Goal: Task Accomplishment & Management: Complete application form

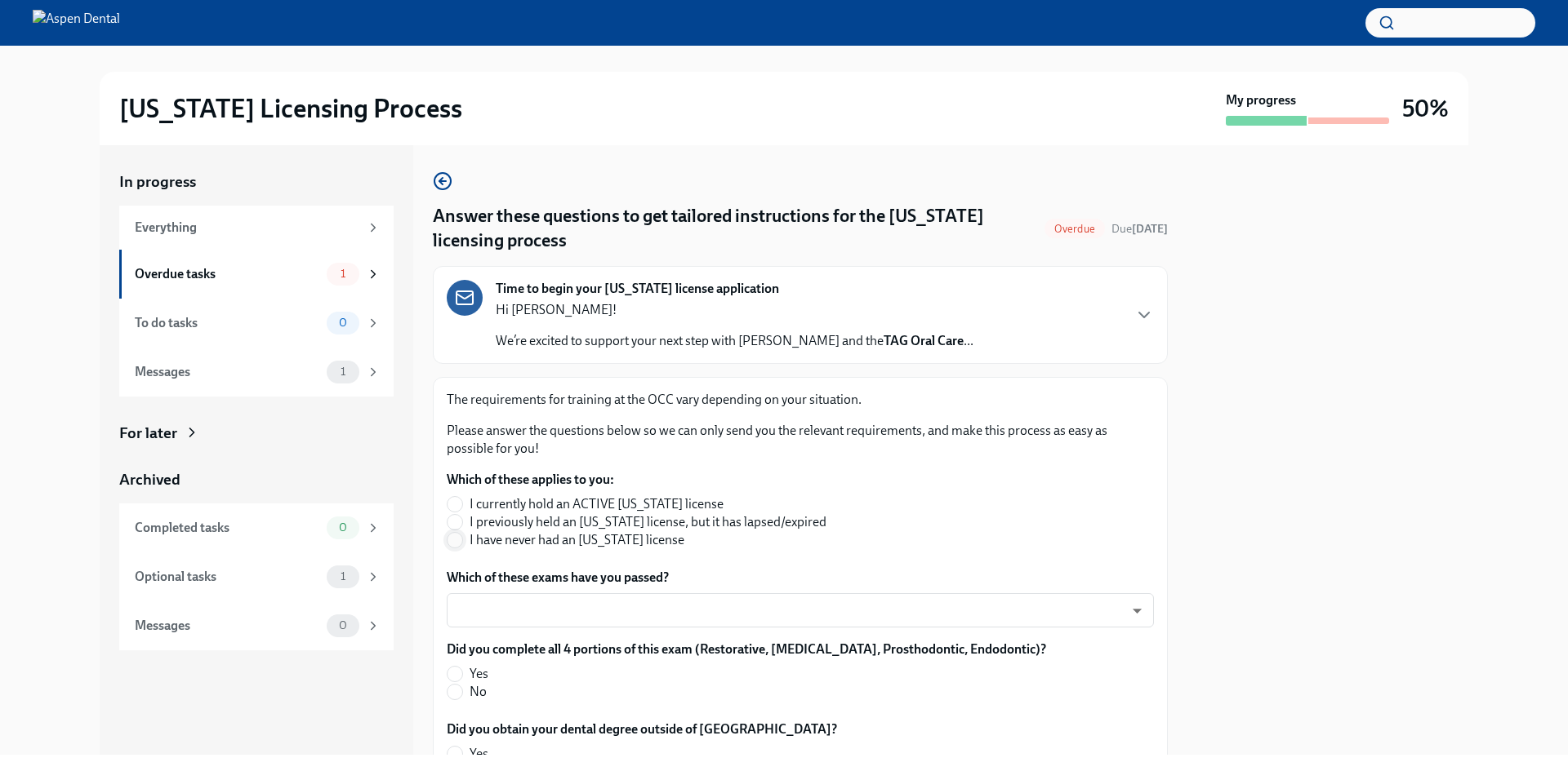
click at [455, 549] on span at bounding box center [455, 541] width 16 height 16
click at [455, 548] on input "I have never had an [US_STATE] license" at bounding box center [455, 541] width 14 height 14
radio input "true"
click at [1240, 549] on div at bounding box center [1328, 450] width 281 height 610
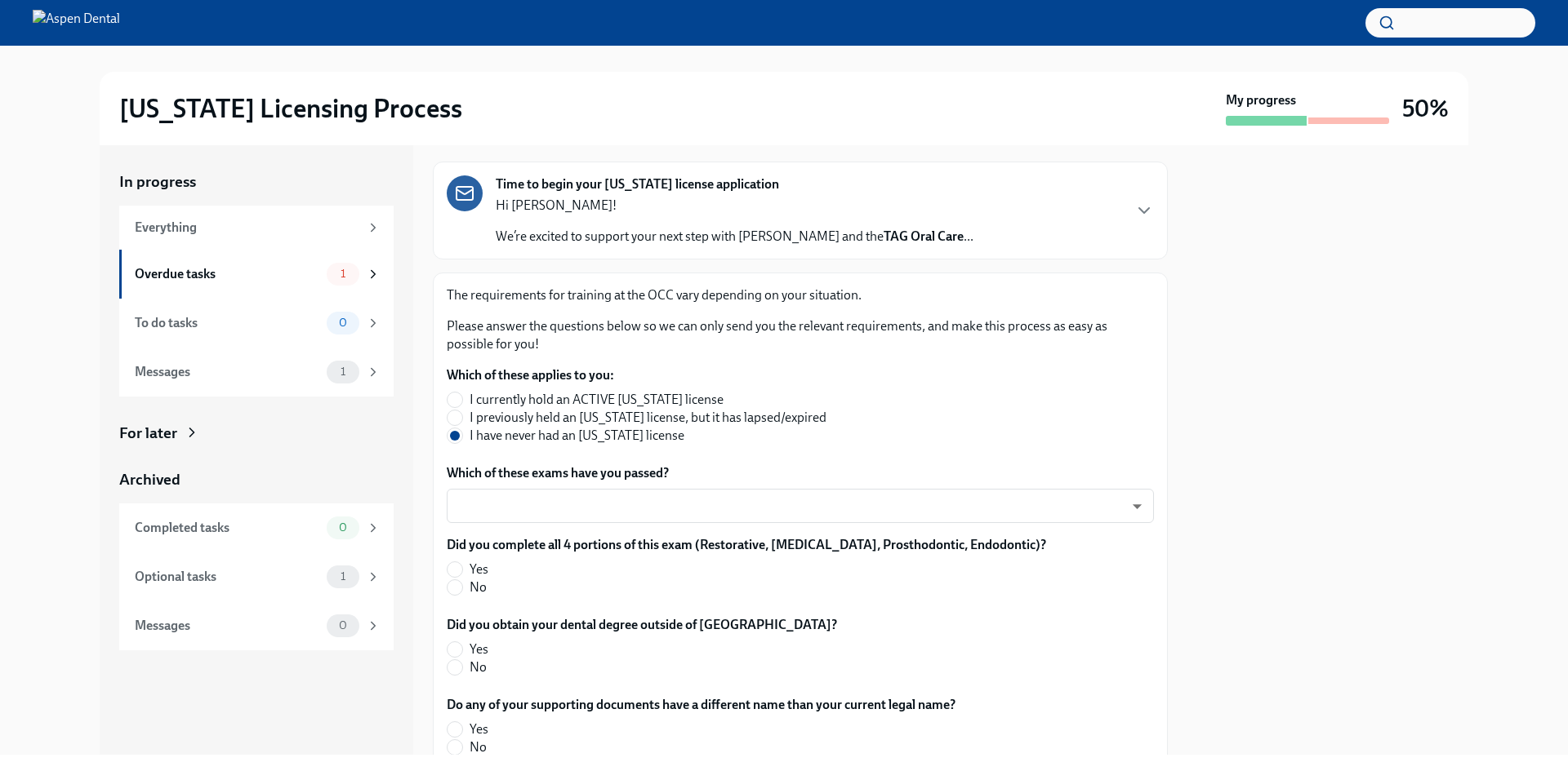
scroll to position [245, 0]
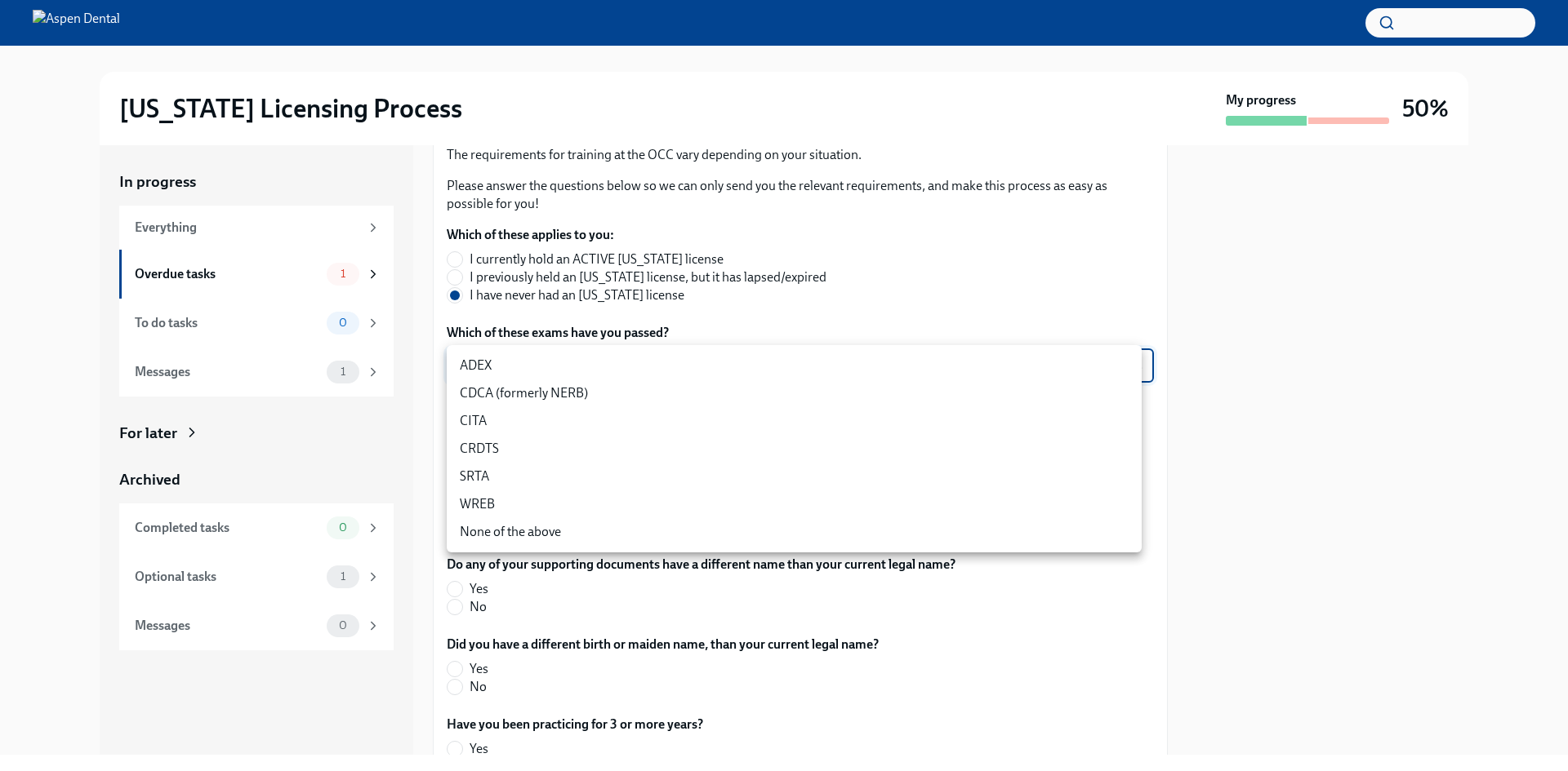
click at [1071, 365] on body "[US_STATE] Licensing Process My progress 50% In progress Everything Overdue tas…" at bounding box center [784, 386] width 1568 height 771
click at [912, 432] on li "CITA" at bounding box center [794, 420] width 695 height 28
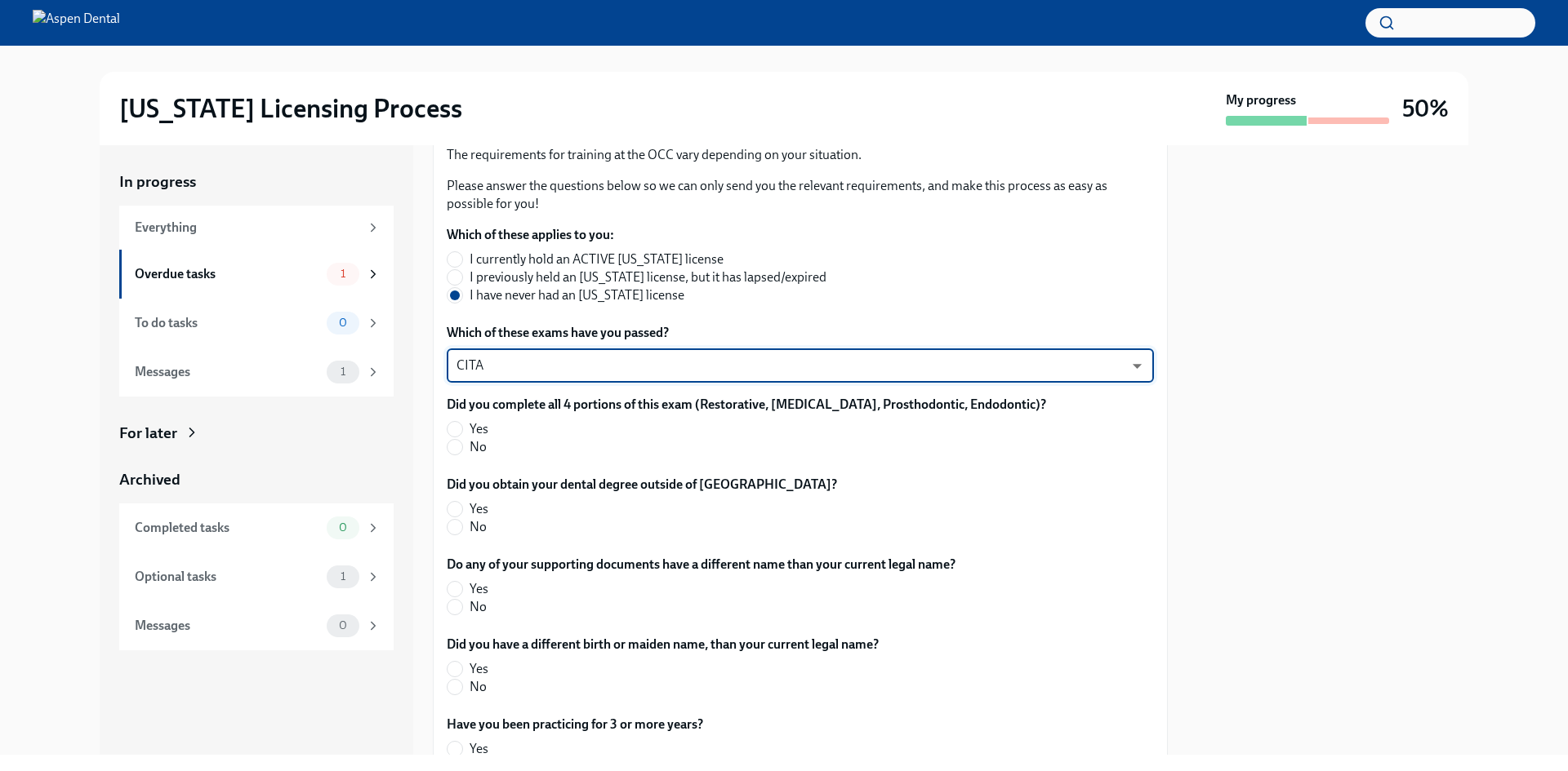
click at [912, 360] on body "[US_STATE] Licensing Process My progress 50% In progress Everything Overdue tas…" at bounding box center [784, 386] width 1568 height 771
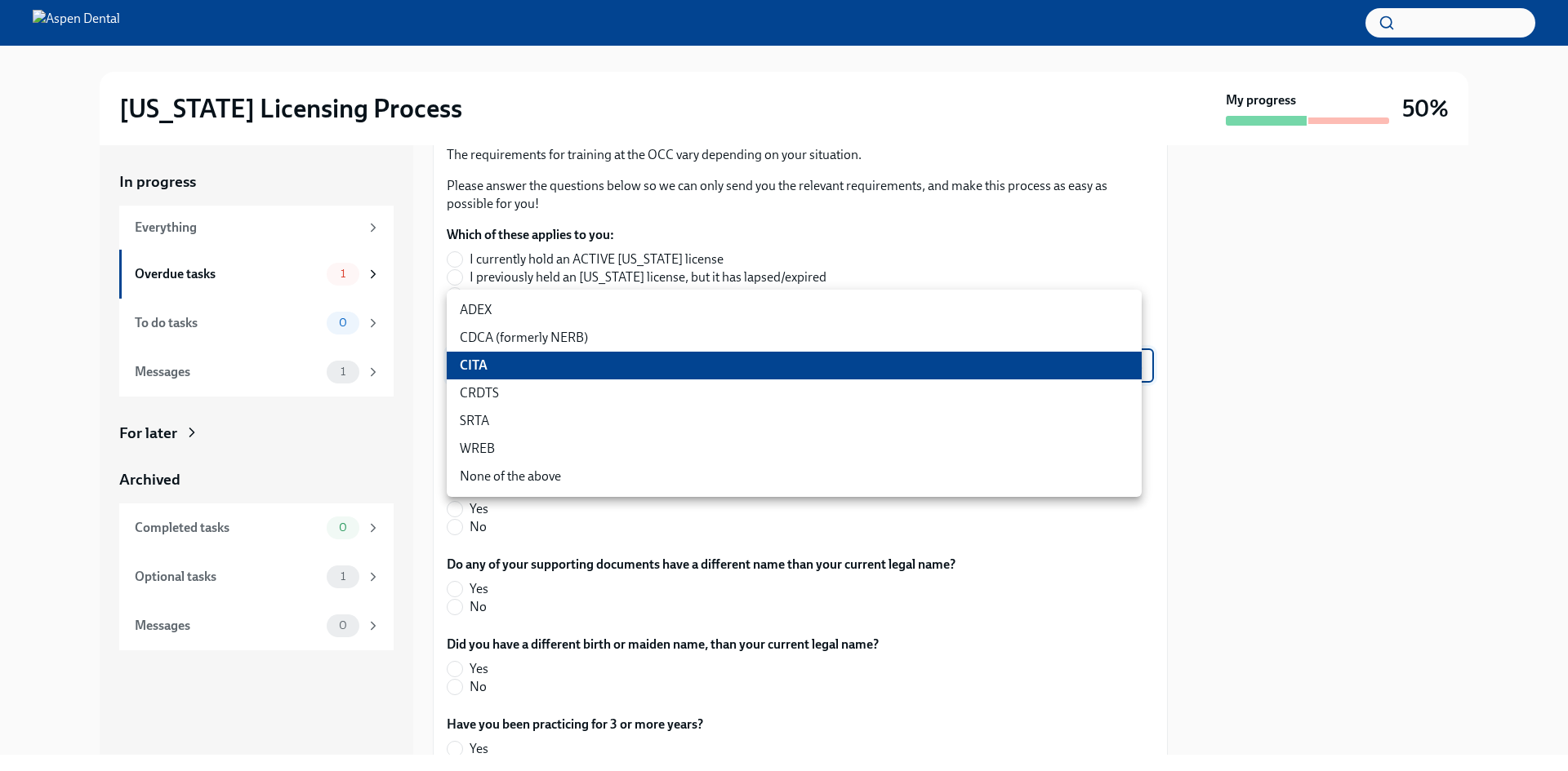
click at [872, 299] on li "ADEX" at bounding box center [794, 309] width 695 height 28
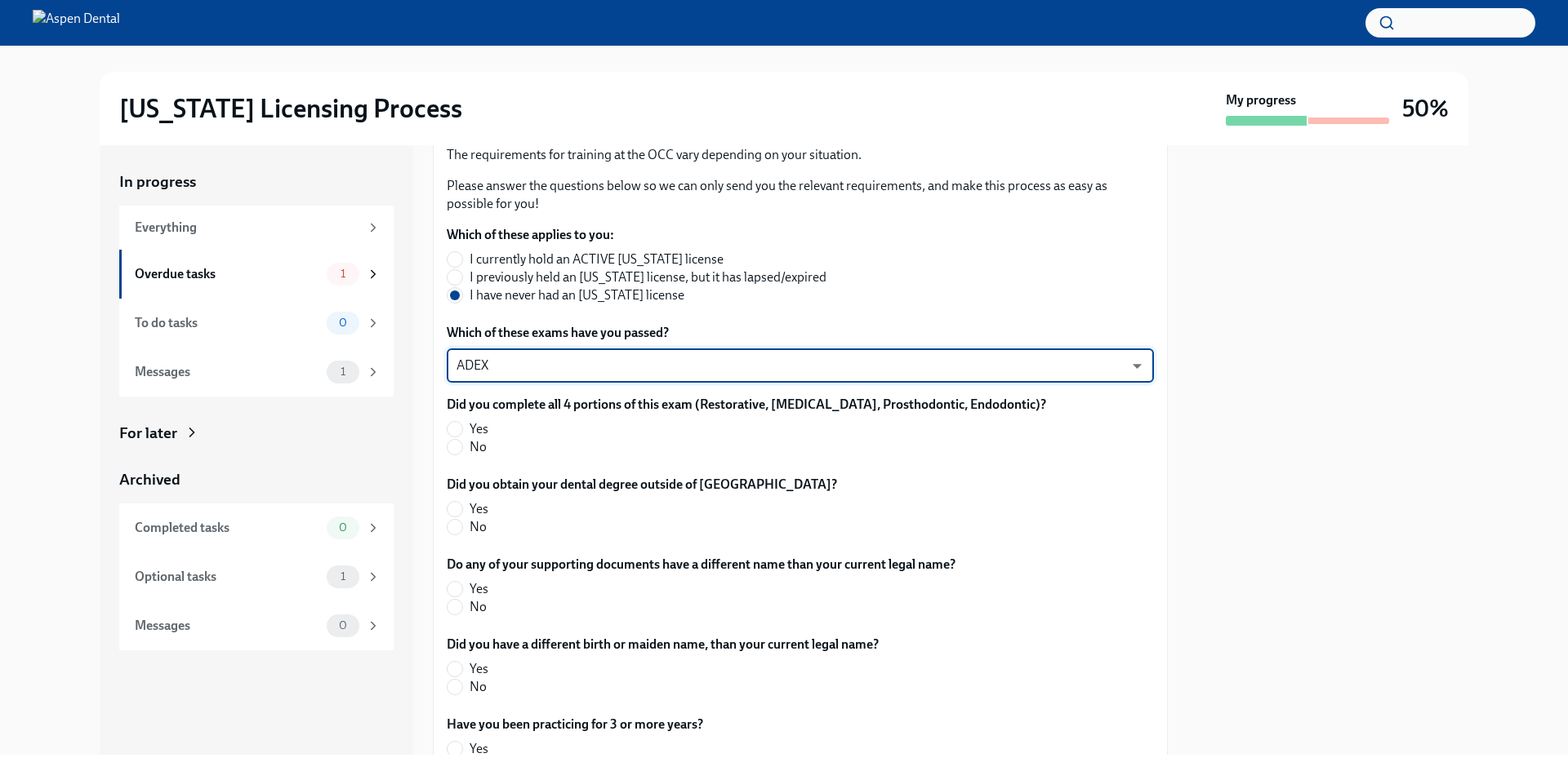
click at [854, 366] on body "[US_STATE] Licensing Process My progress 50% In progress Everything Overdue tas…" at bounding box center [784, 386] width 1568 height 771
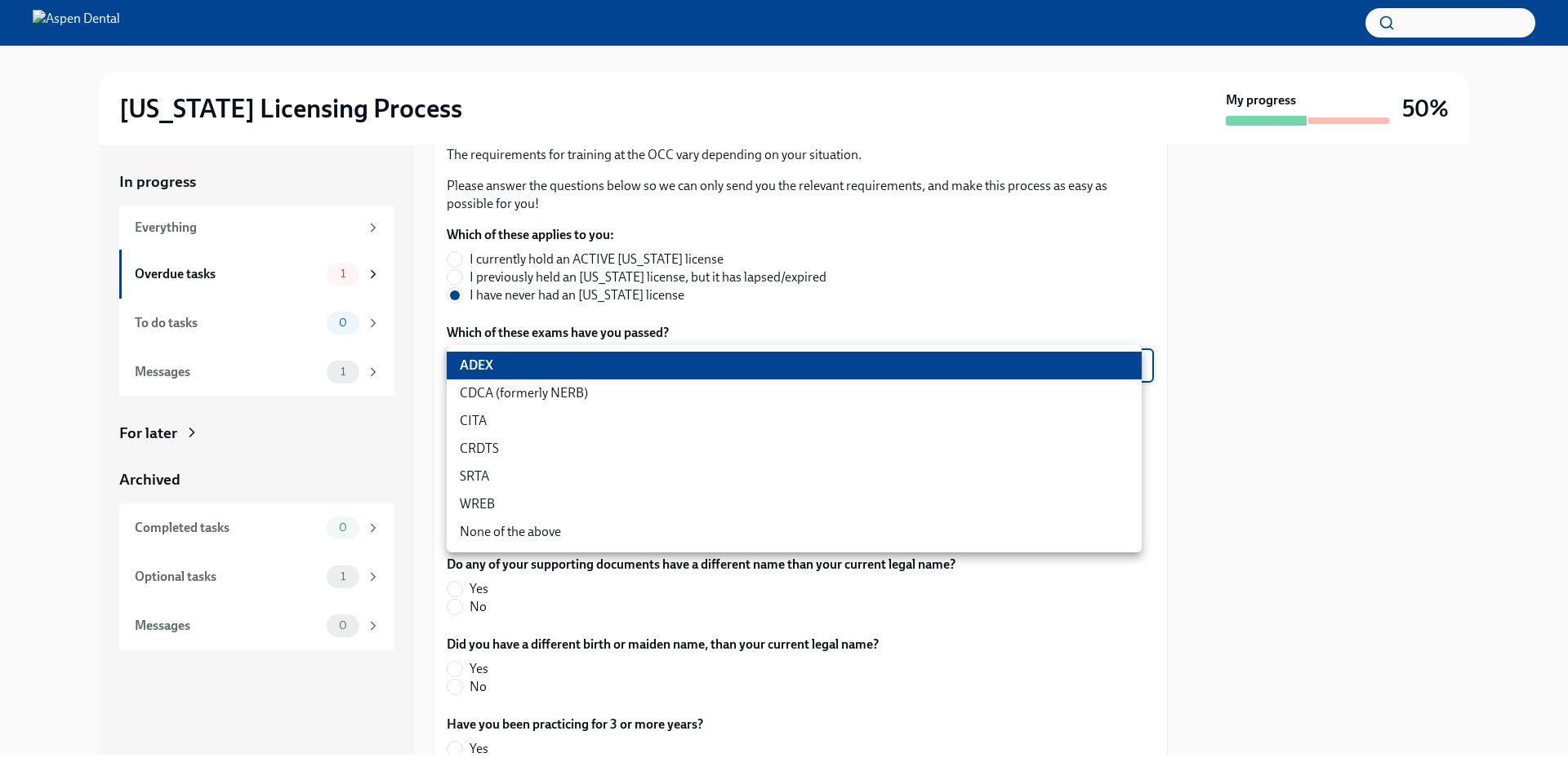
click at [780, 424] on li "CITA" at bounding box center [794, 420] width 695 height 28
type input "DoVccFqJ1"
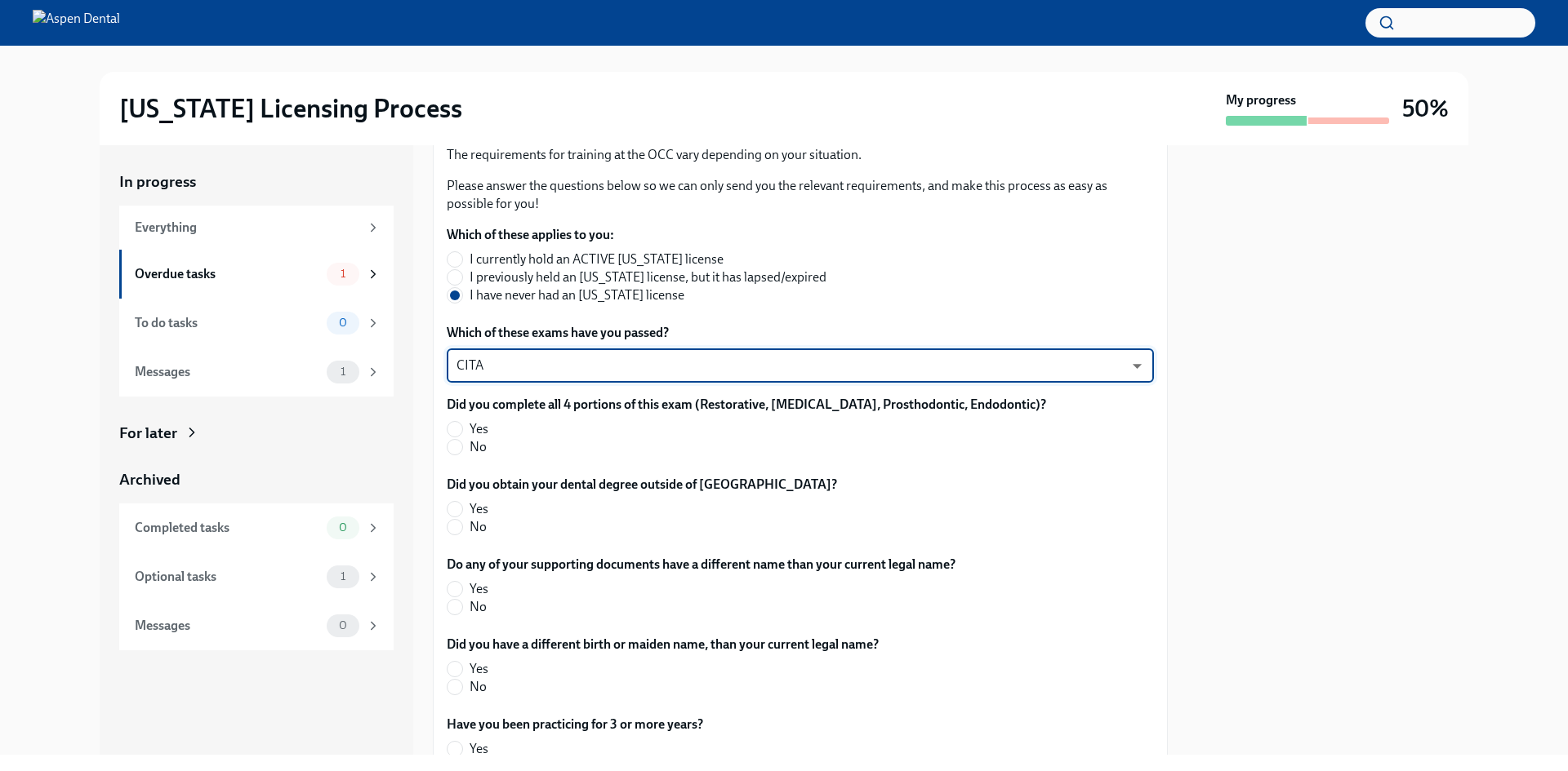
click at [483, 430] on span "Yes" at bounding box center [479, 429] width 19 height 18
click at [462, 430] on input "Yes" at bounding box center [455, 429] width 14 height 14
radio input "true"
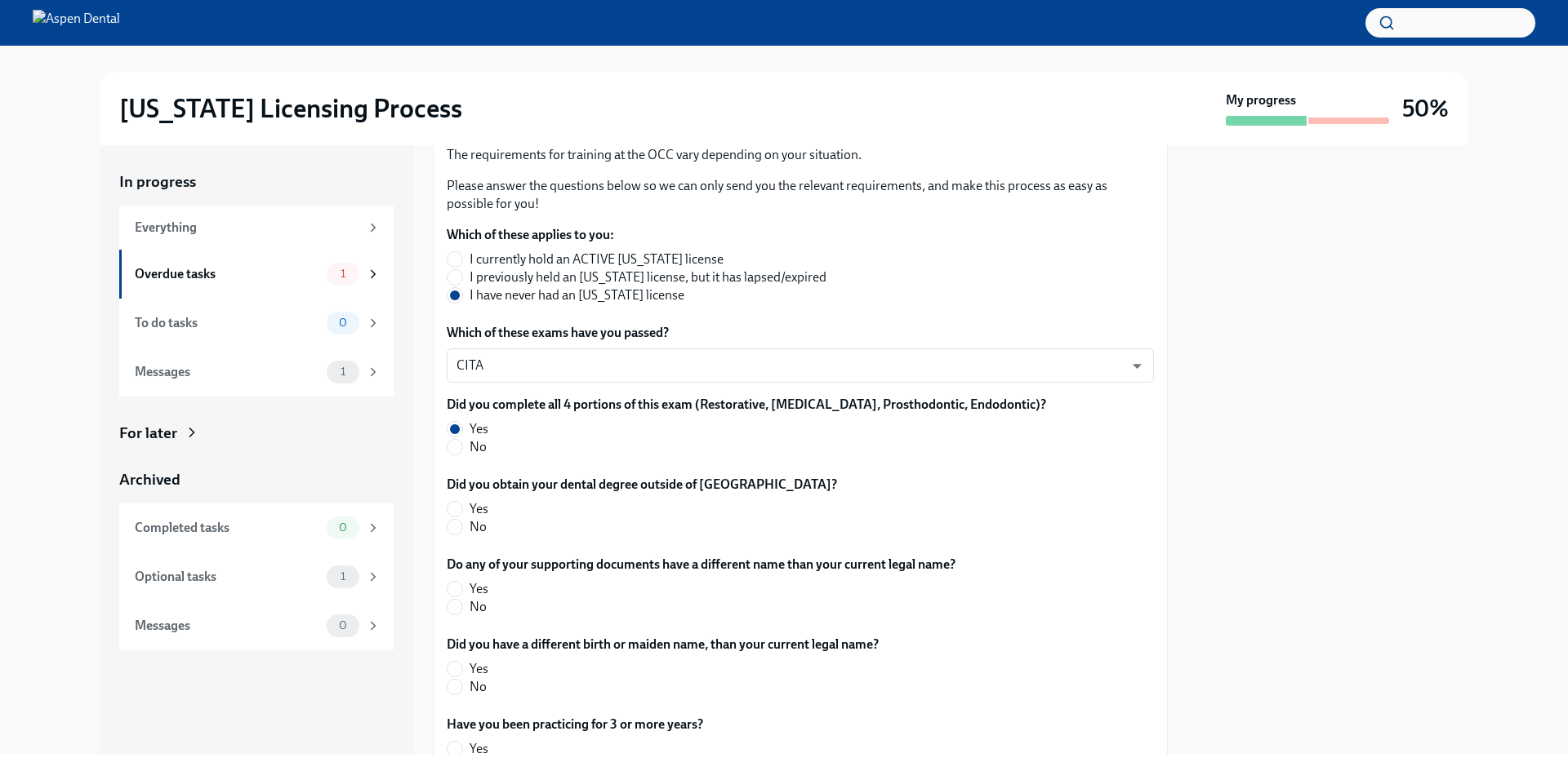
click at [470, 528] on span "No" at bounding box center [478, 527] width 17 height 18
click at [462, 528] on input "No" at bounding box center [455, 527] width 14 height 14
radio input "true"
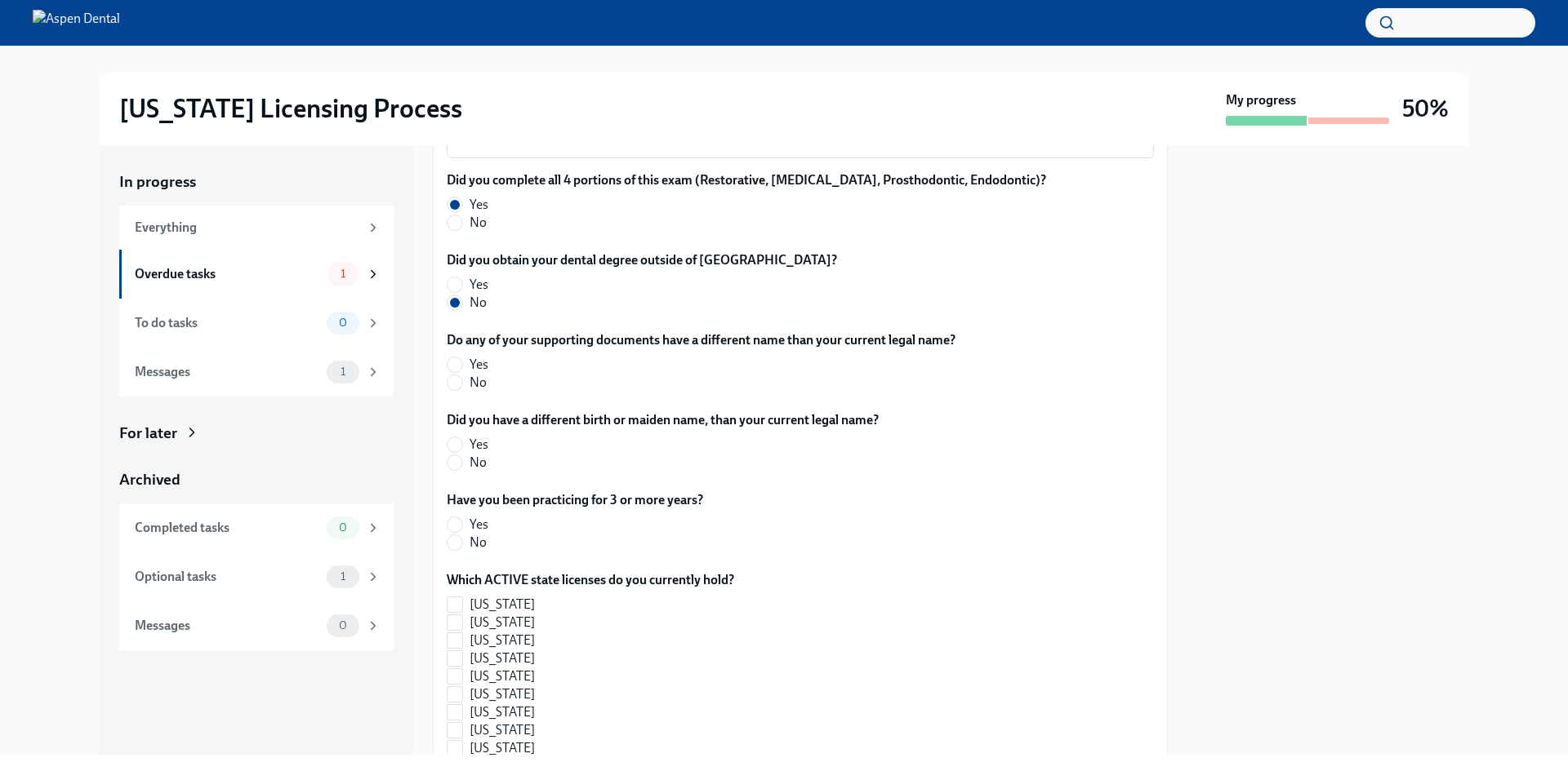
scroll to position [489, 0]
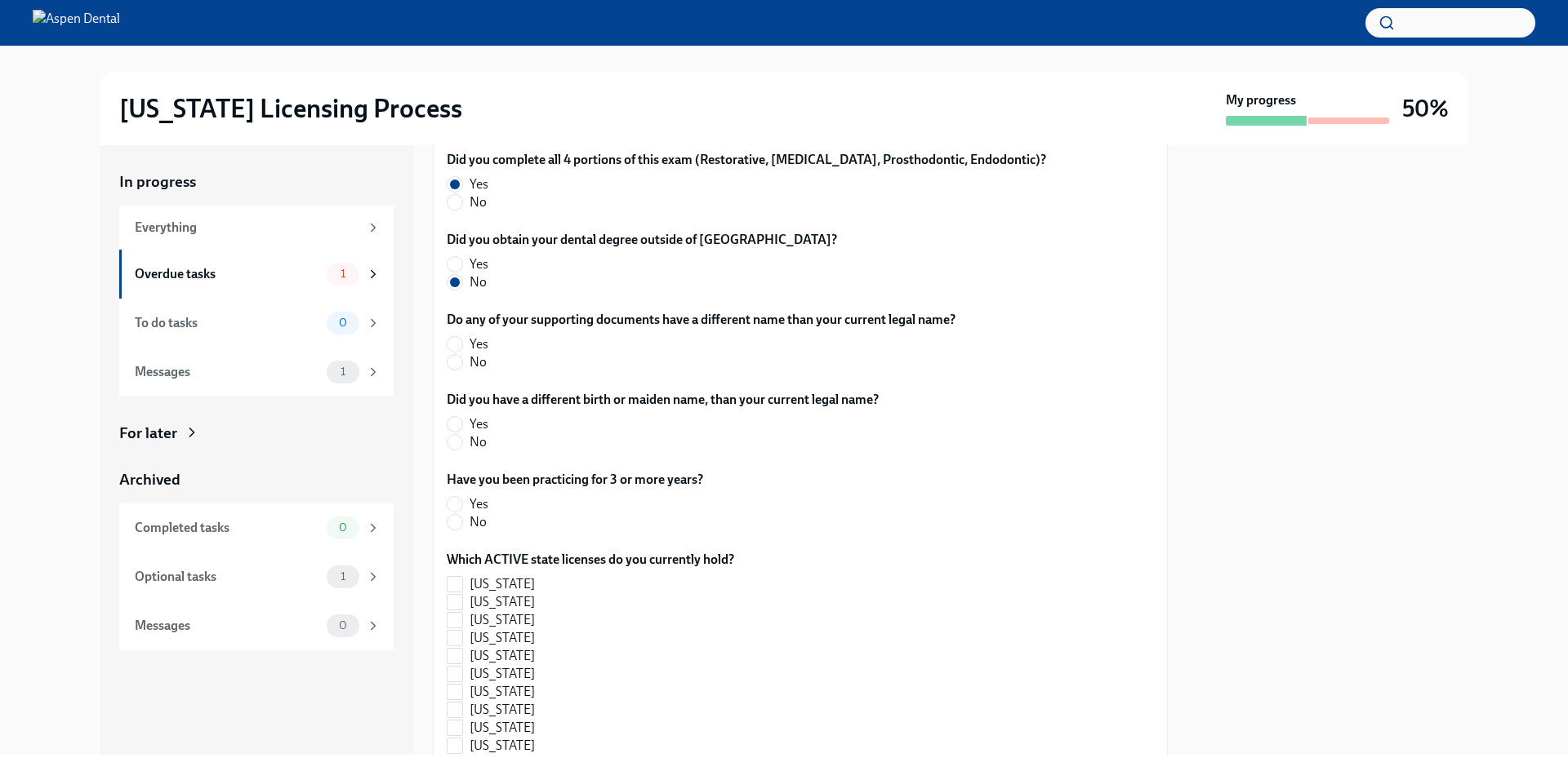
click at [466, 366] on label "No" at bounding box center [694, 362] width 496 height 18
click at [462, 366] on input "No" at bounding box center [455, 362] width 14 height 14
radio input "true"
click at [492, 445] on label "No" at bounding box center [656, 442] width 419 height 18
click at [462, 445] on input "No" at bounding box center [455, 442] width 14 height 14
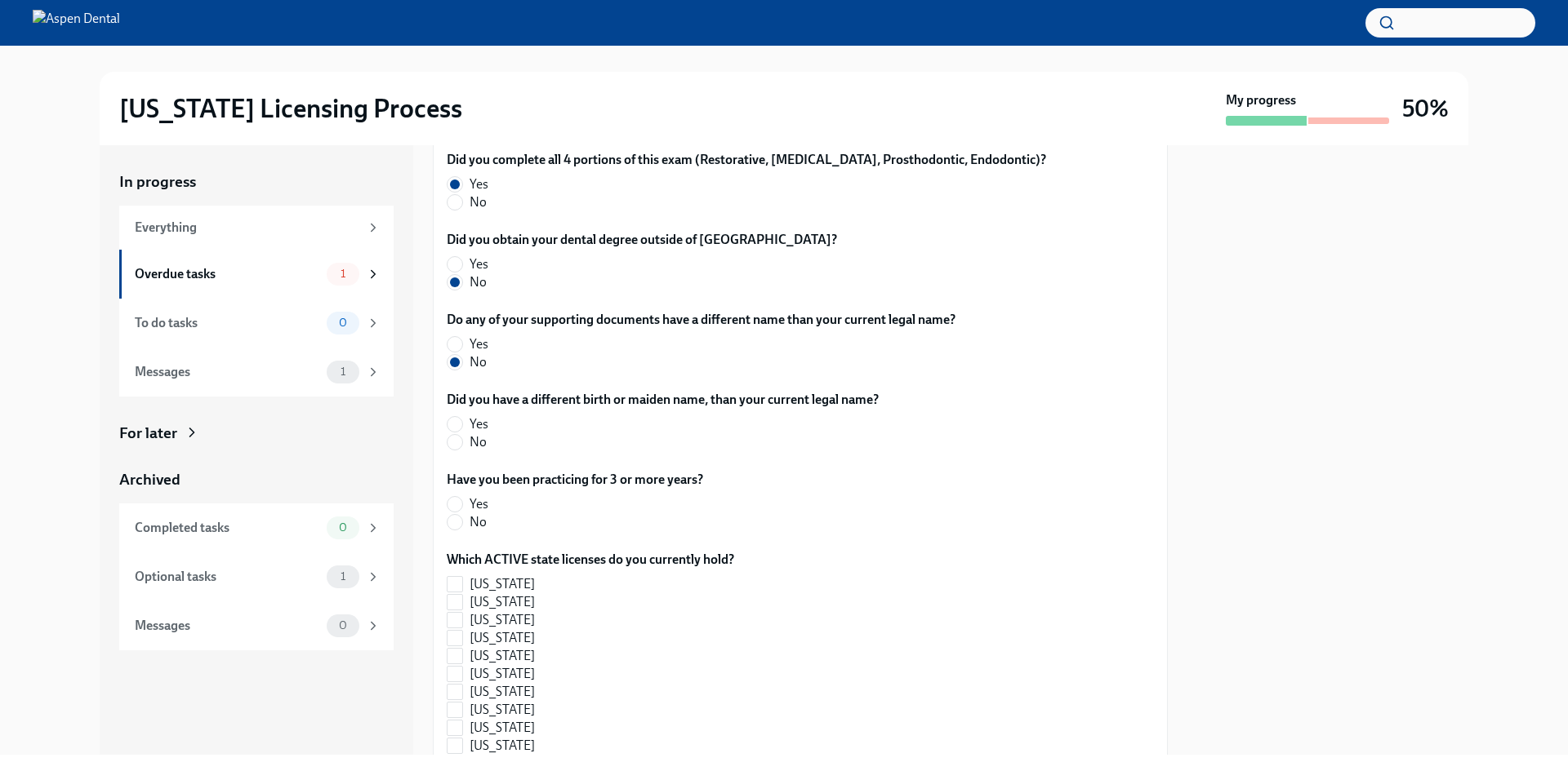
radio input "true"
click at [518, 499] on label "Yes" at bounding box center [568, 505] width 243 height 18
click at [462, 499] on input "Yes" at bounding box center [455, 504] width 14 height 14
radio input "true"
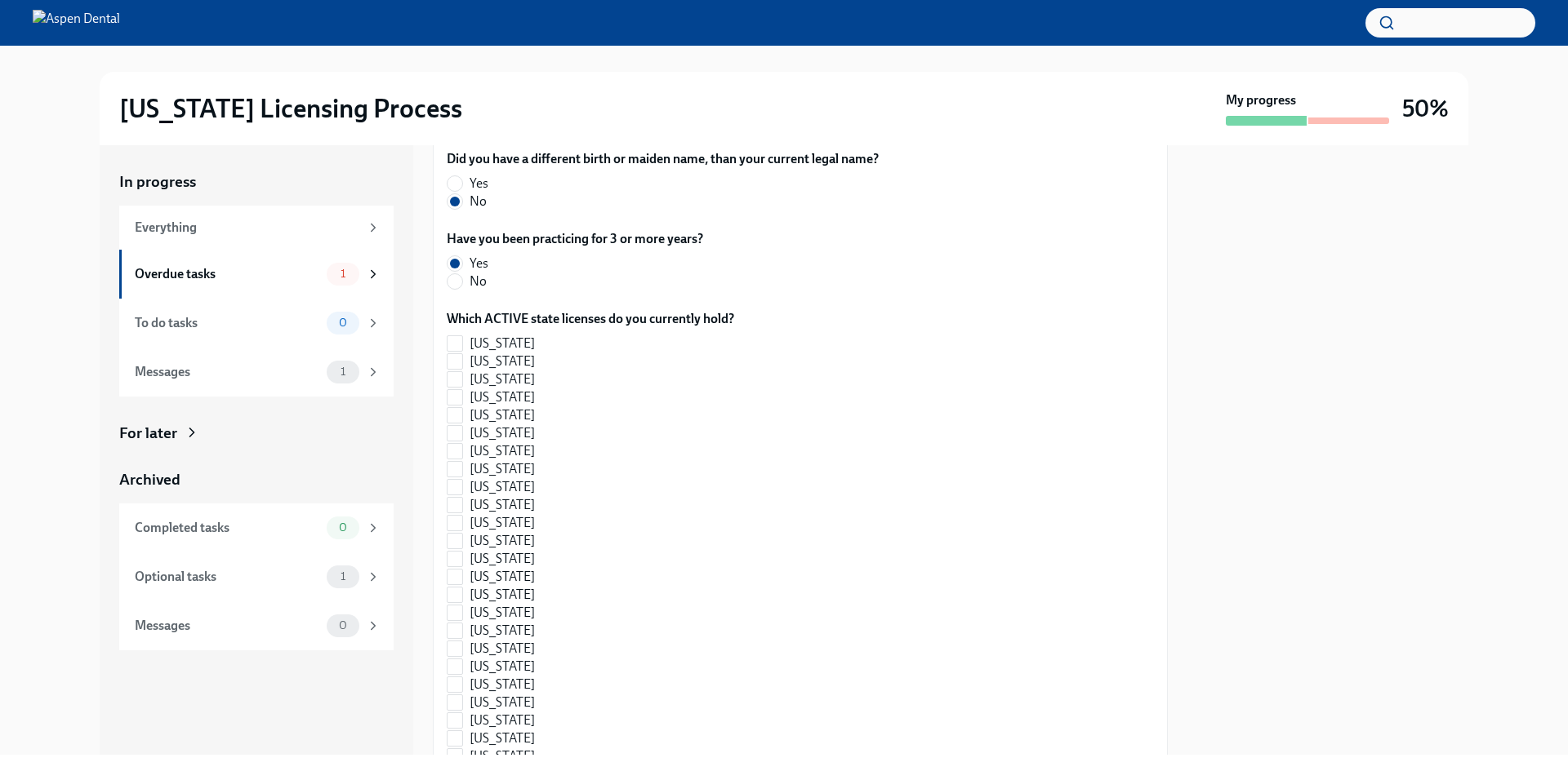
scroll to position [734, 0]
click at [458, 656] on input "[US_STATE]" at bounding box center [455, 663] width 14 height 14
checkbox input "true"
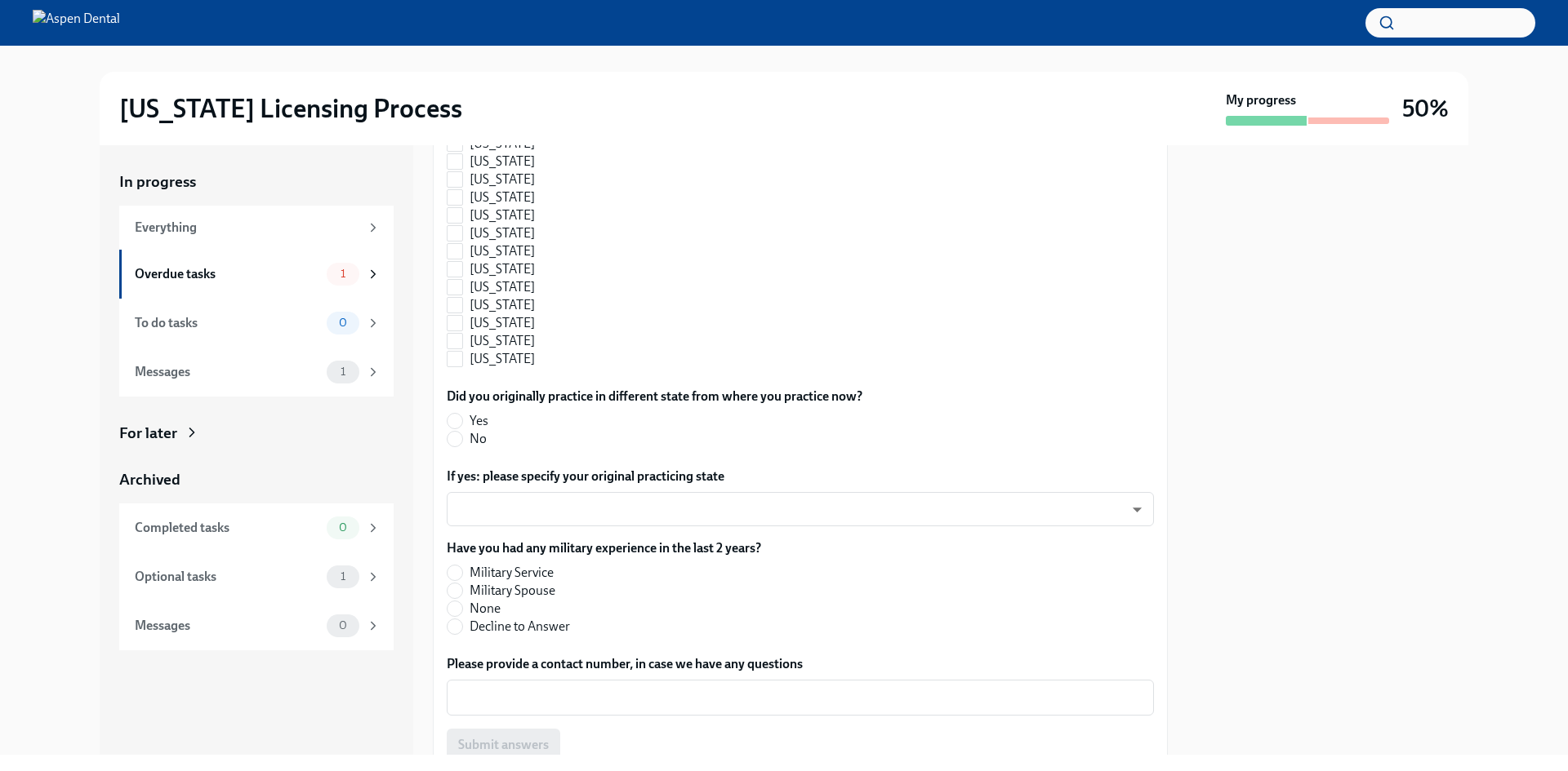
scroll to position [1633, 0]
click at [461, 439] on input "No" at bounding box center [455, 437] width 14 height 14
radio input "true"
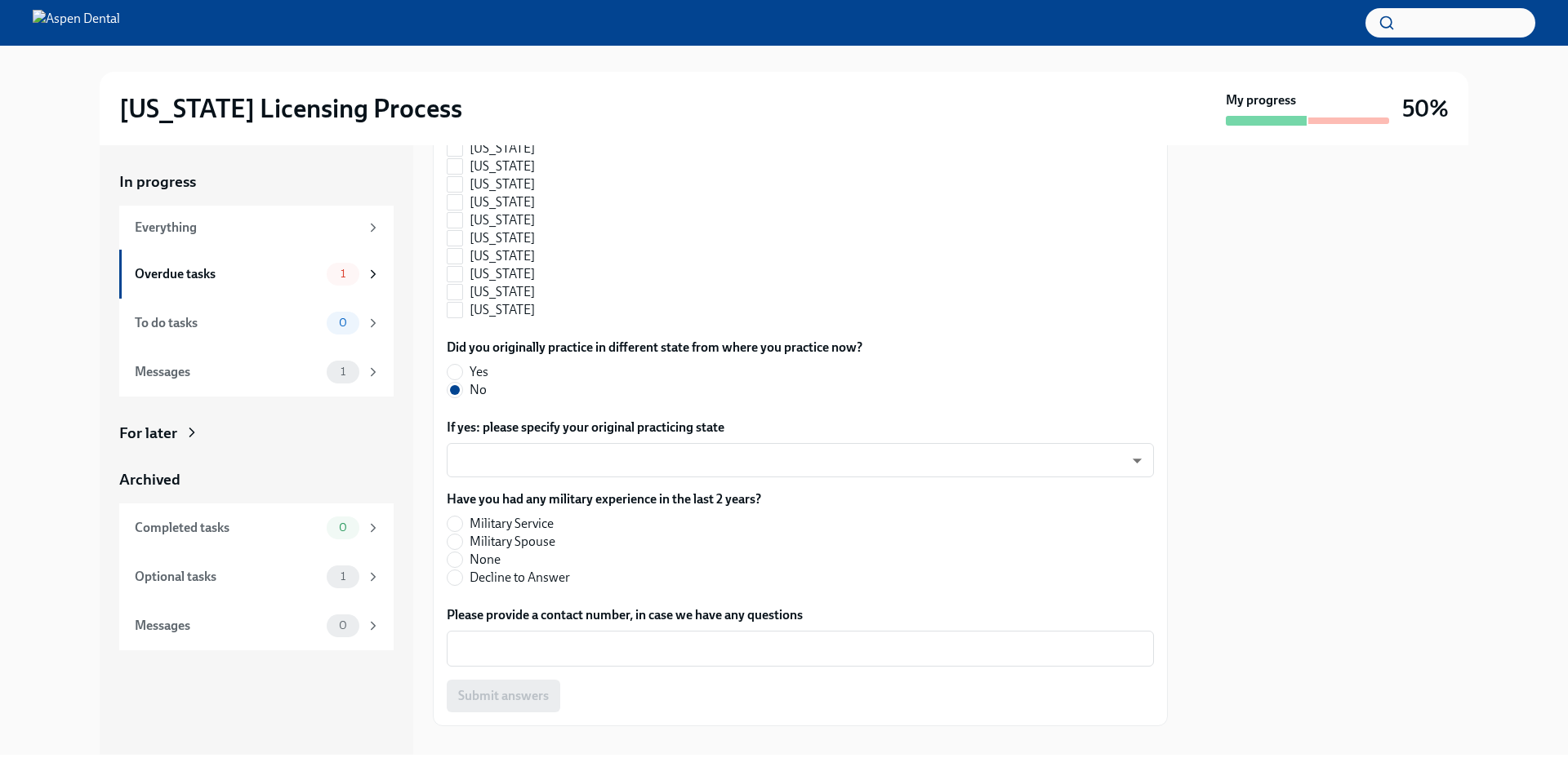
scroll to position [1703, 0]
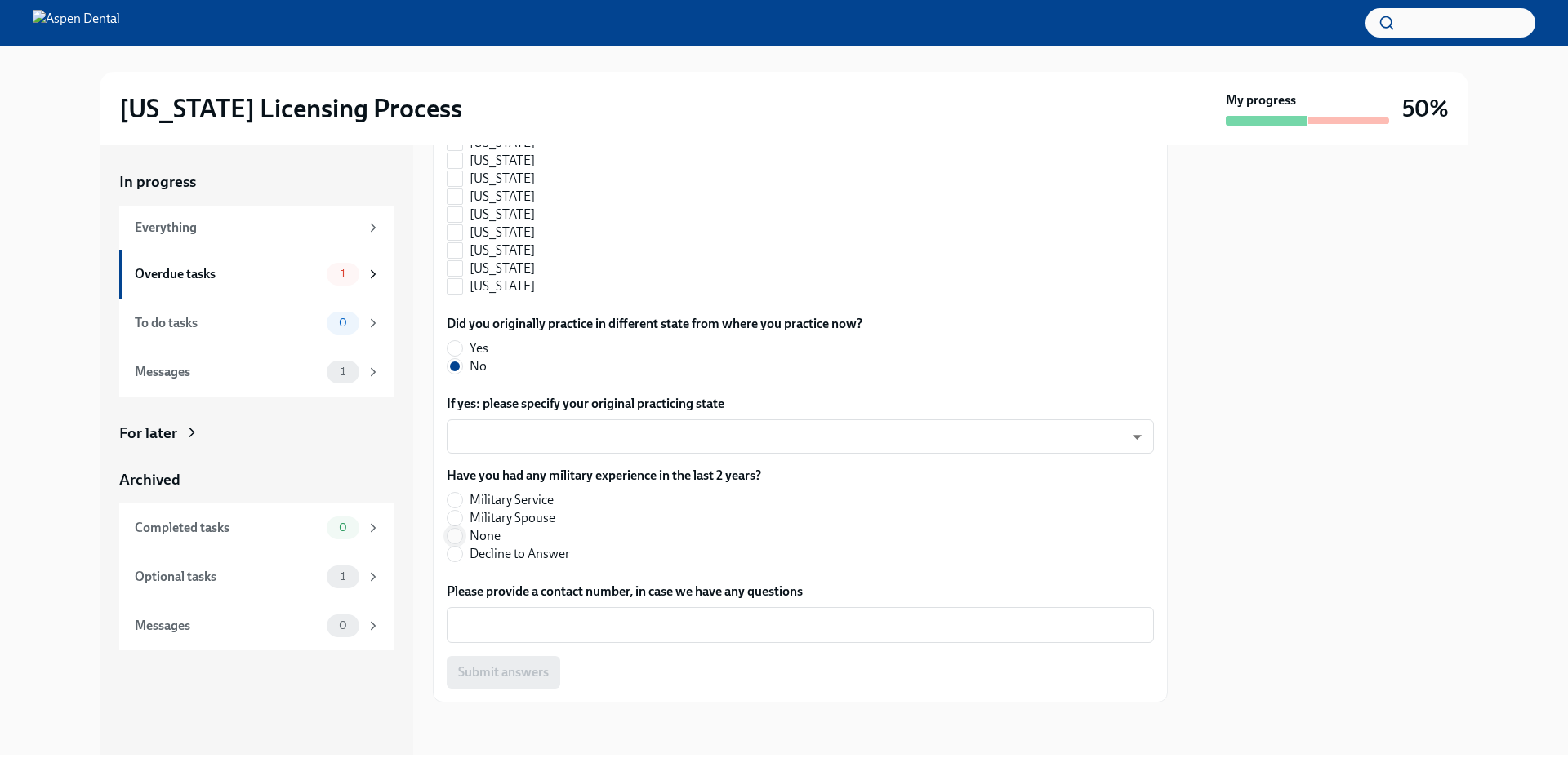
click at [457, 534] on input "None" at bounding box center [455, 536] width 14 height 14
radio input "true"
click at [670, 612] on div "x ​" at bounding box center [800, 625] width 707 height 36
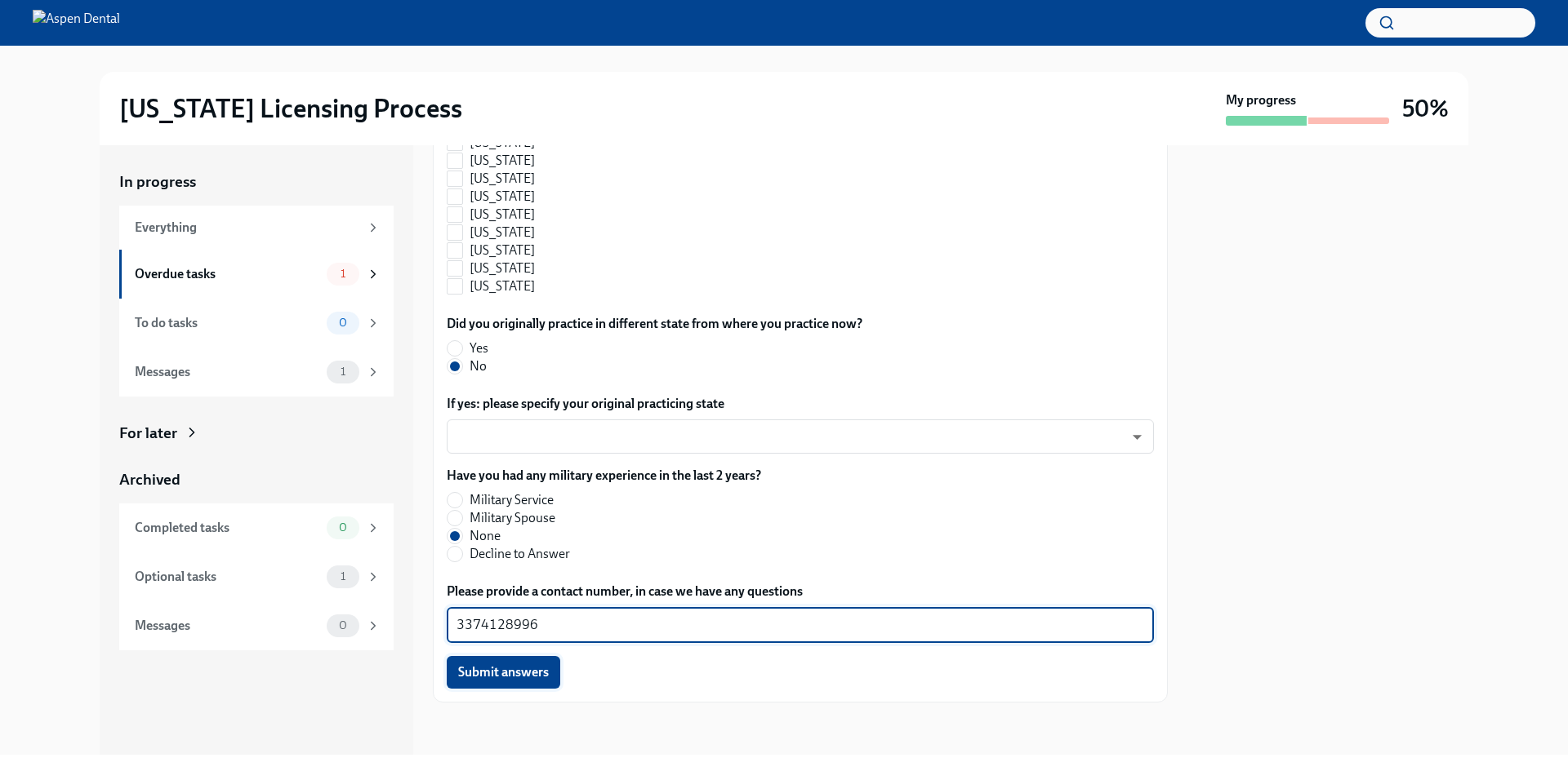
type textarea "3374128996"
click at [546, 683] on button "Submit answers" at bounding box center [503, 672] width 114 height 32
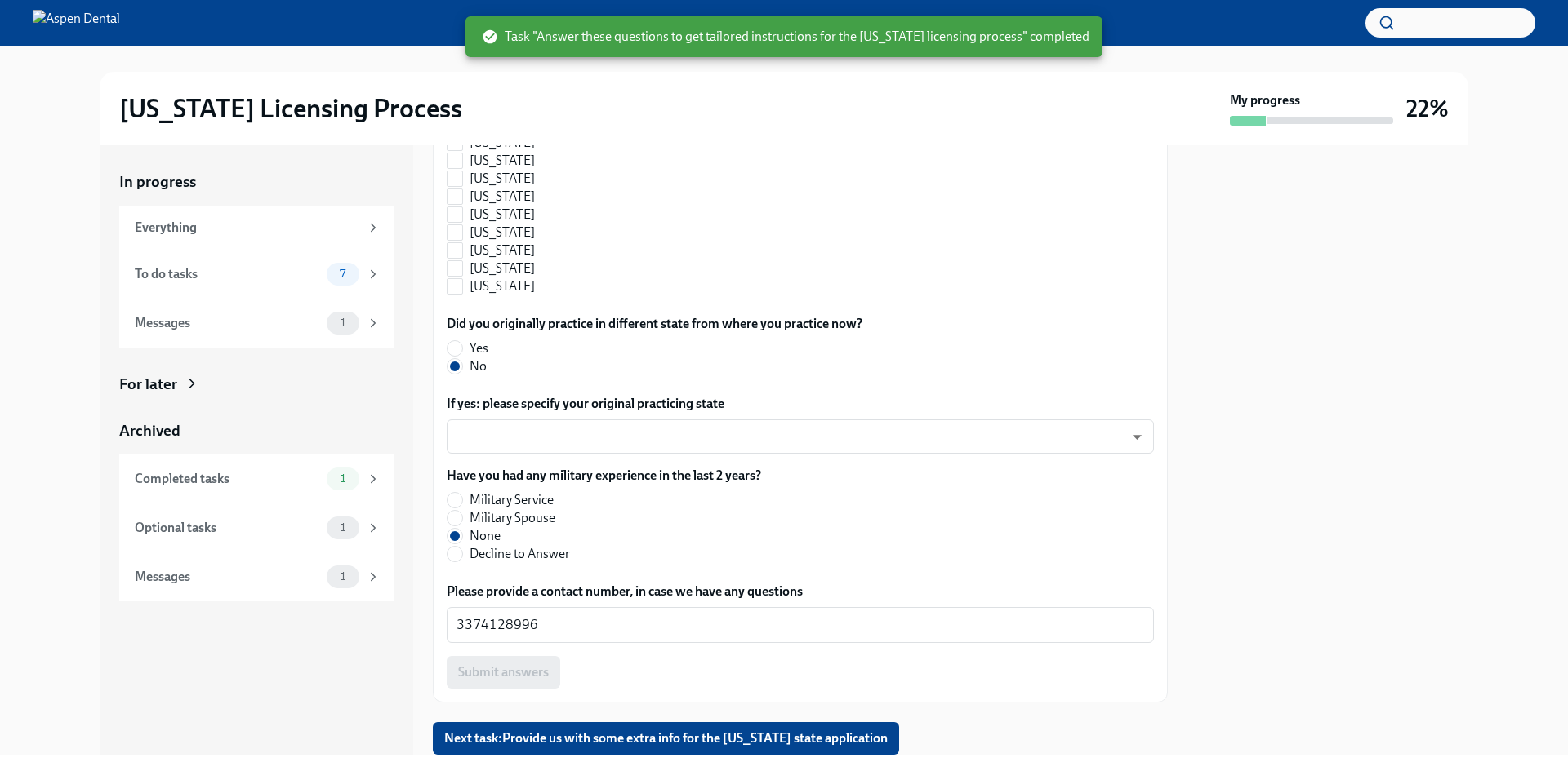
click at [1364, 508] on div at bounding box center [1328, 450] width 281 height 610
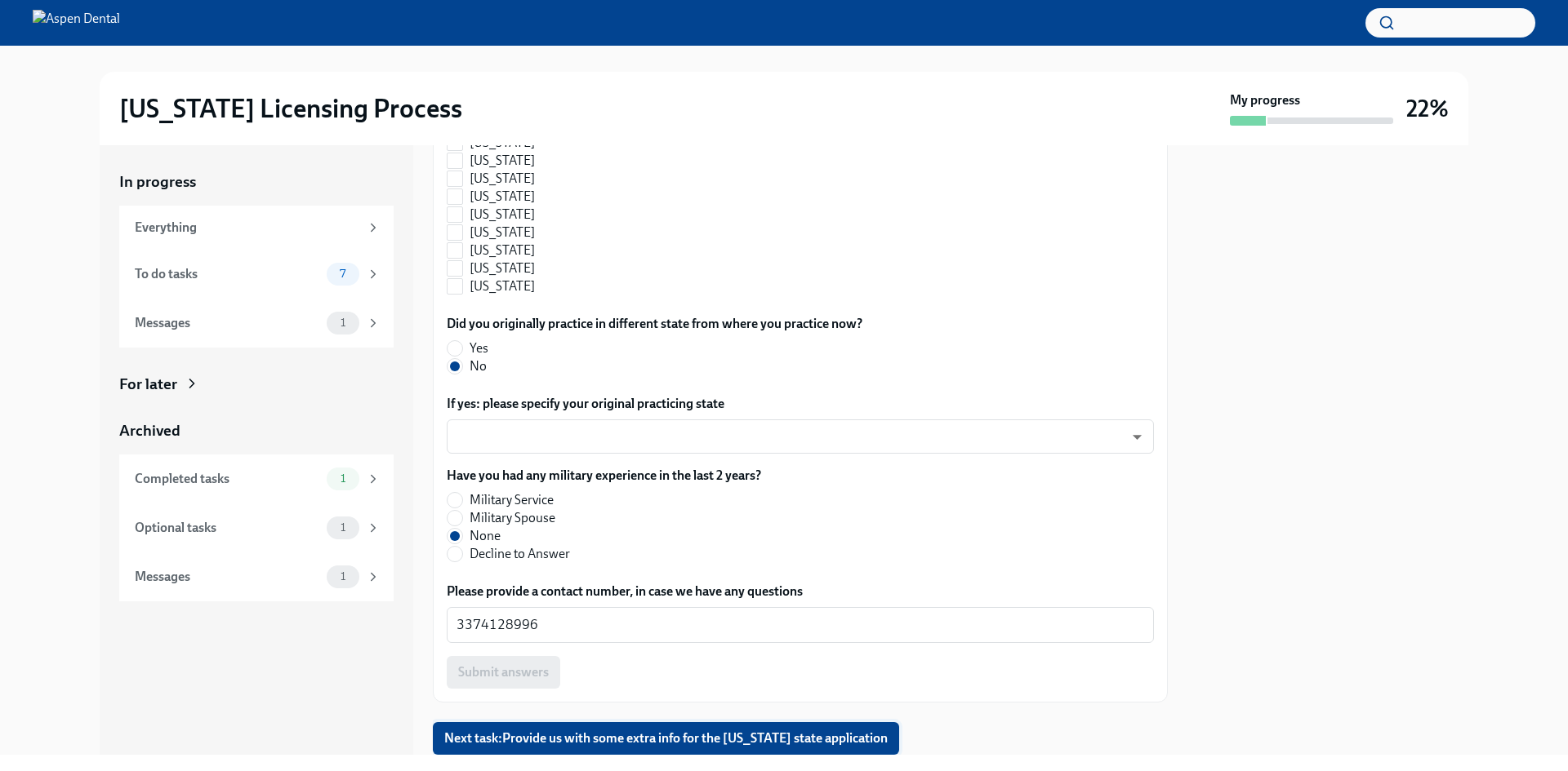
click at [739, 728] on button "Next task : Provide us with some extra info for the [US_STATE] state application" at bounding box center [666, 739] width 466 height 32
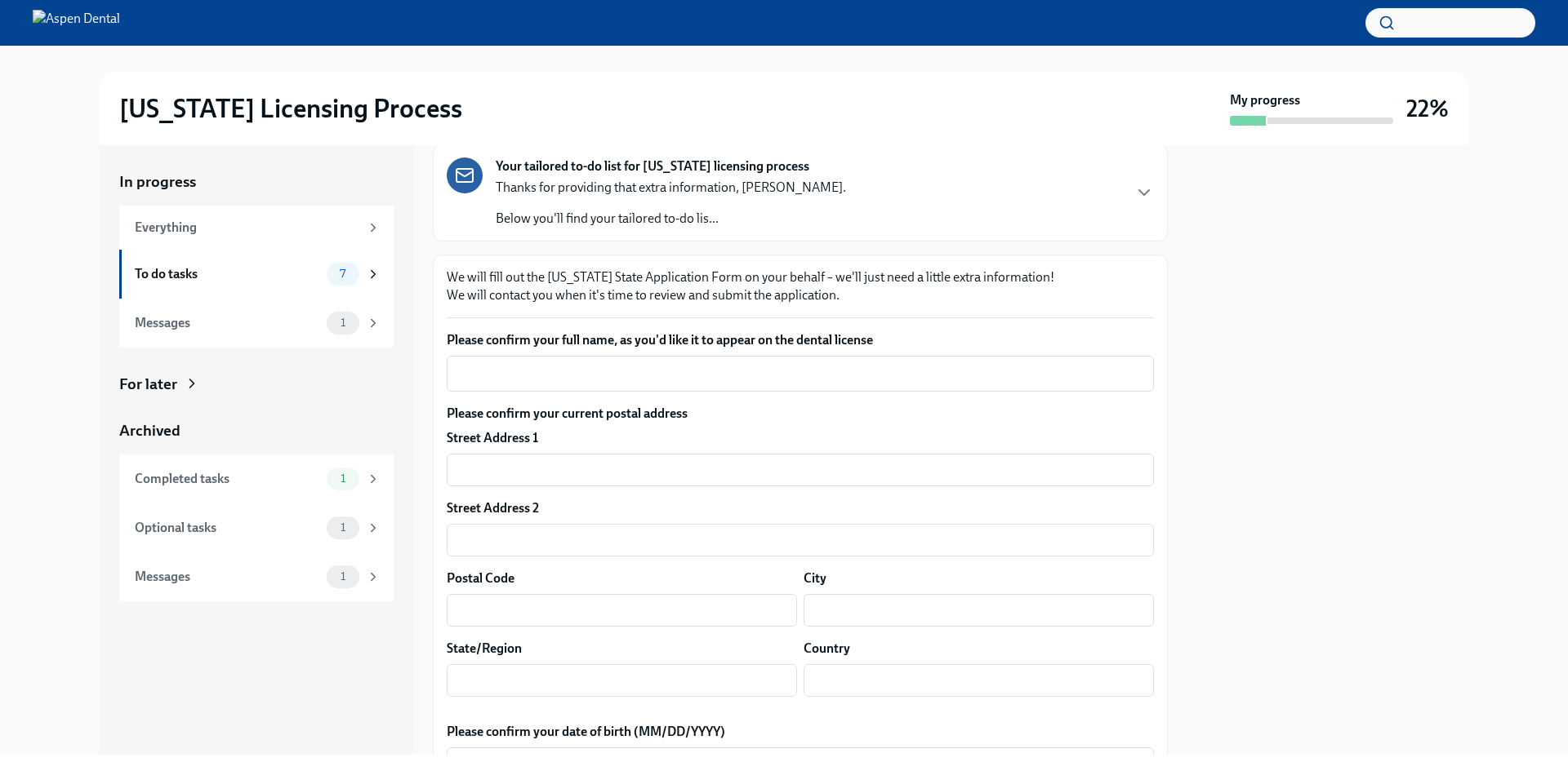
scroll to position [245, 0]
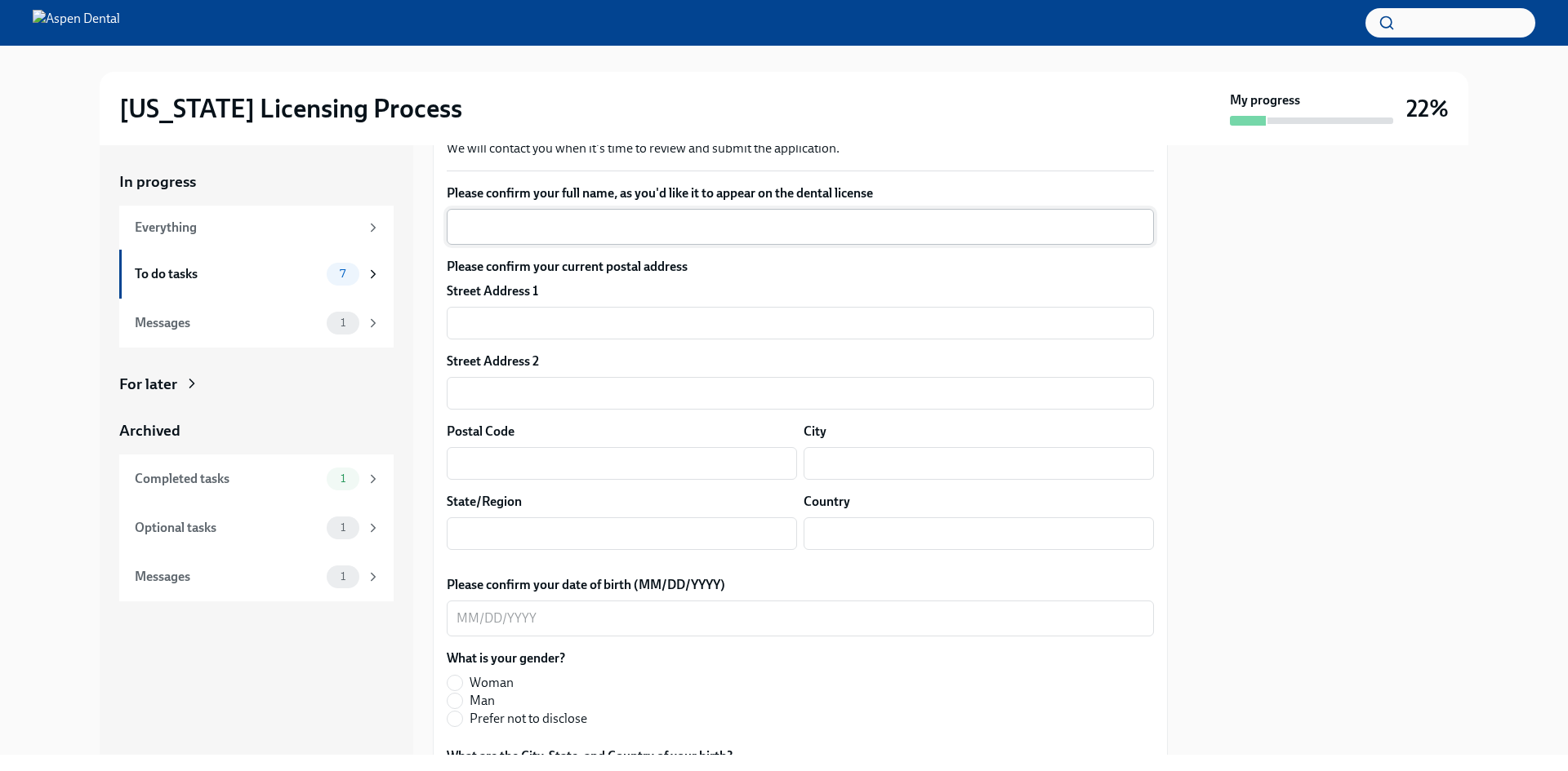
click at [832, 230] on textarea "Please confirm your full name, as you'd like it to appear on the dental license" at bounding box center [800, 227] width 688 height 20
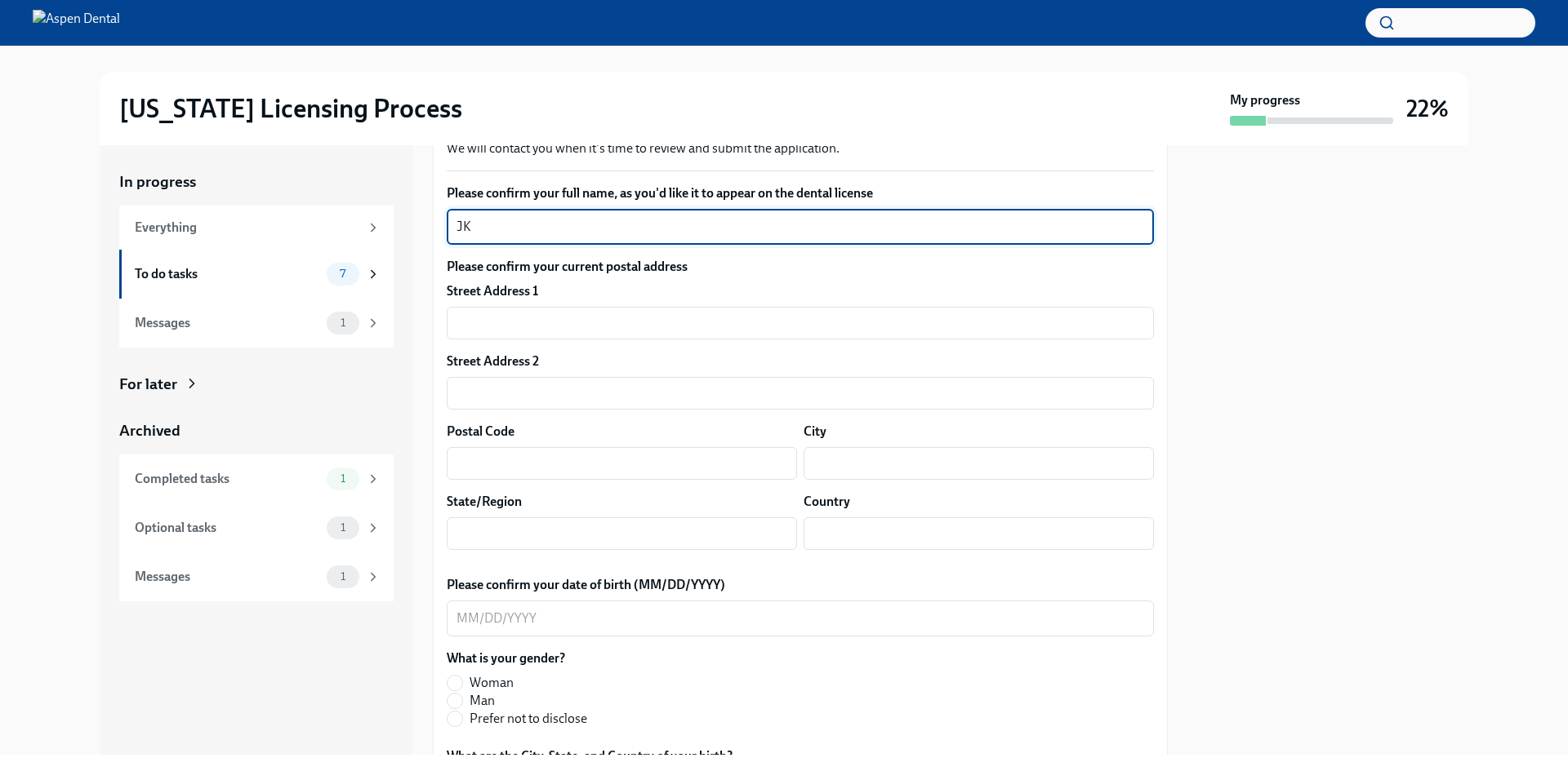
type textarea "J"
type textarea "[PERSON_NAME]"
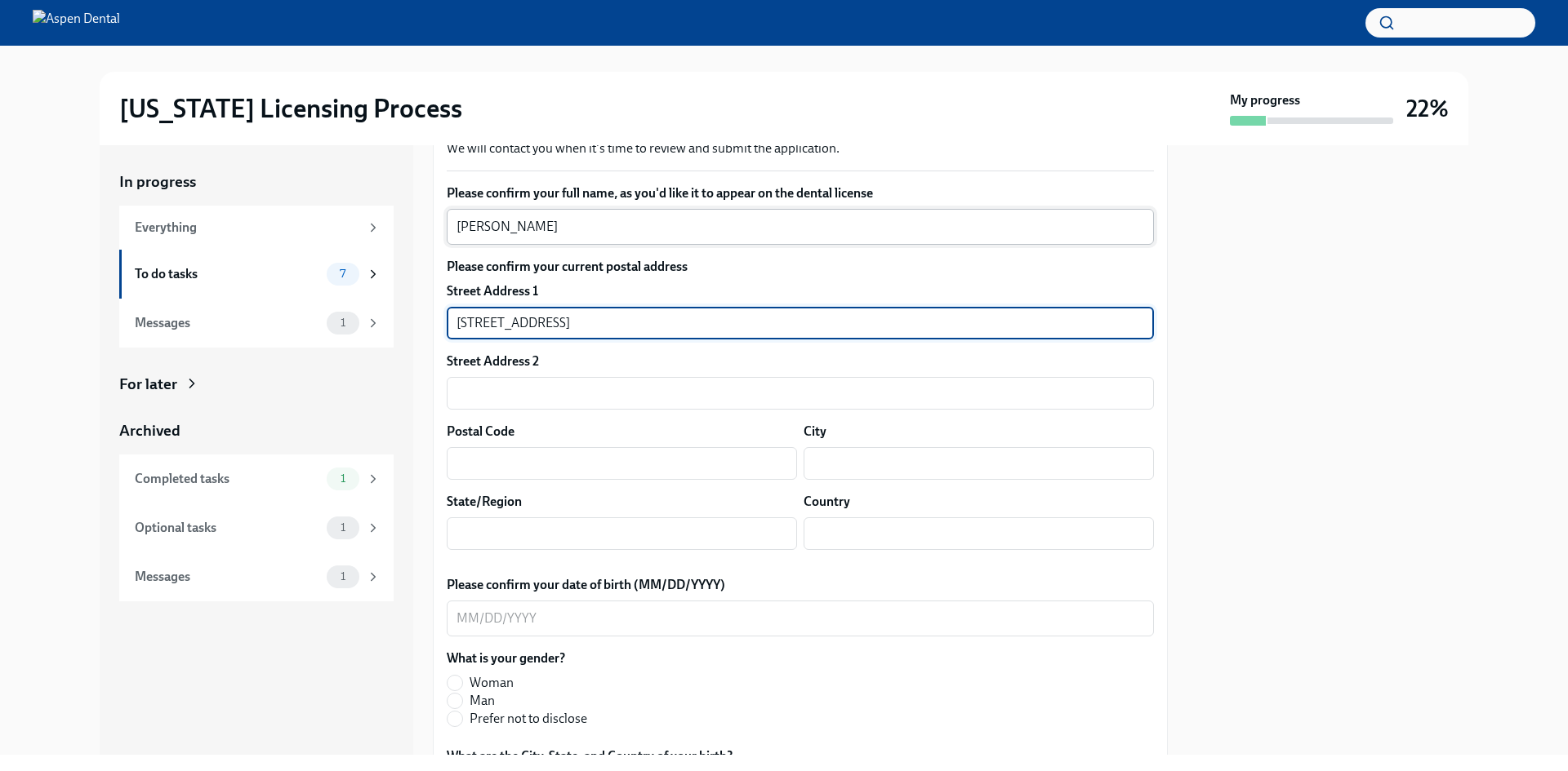
type input "[STREET_ADDRESS]"
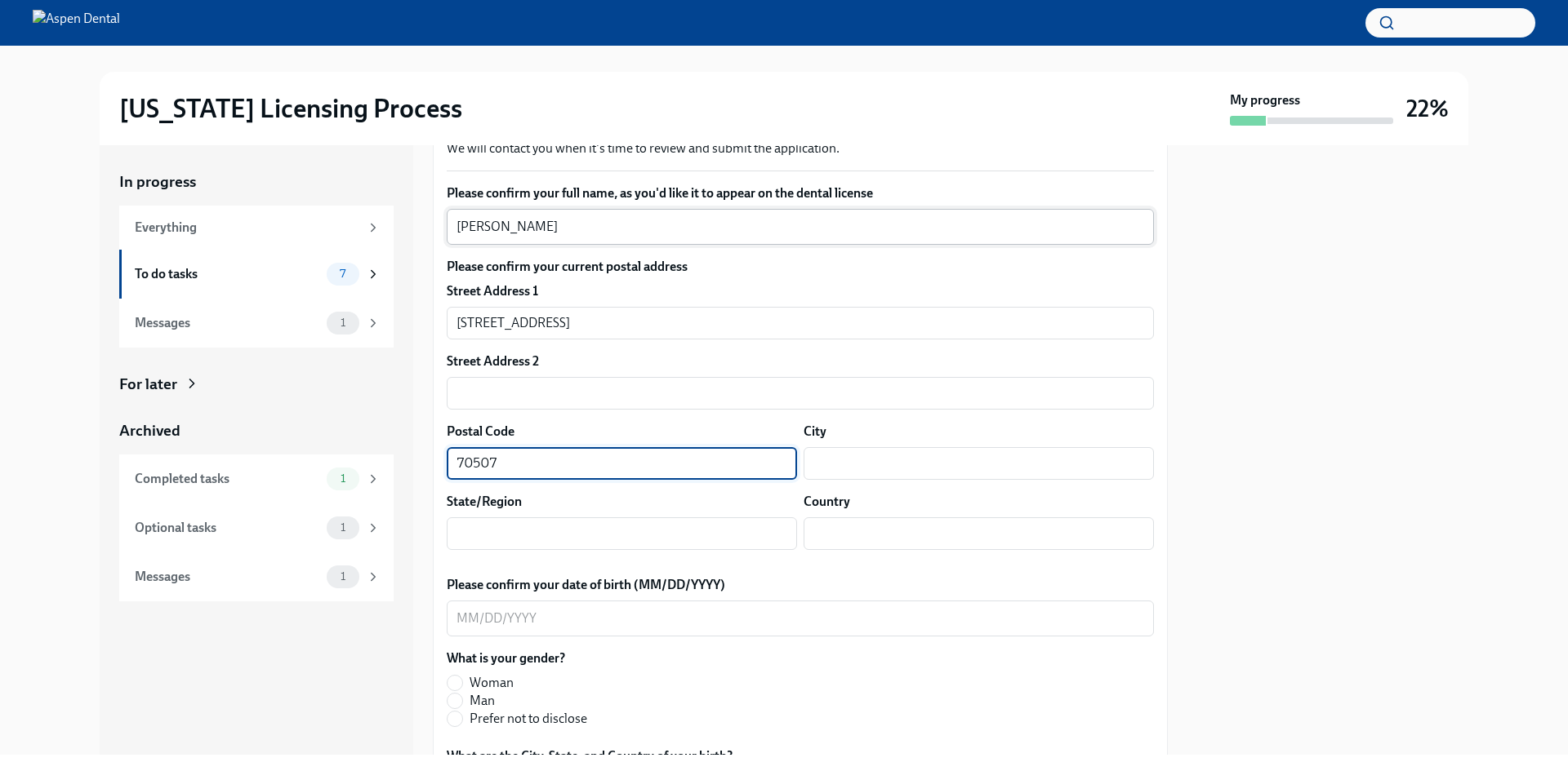
type input "70507"
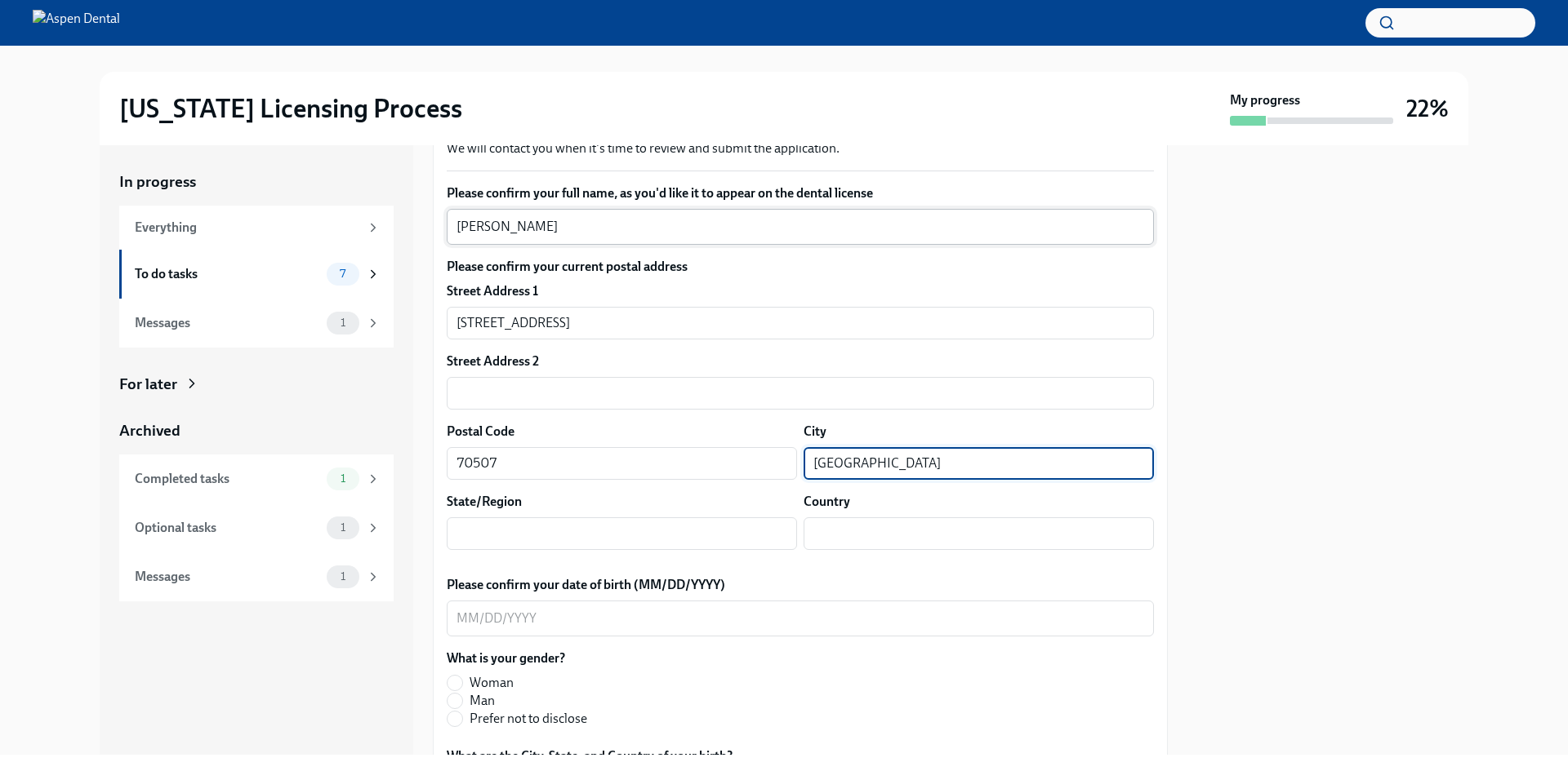
type input "[GEOGRAPHIC_DATA]"
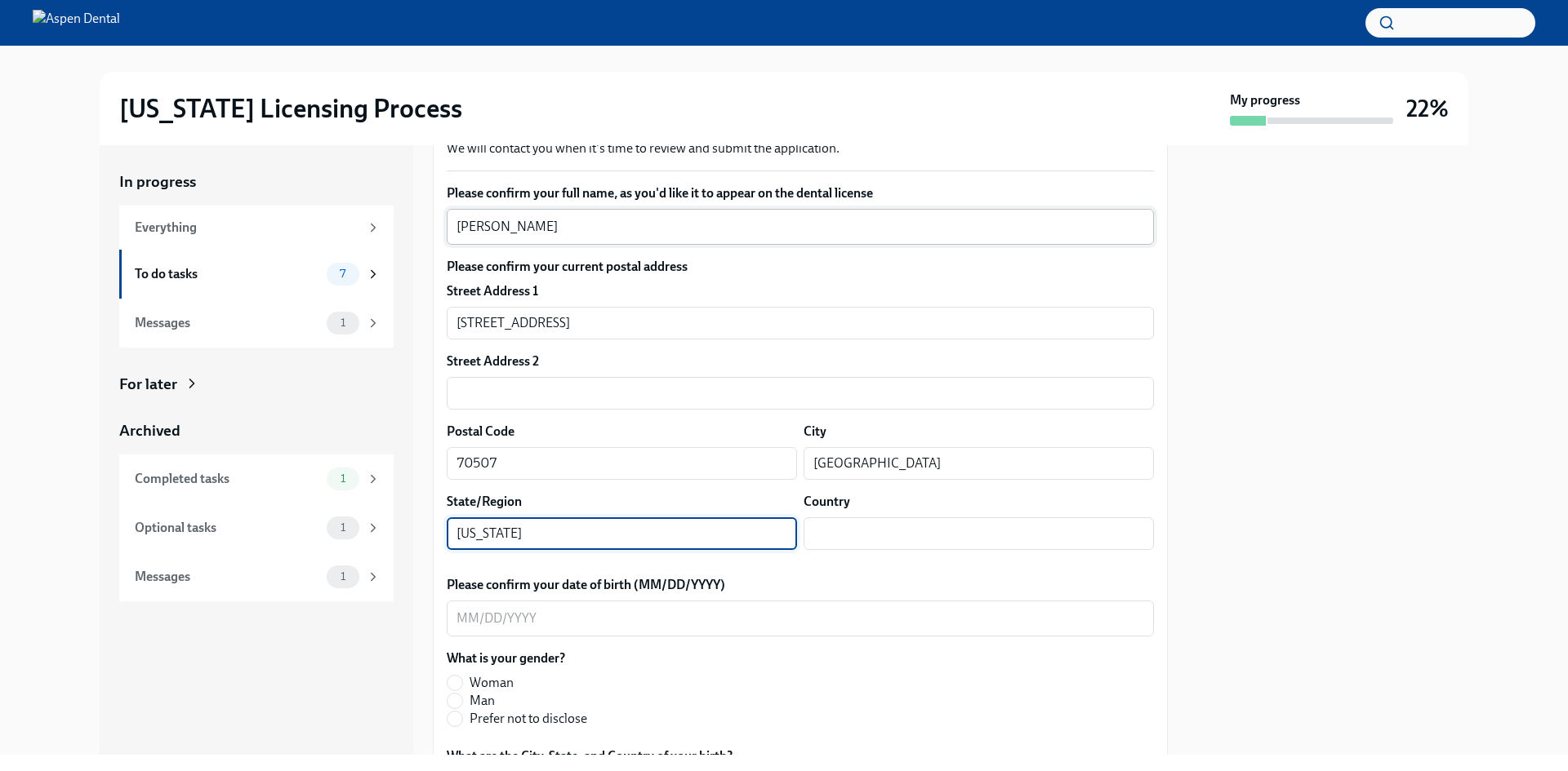
type input "[US_STATE]"
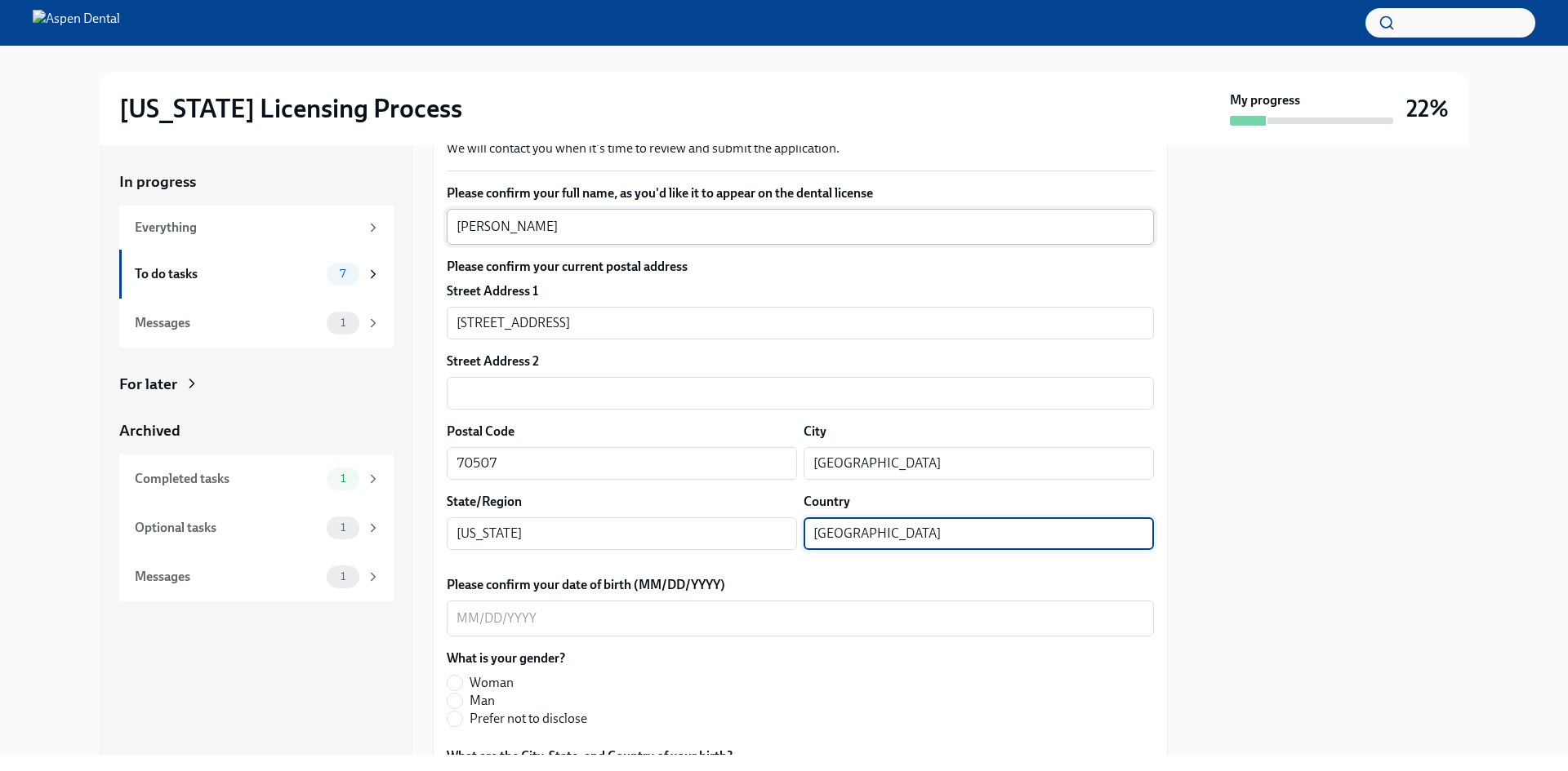
type input "[GEOGRAPHIC_DATA]"
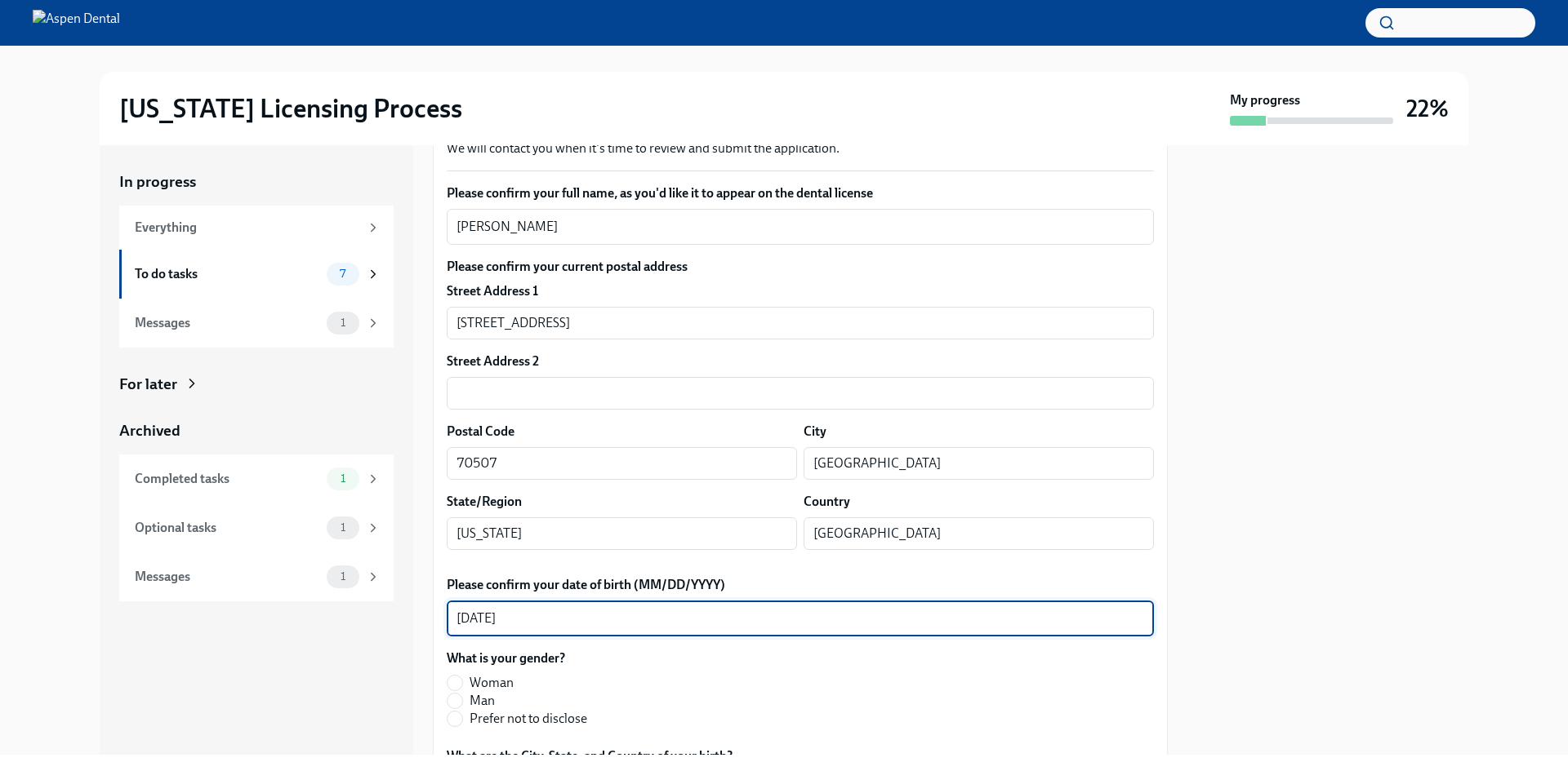
type textarea "[DATE]"
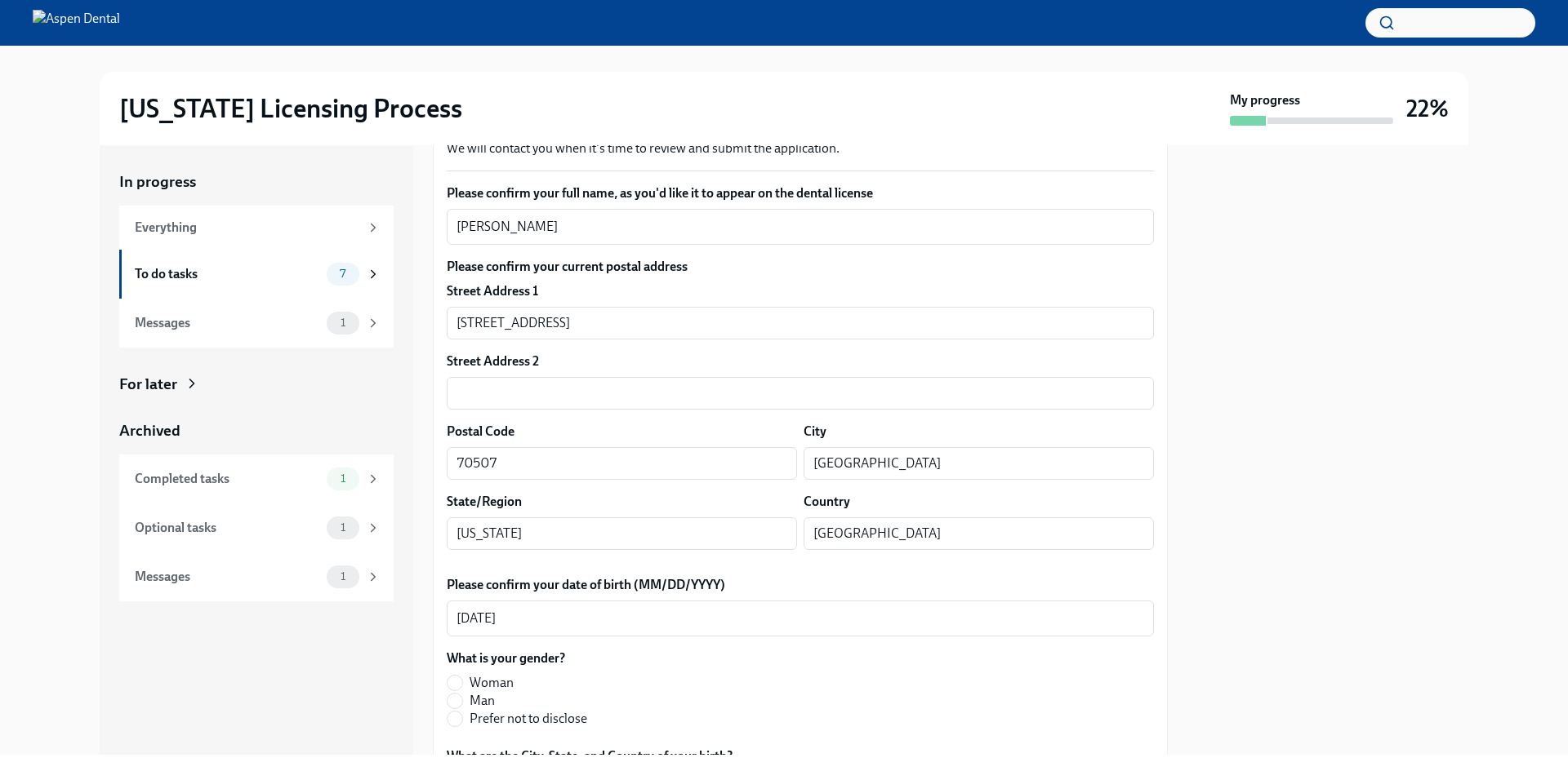
click at [1332, 306] on div at bounding box center [1328, 450] width 281 height 610
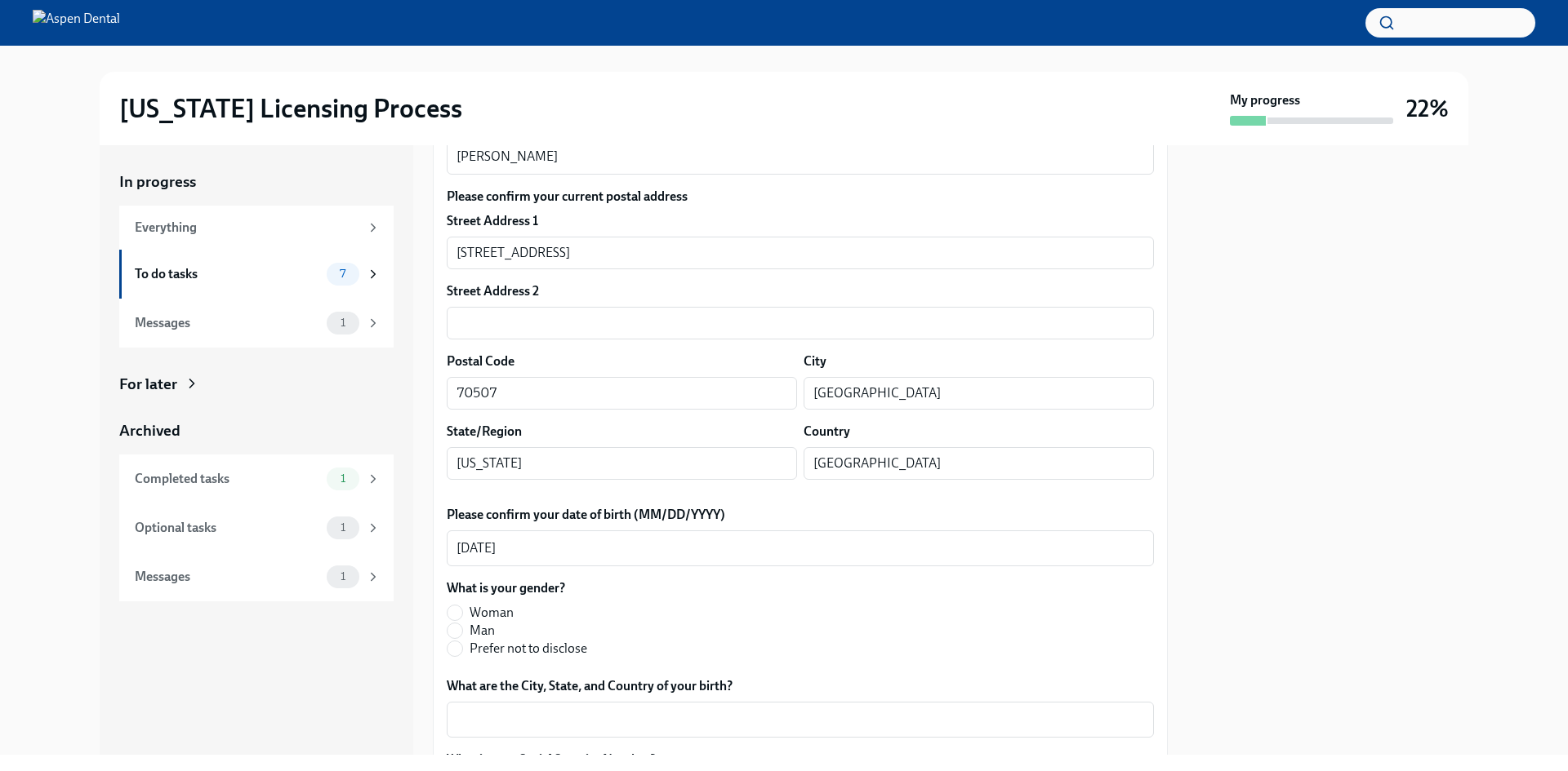
scroll to position [408, 0]
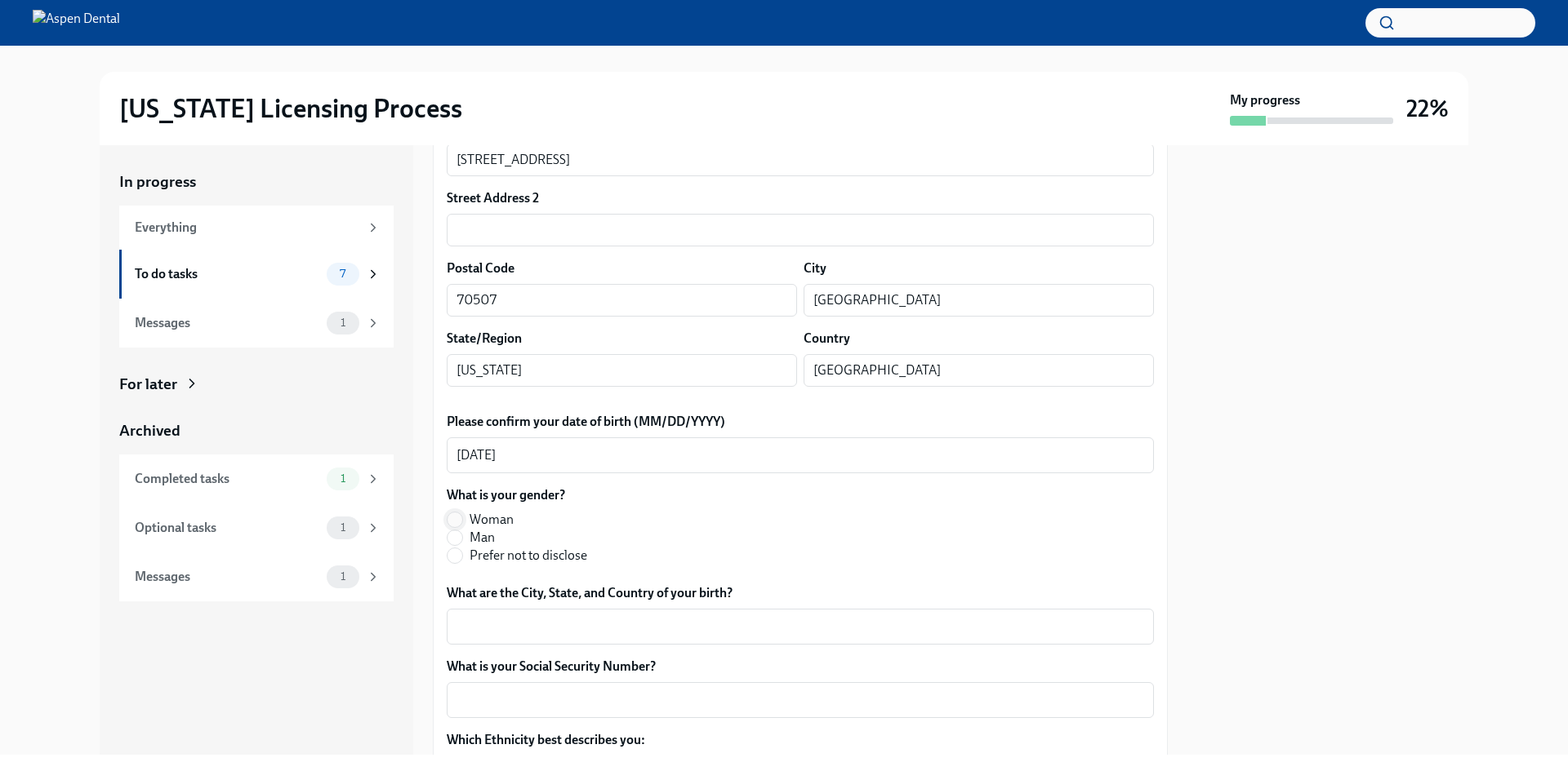
click at [455, 518] on input "Woman" at bounding box center [455, 520] width 14 height 14
radio input "true"
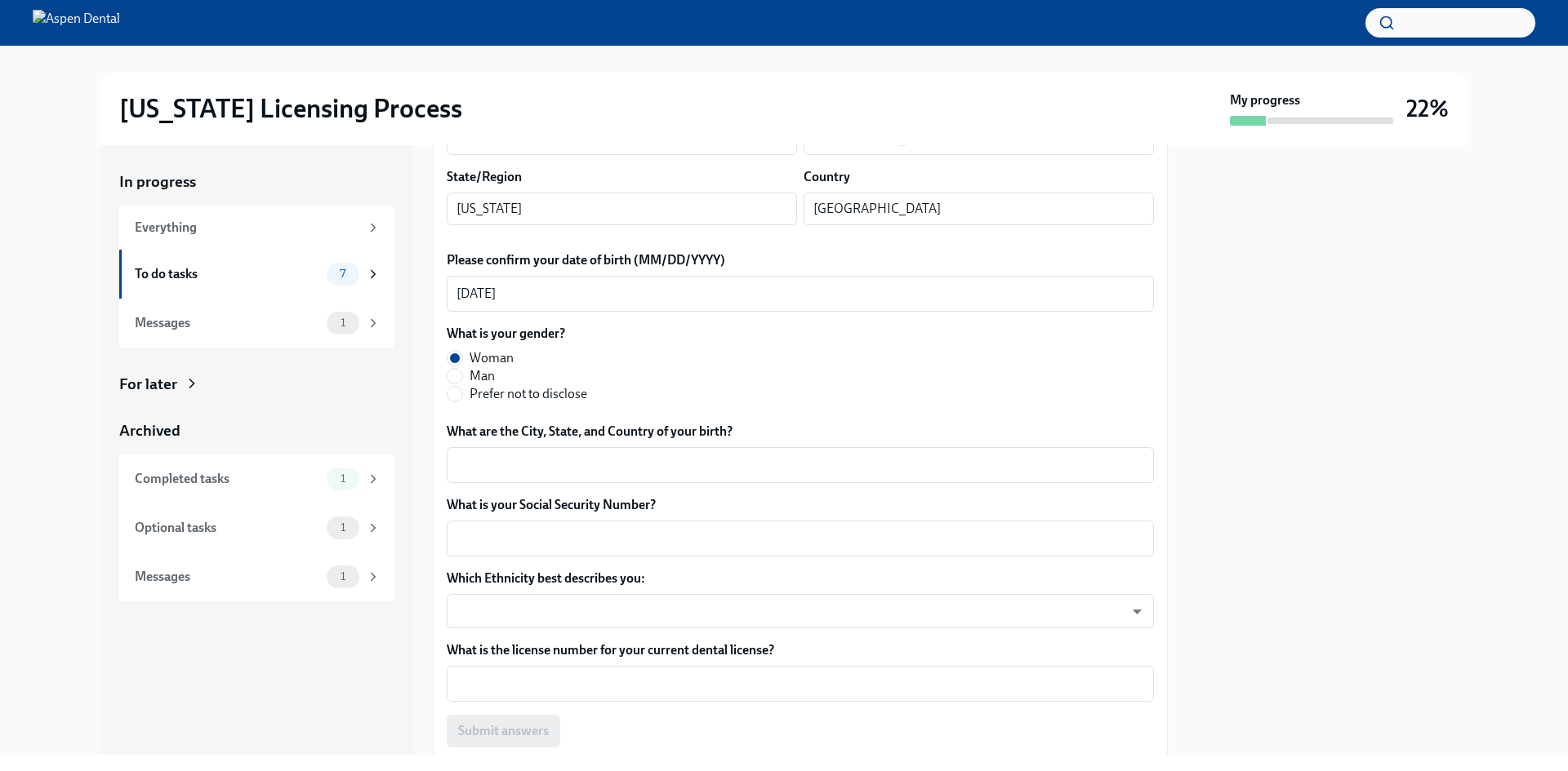
scroll to position [571, 0]
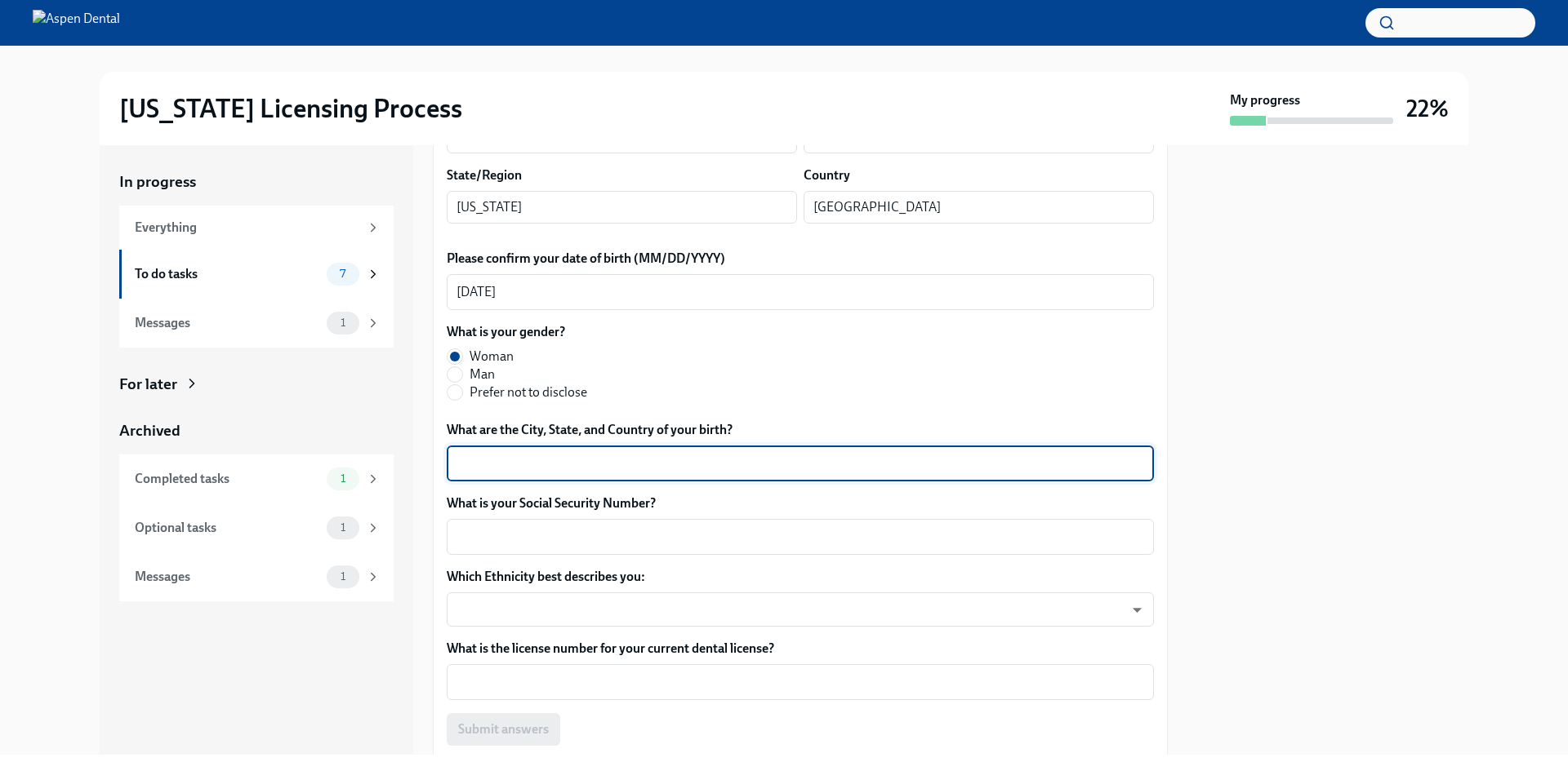
click at [510, 464] on textarea "What are the City, State, and Country of your birth?" at bounding box center [800, 463] width 688 height 20
type textarea "[GEOGRAPHIC_DATA], [US_STATE], [GEOGRAPHIC_DATA]"
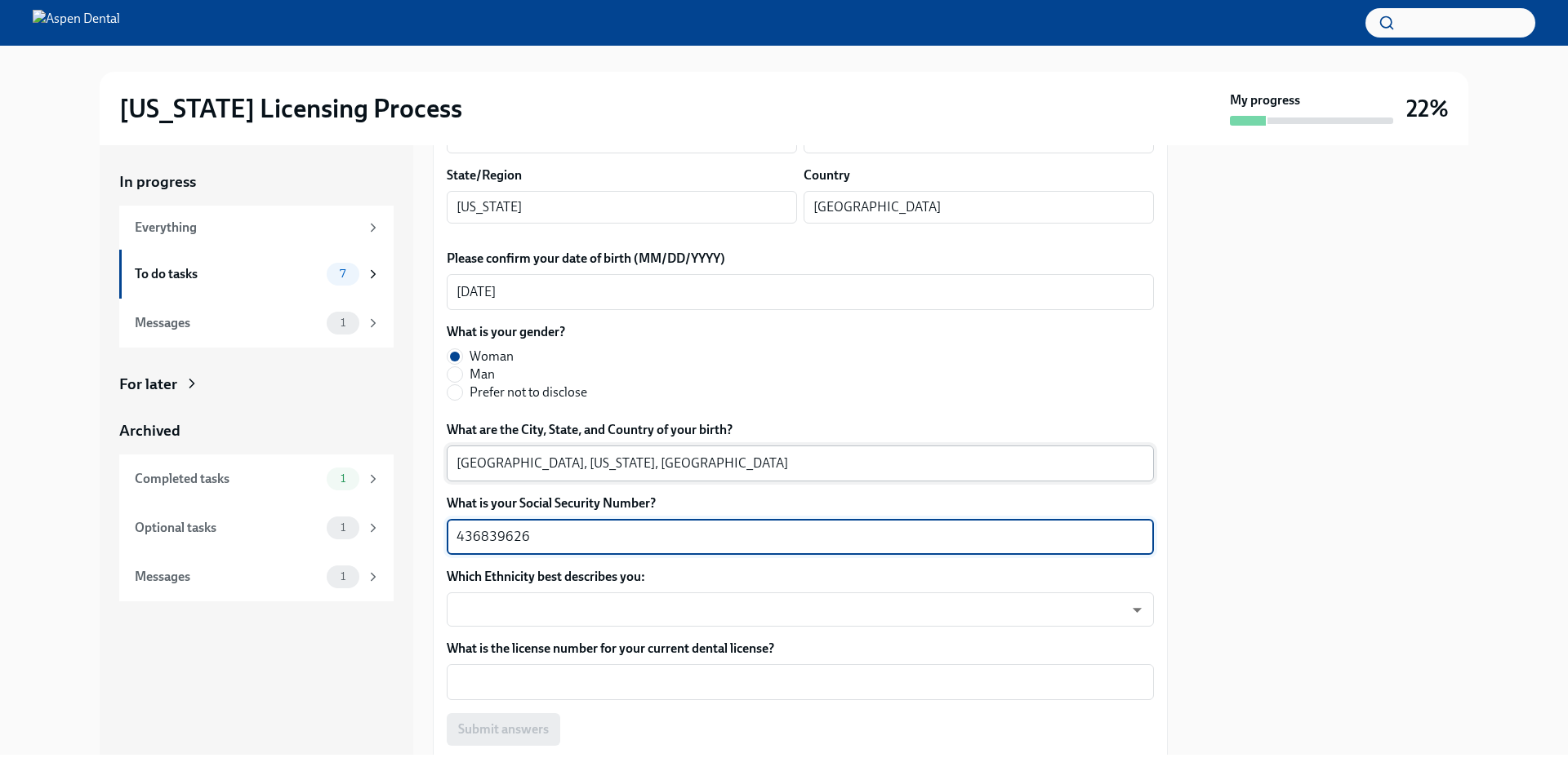
type textarea "436839626"
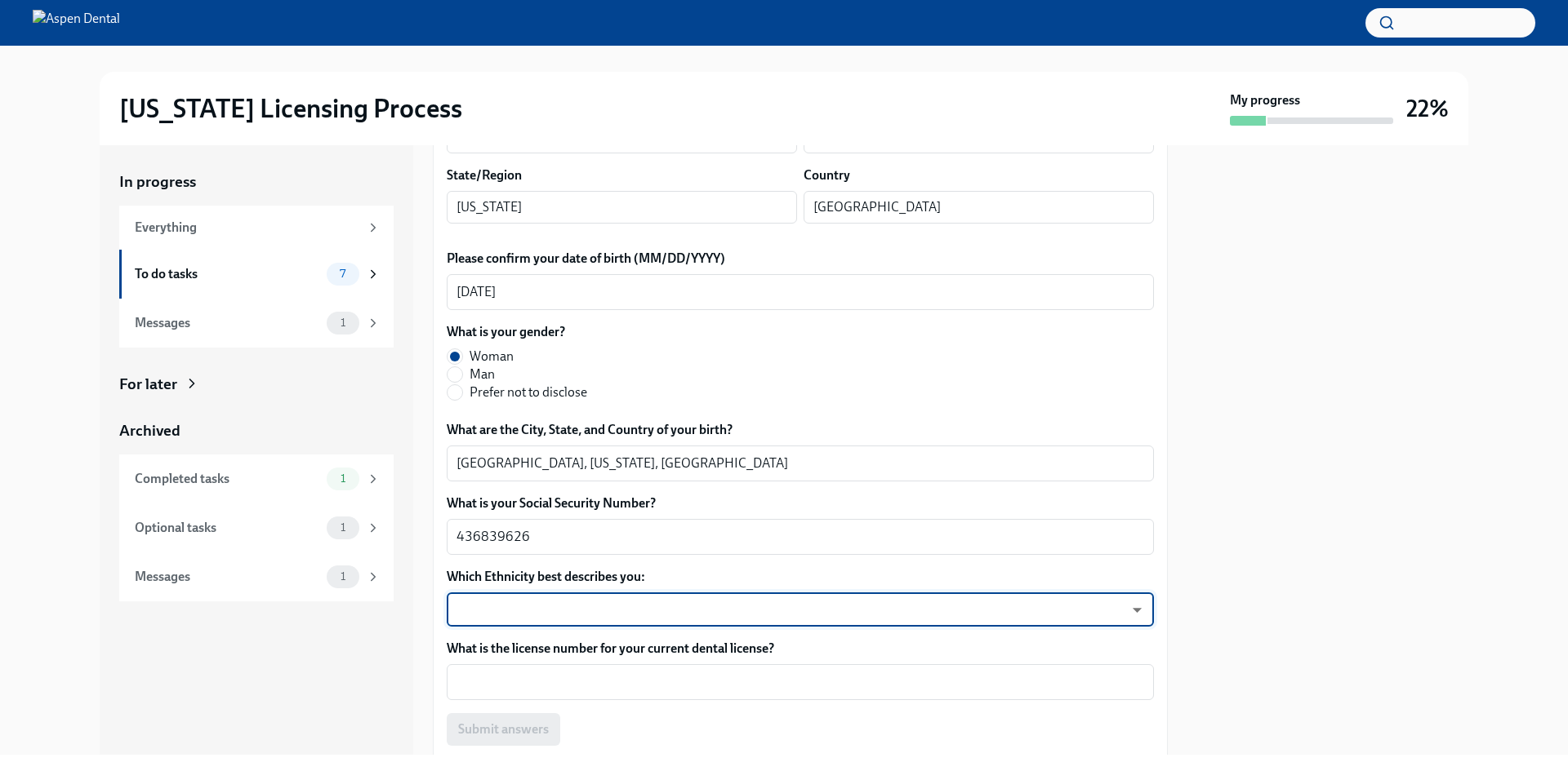
click at [1118, 607] on body "[US_STATE] Licensing Process My progress 22% In progress Everything To do tasks…" at bounding box center [784, 386] width 1568 height 771
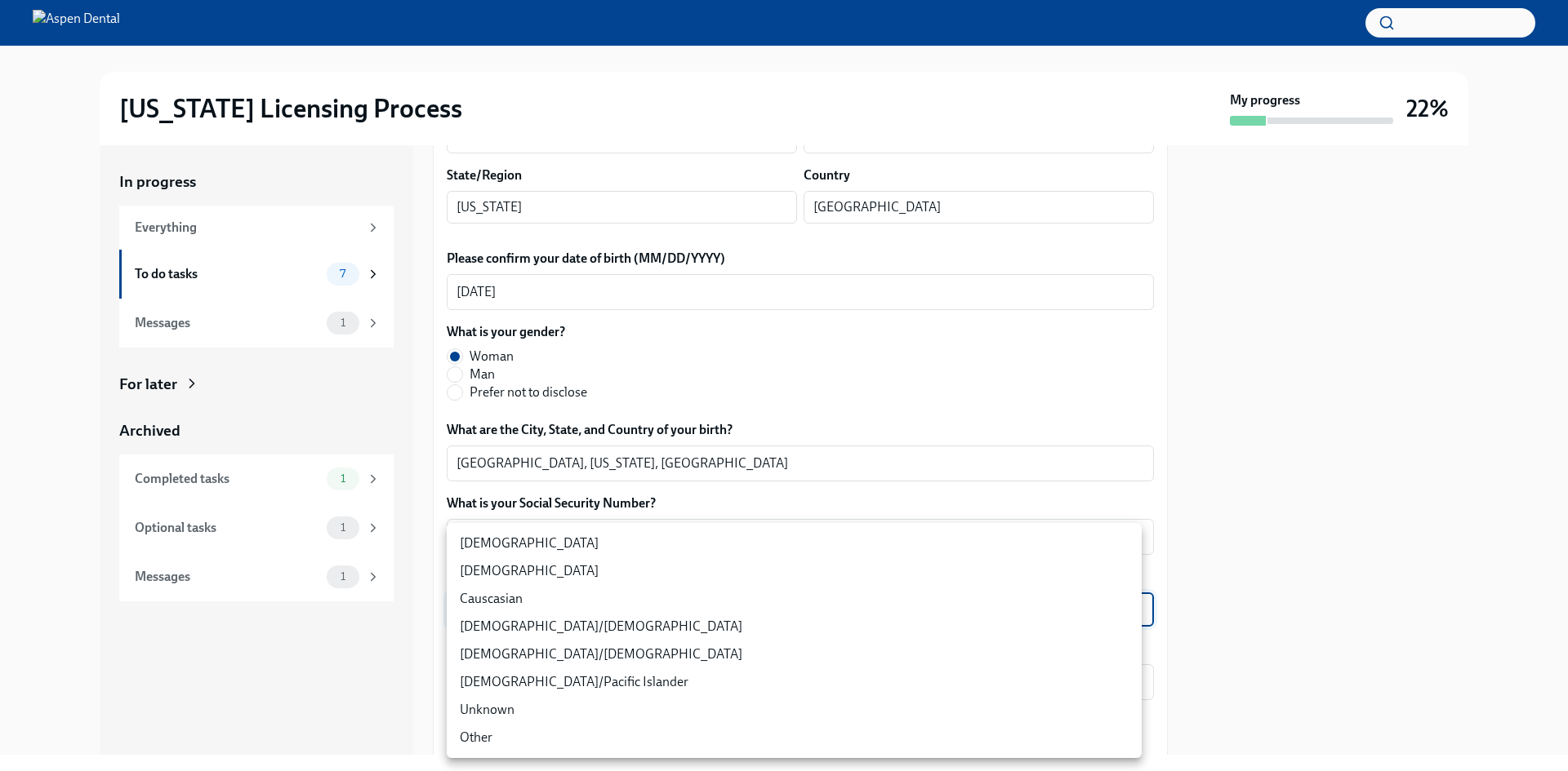
click at [656, 547] on li "[DEMOGRAPHIC_DATA]" at bounding box center [794, 543] width 695 height 28
type input "TlxW_0a7i"
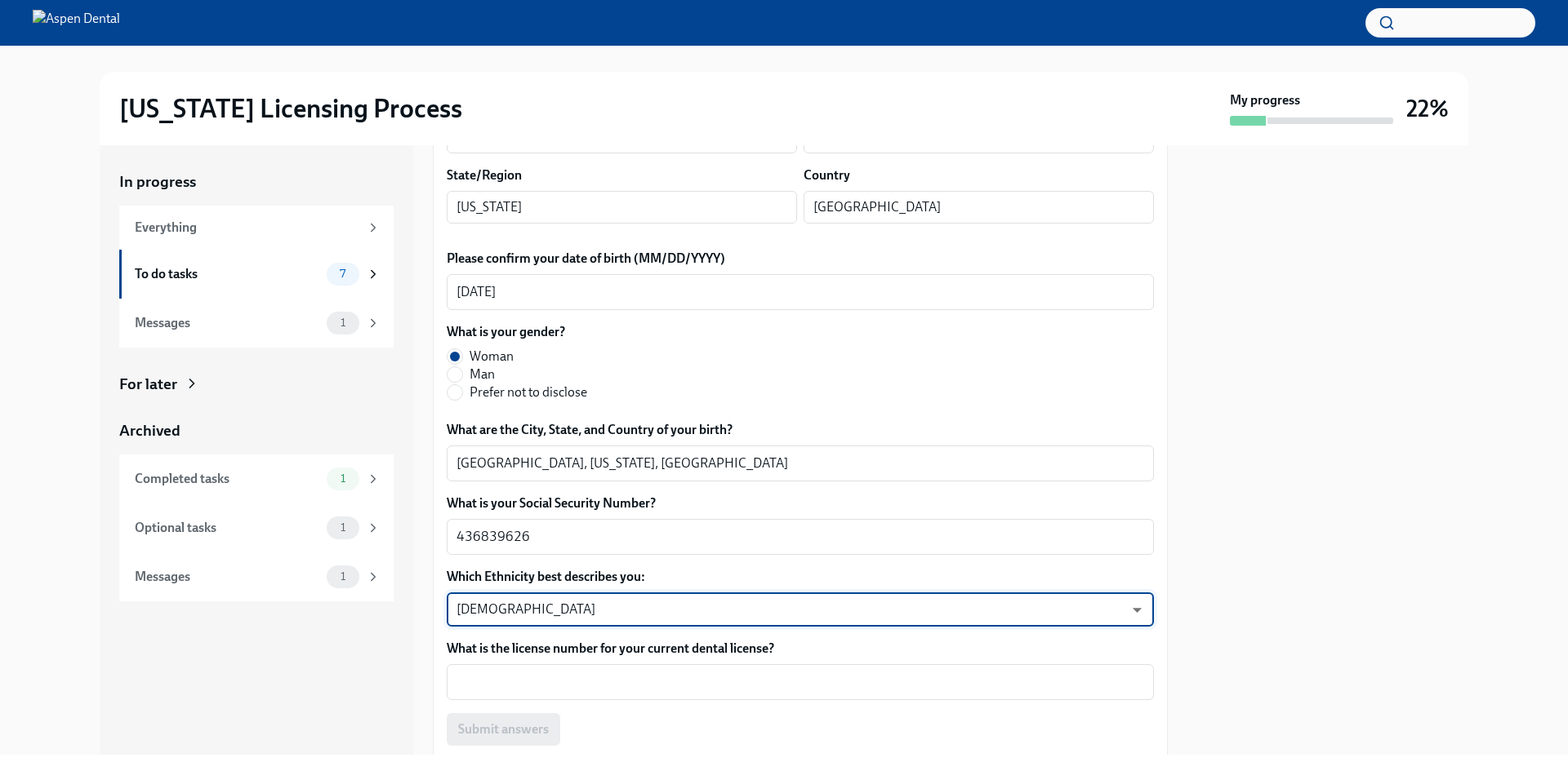
click at [1372, 566] on div at bounding box center [1328, 450] width 281 height 610
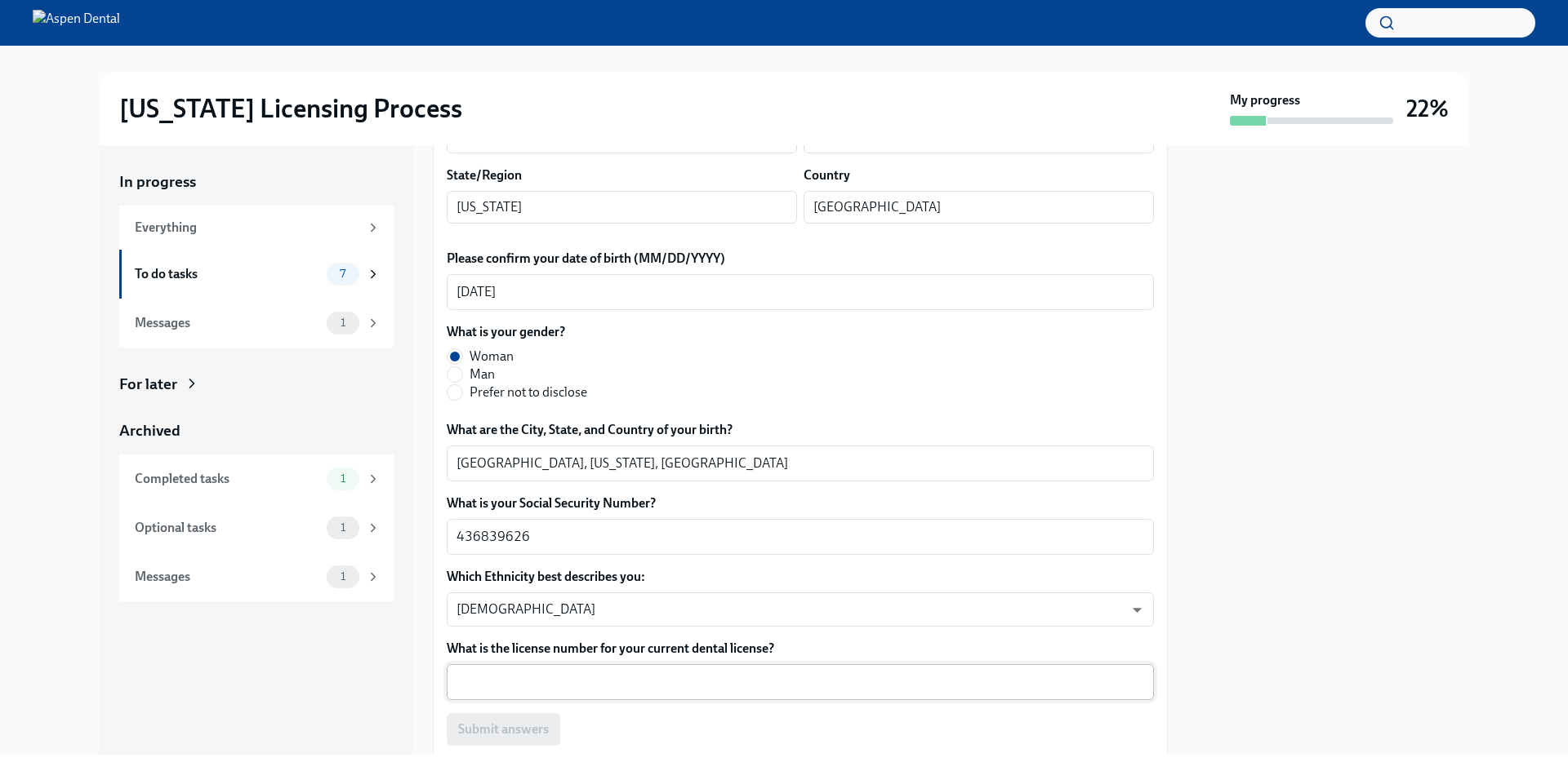
click at [714, 686] on textarea "What is the license number for your current dental license?" at bounding box center [800, 682] width 688 height 20
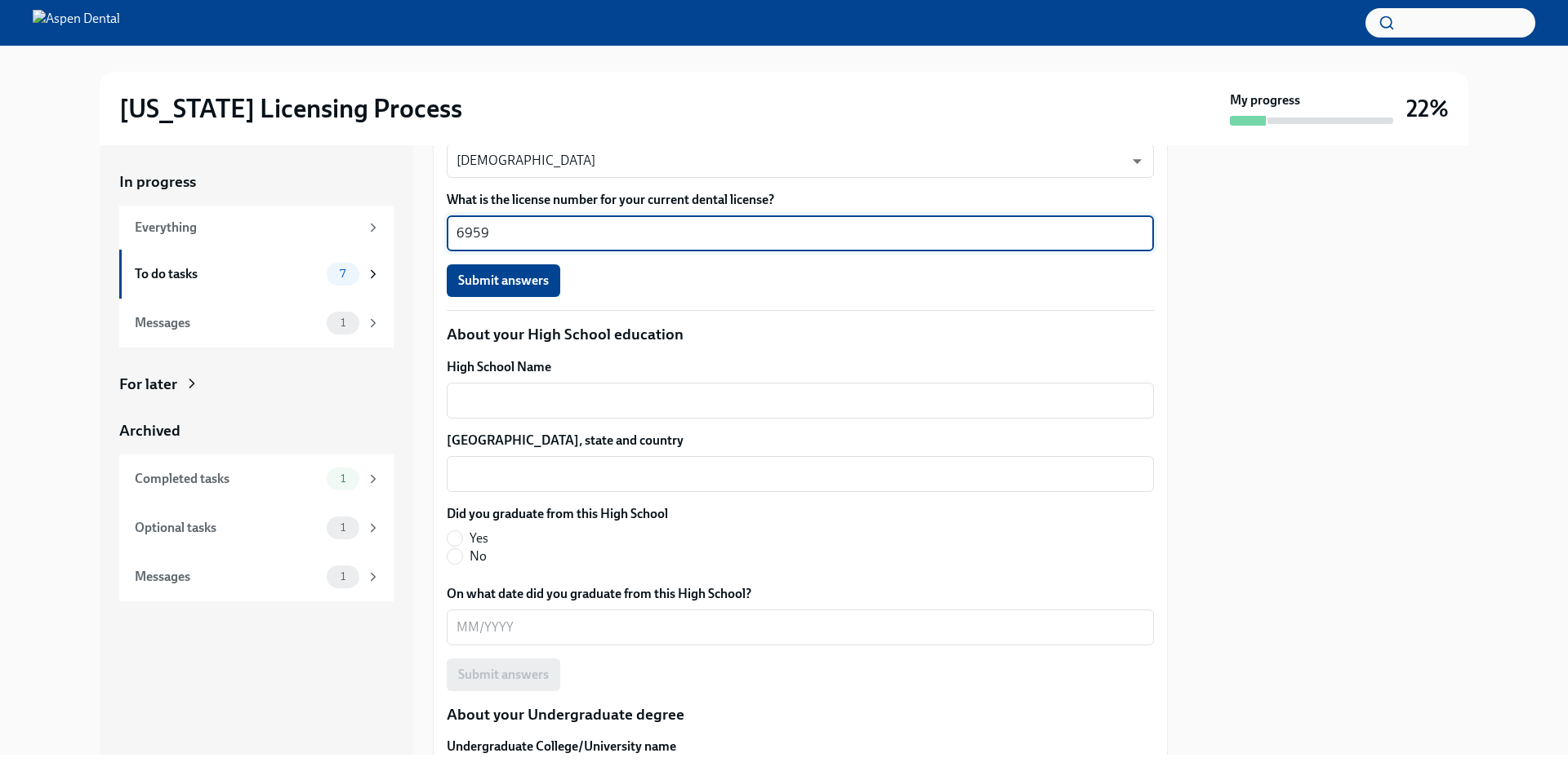
scroll to position [1070, 0]
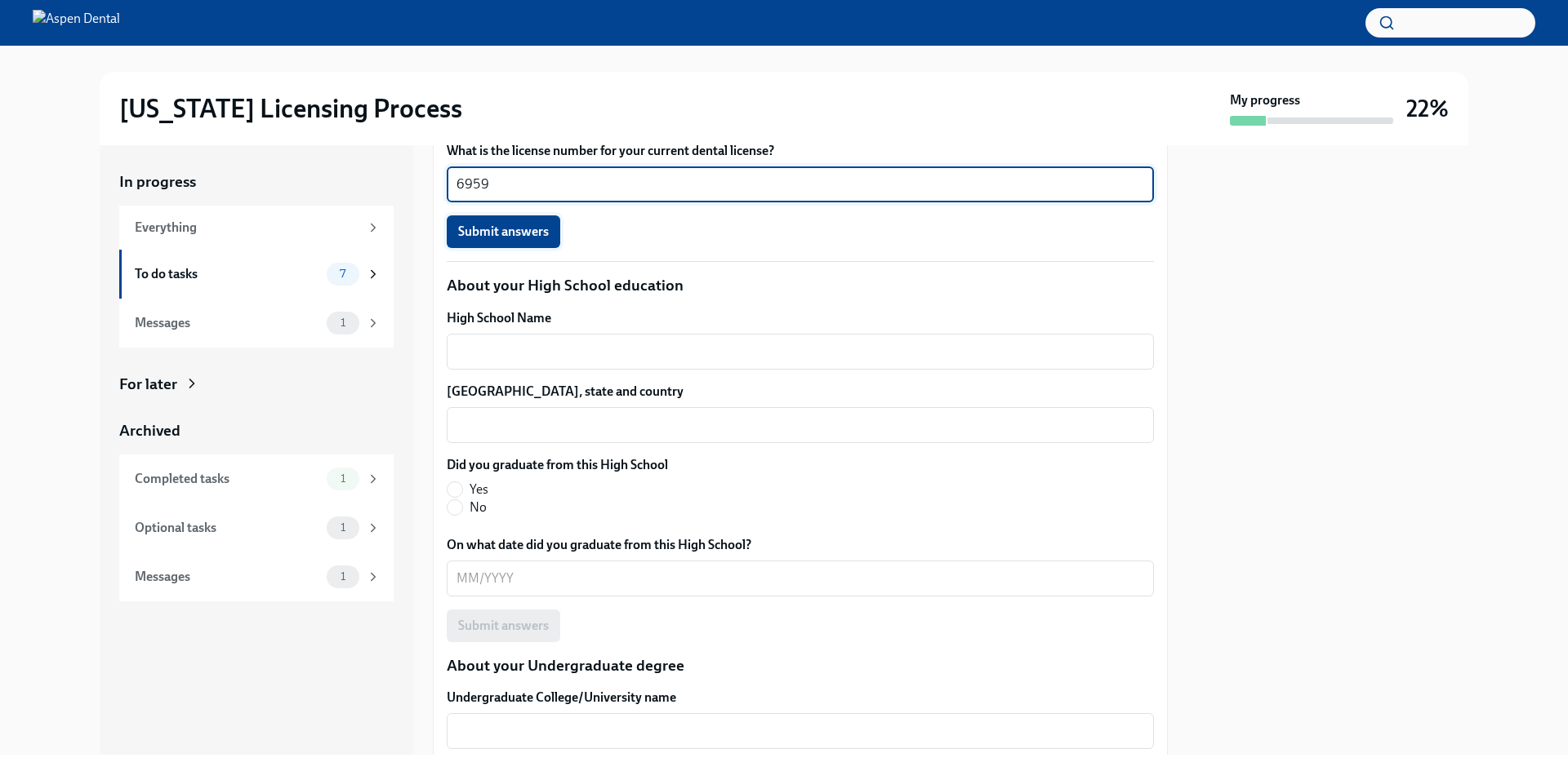
type textarea "6959"
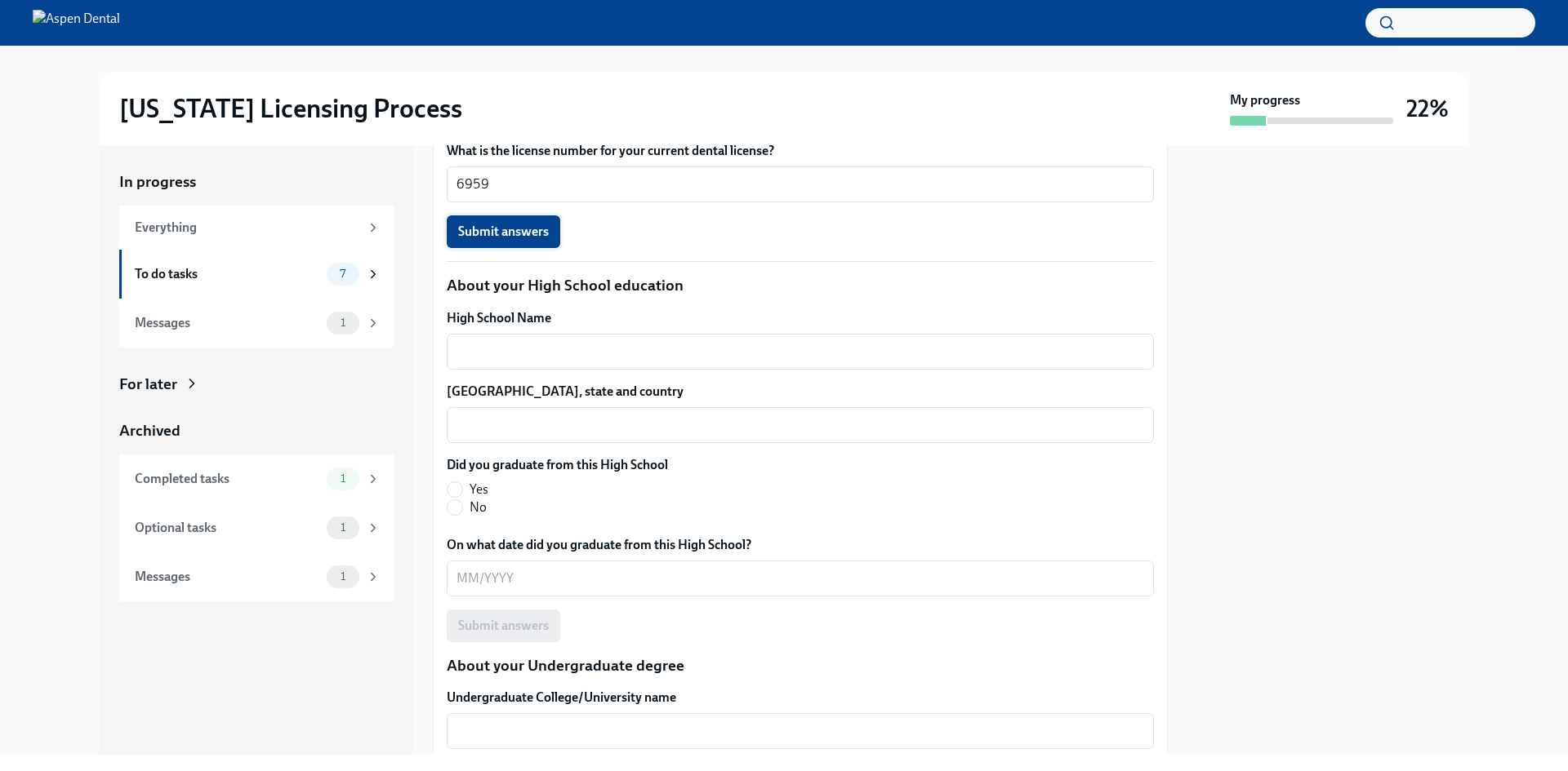
click at [543, 238] on span "Submit answers" at bounding box center [503, 231] width 91 height 16
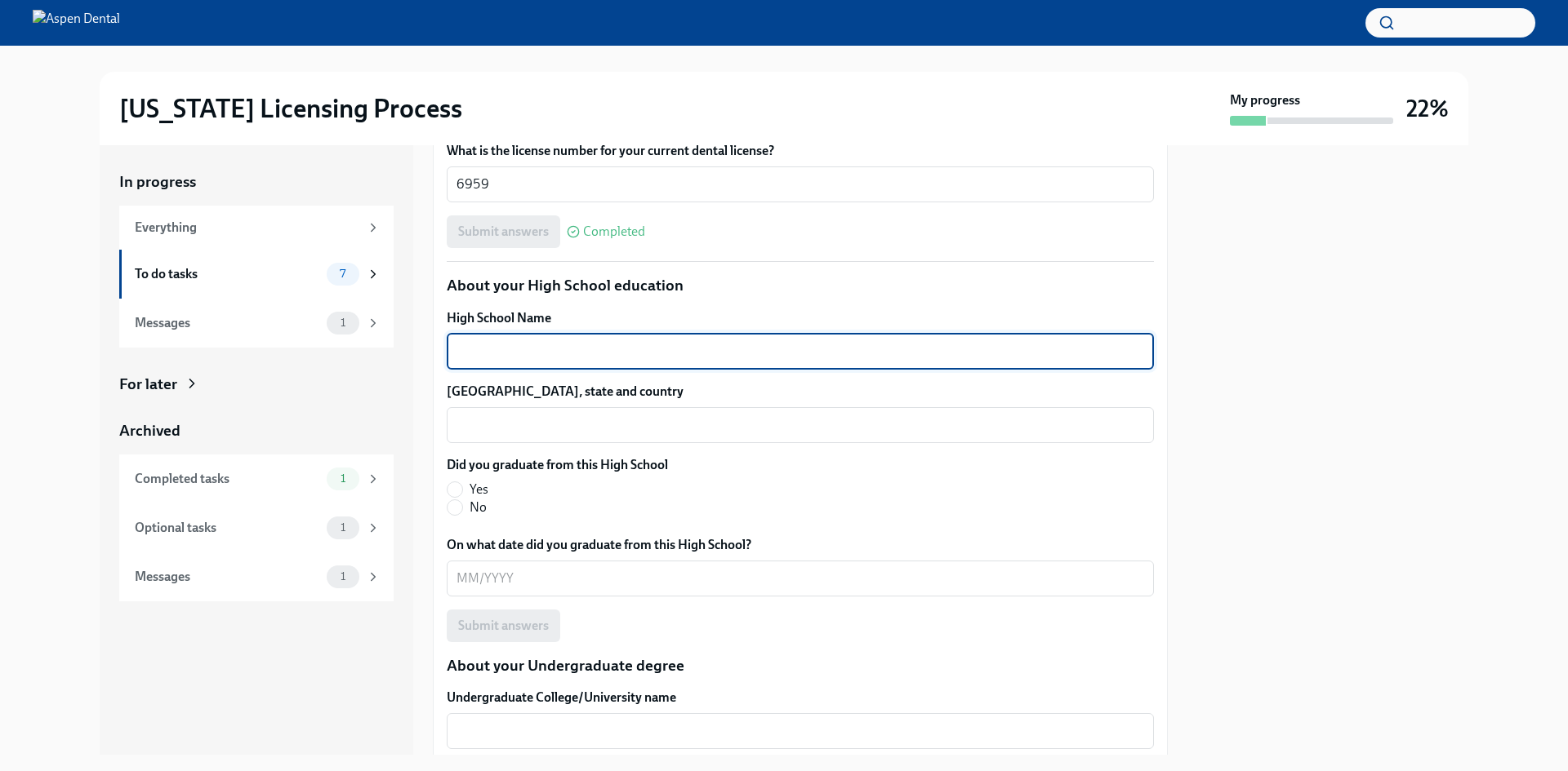
click at [611, 353] on textarea "High School Name" at bounding box center [800, 351] width 688 height 20
type textarea "[GEOGRAPHIC_DATA]"
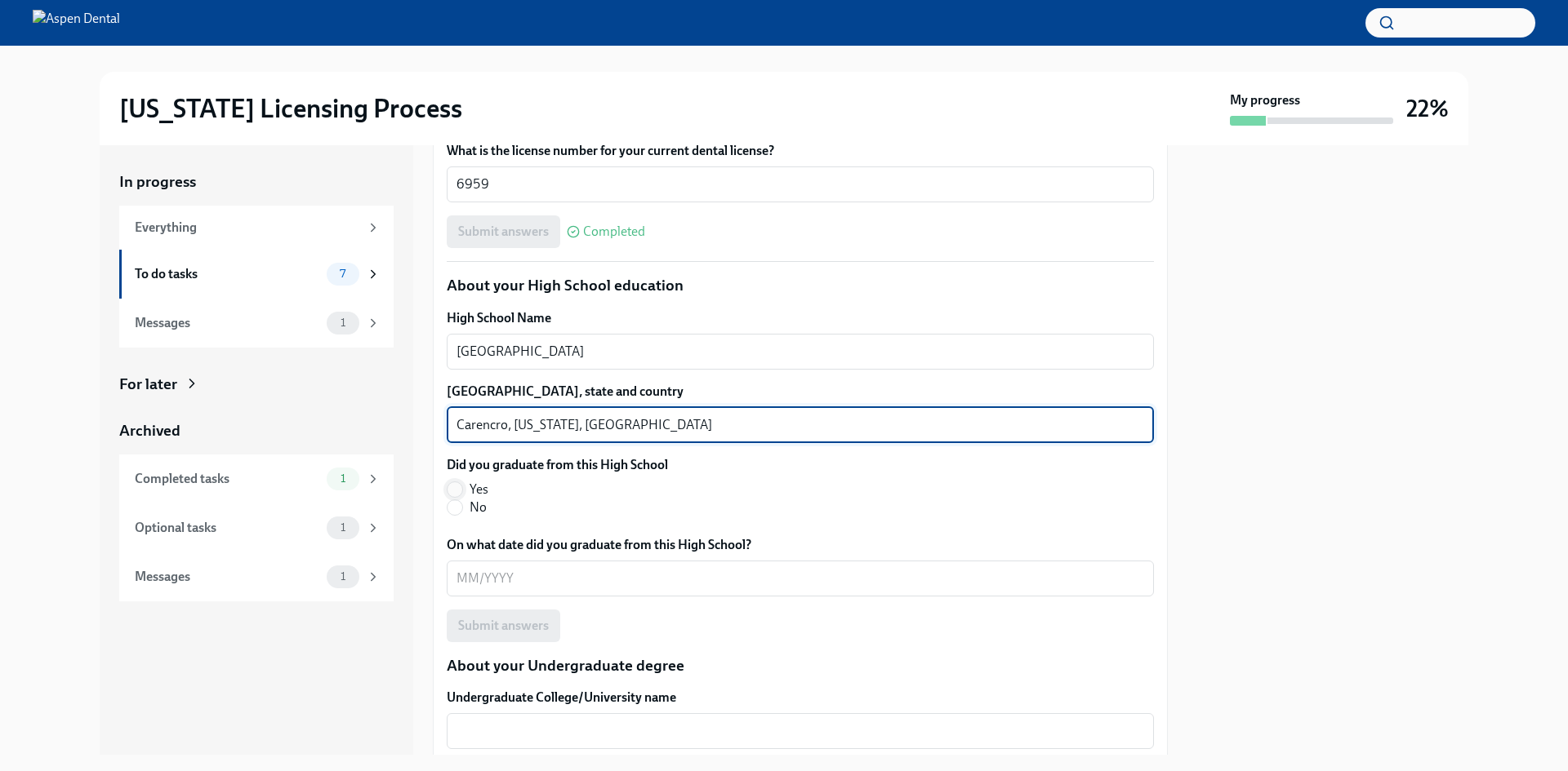
type textarea "Carencro, [US_STATE], [GEOGRAPHIC_DATA]"
click at [454, 486] on input "Yes" at bounding box center [455, 489] width 14 height 14
radio input "true"
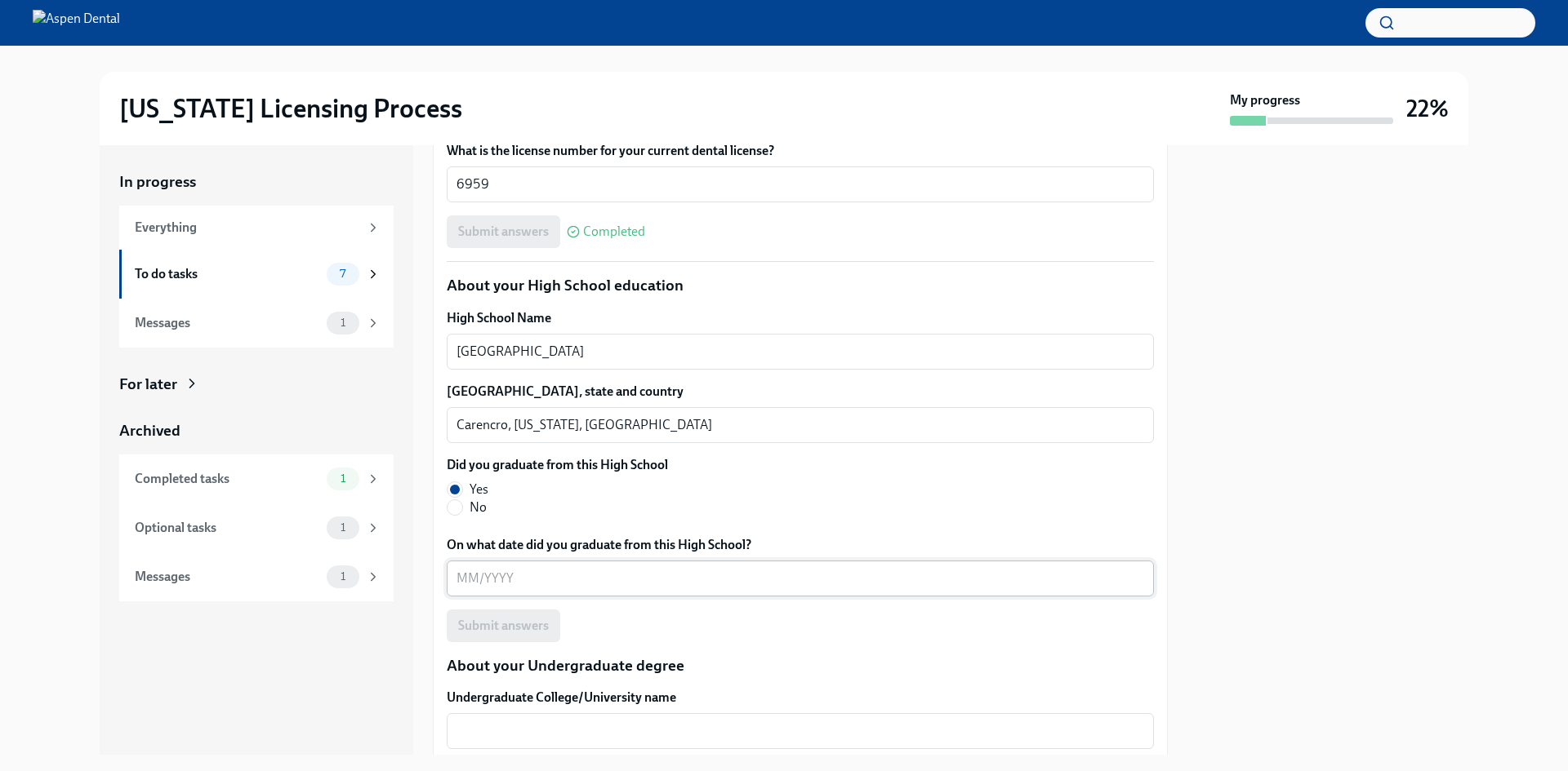
click at [525, 581] on textarea "On what date did you graduate from this High School?" at bounding box center [800, 579] width 688 height 20
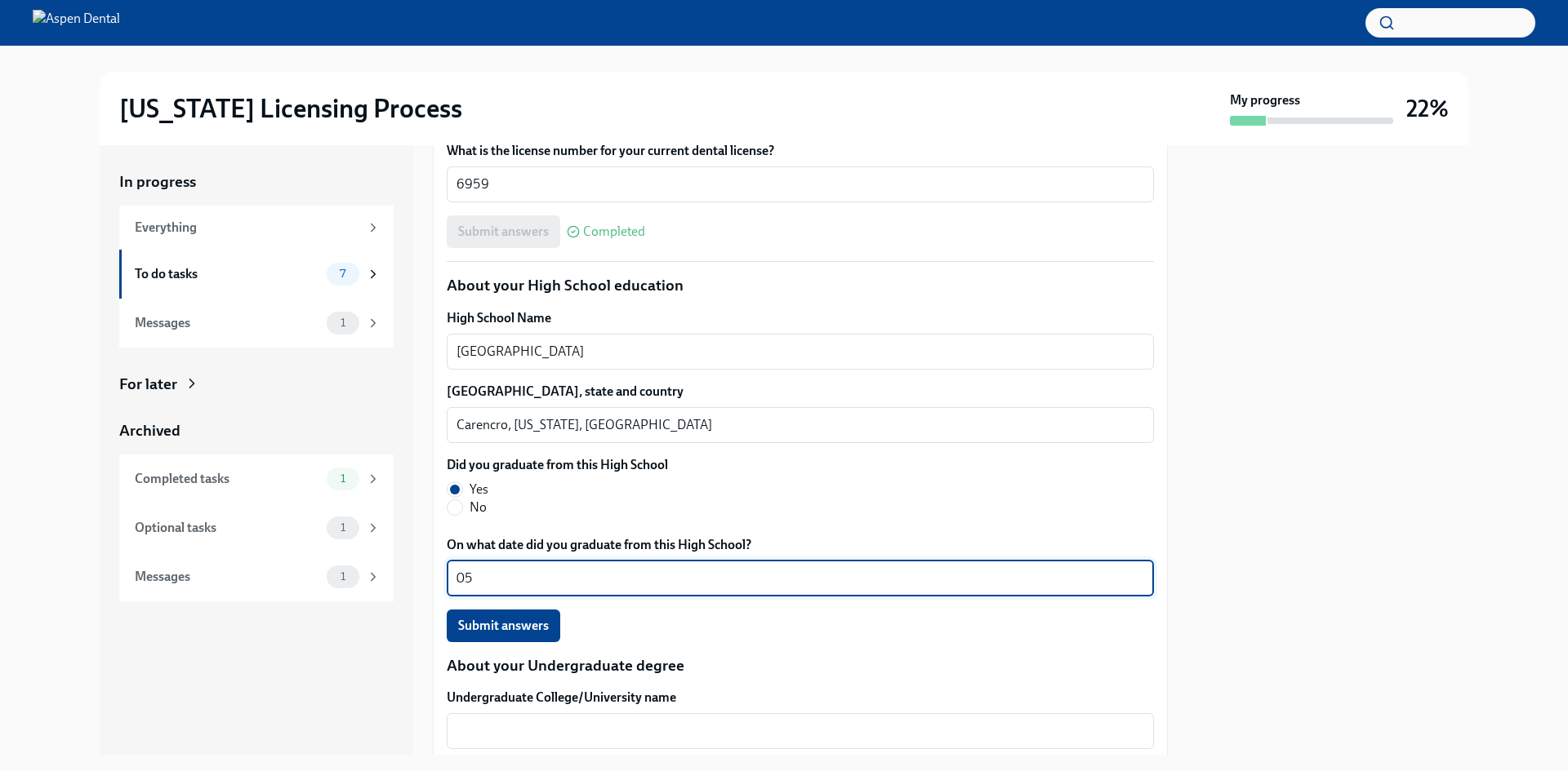
type textarea "0"
type textarea "05/2010"
click at [490, 623] on span "Submit answers" at bounding box center [503, 626] width 91 height 16
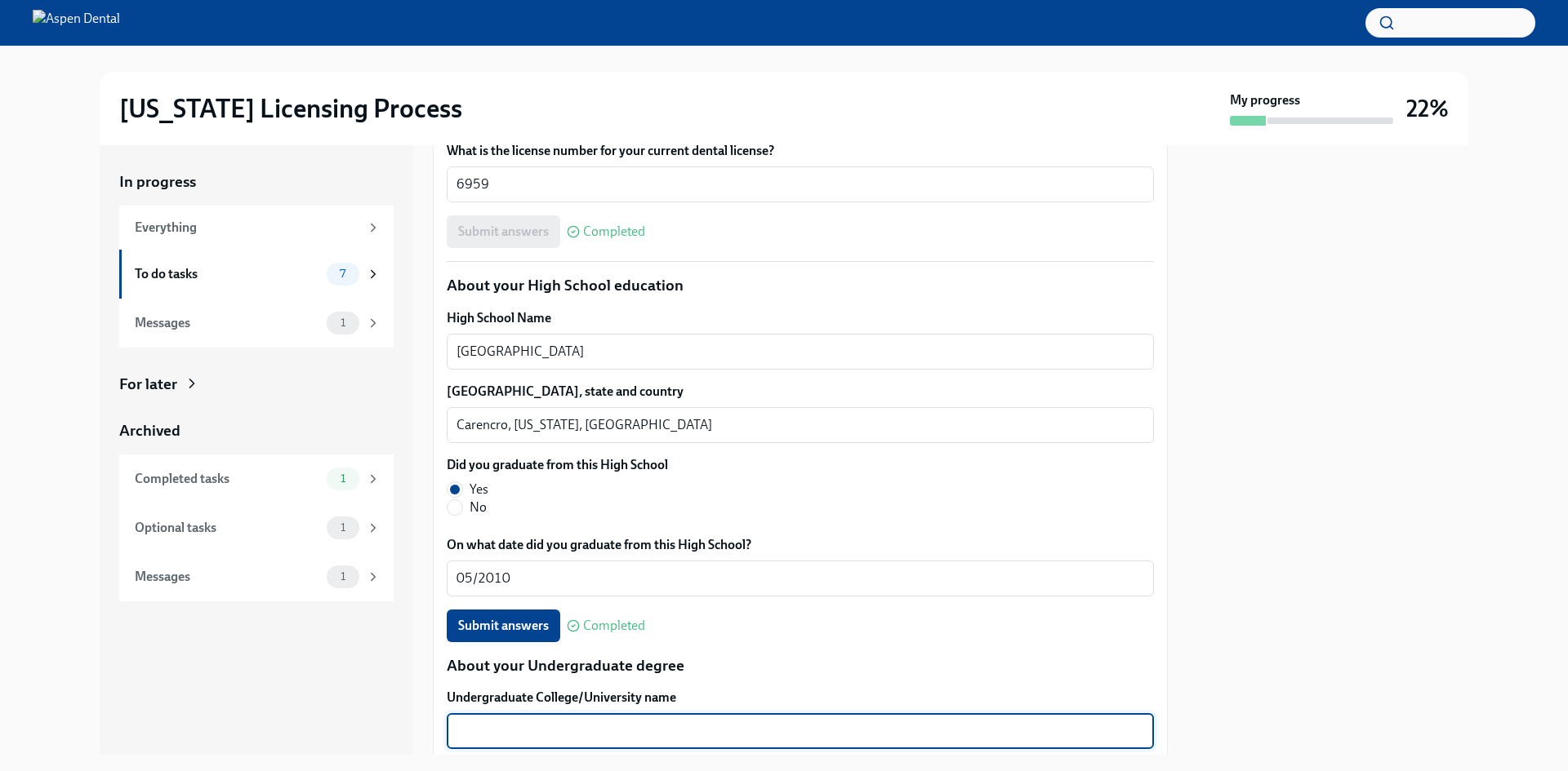
click at [1041, 741] on textarea "Undergraduate College/University name" at bounding box center [800, 732] width 688 height 20
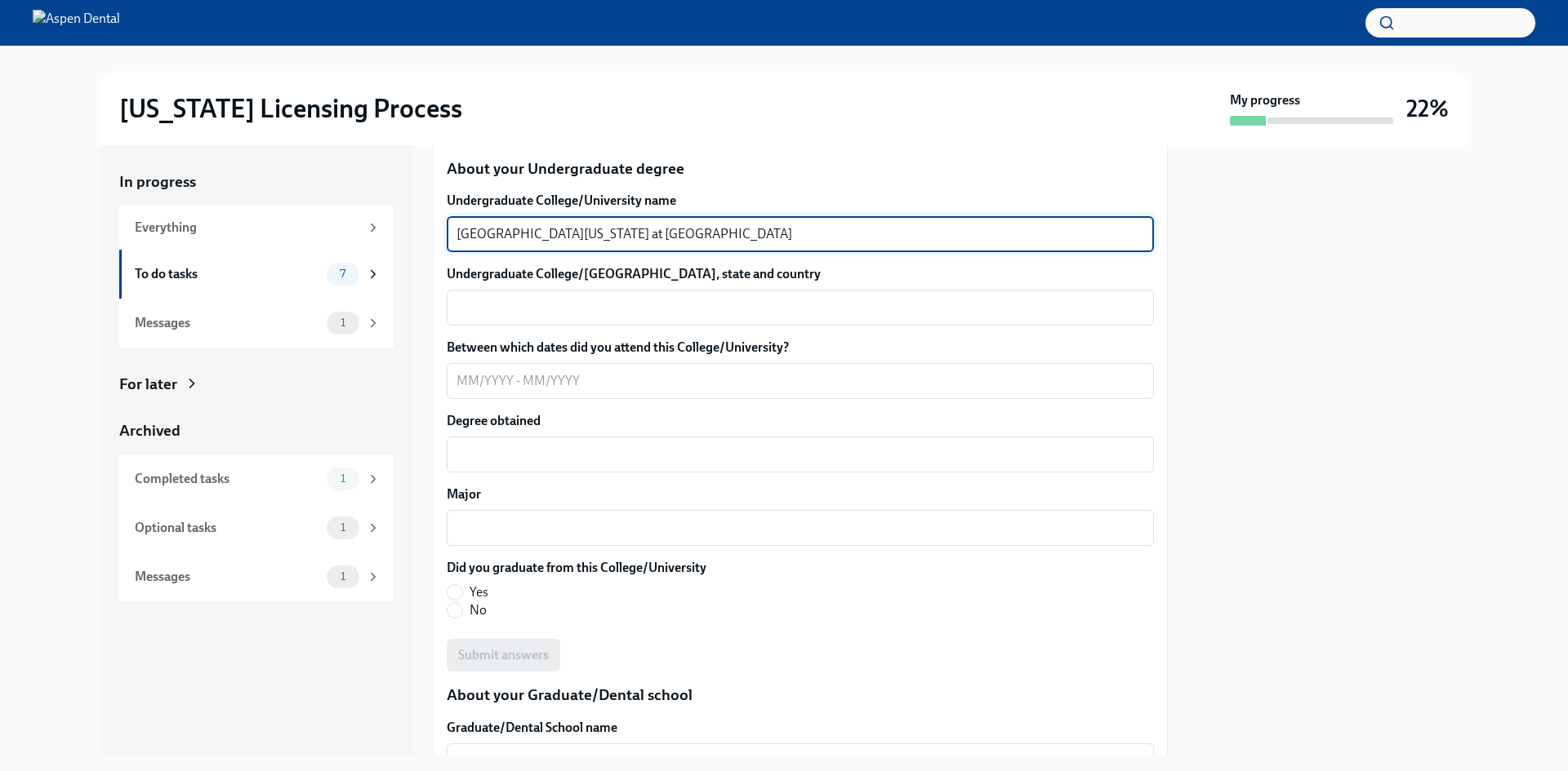
scroll to position [1605, 0]
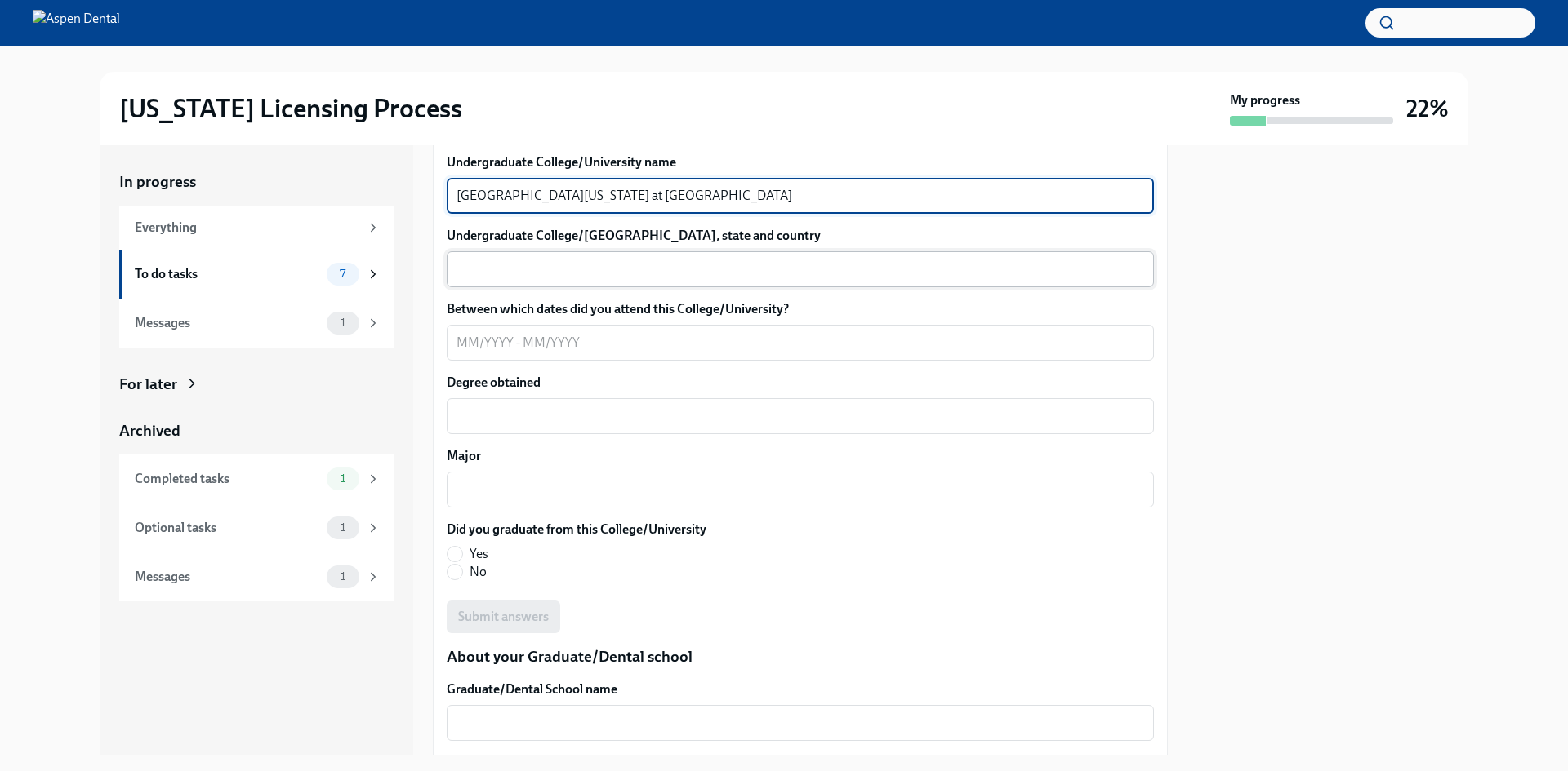
type textarea "[GEOGRAPHIC_DATA][US_STATE] at [GEOGRAPHIC_DATA]"
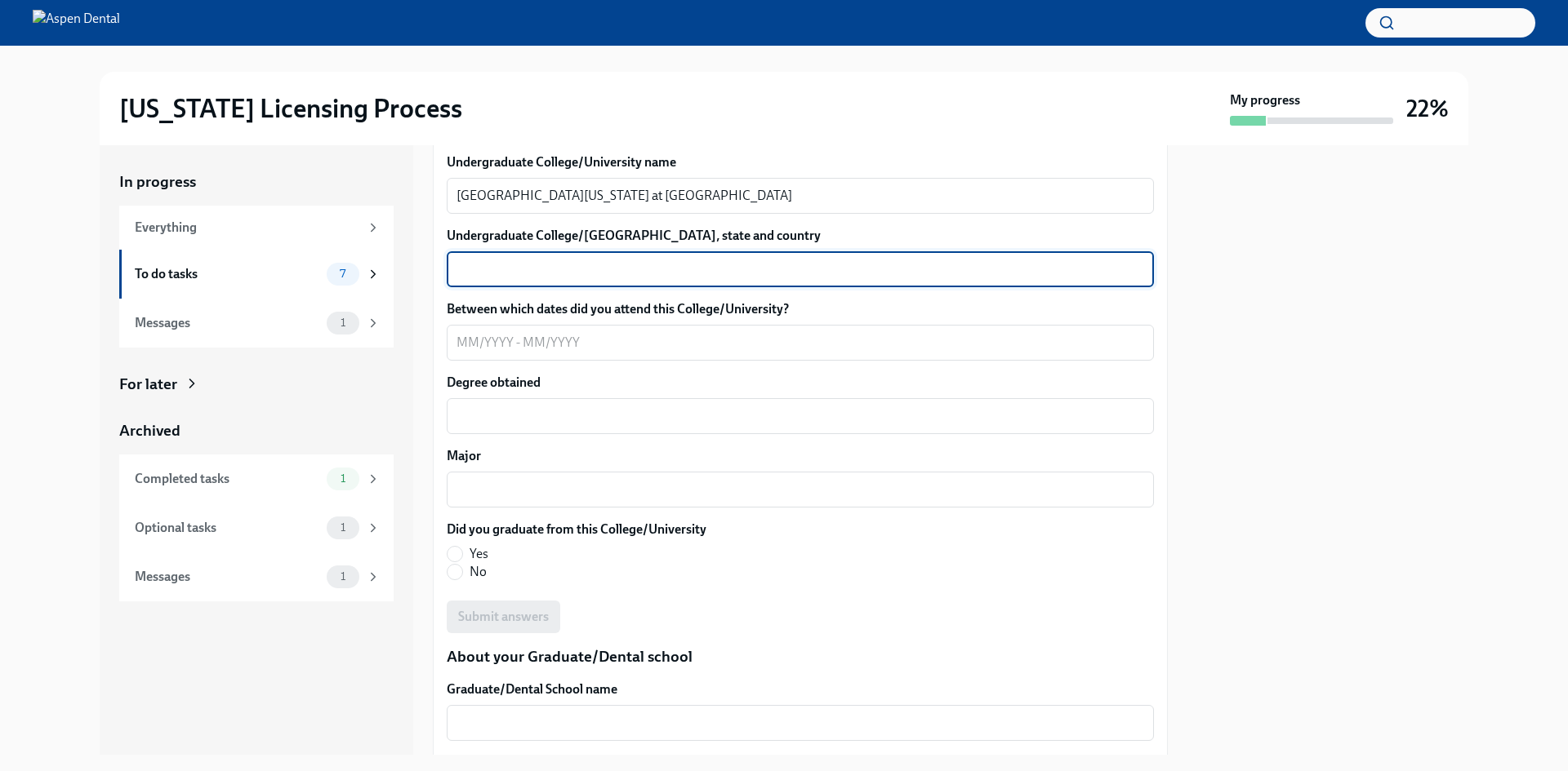
click at [636, 275] on textarea "Undergraduate College/[GEOGRAPHIC_DATA], state and country" at bounding box center [800, 270] width 688 height 20
type textarea "[GEOGRAPHIC_DATA], [US_STATE], [GEOGRAPHIC_DATA]"
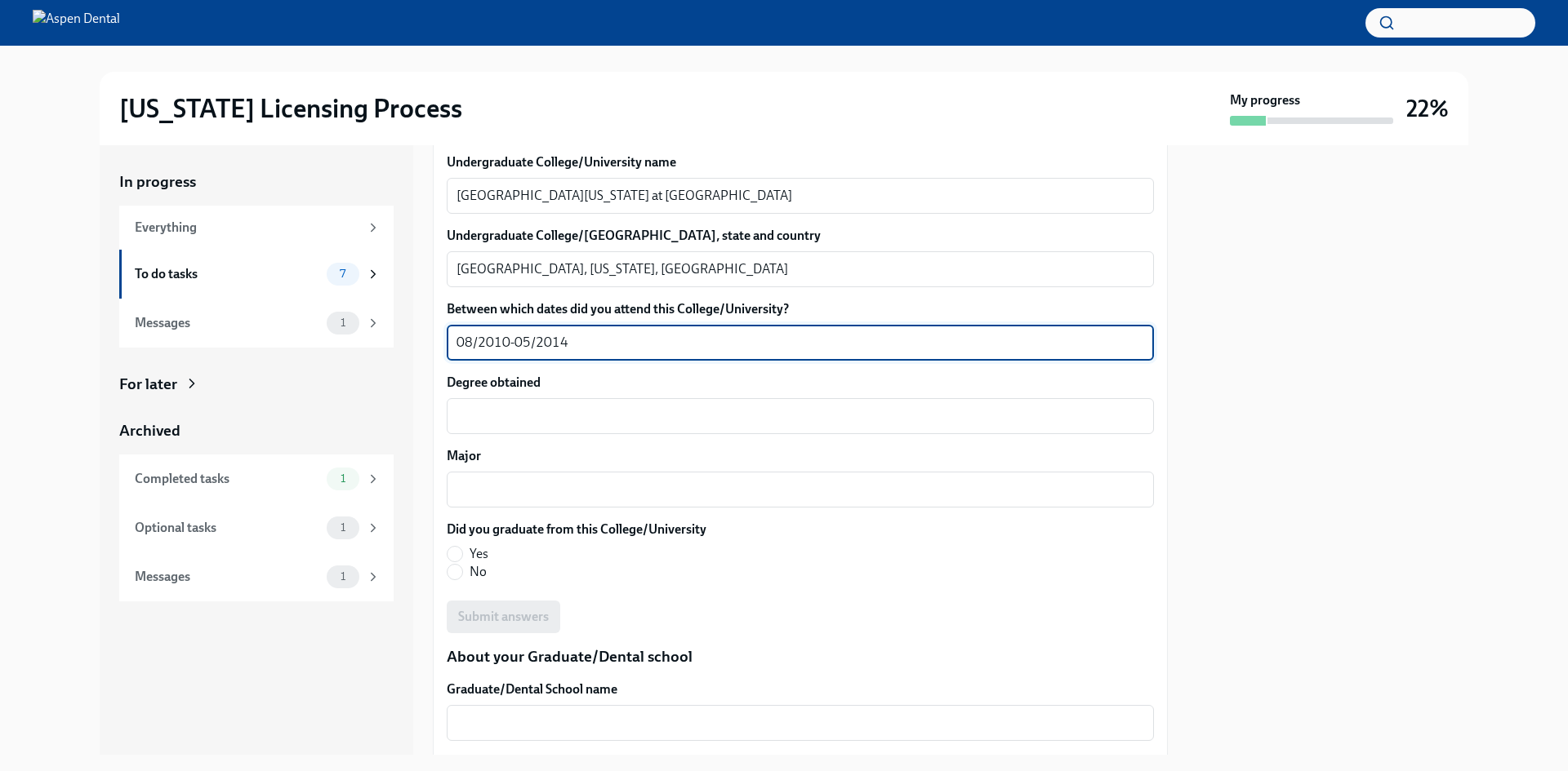
type textarea "08/2010-05/2014"
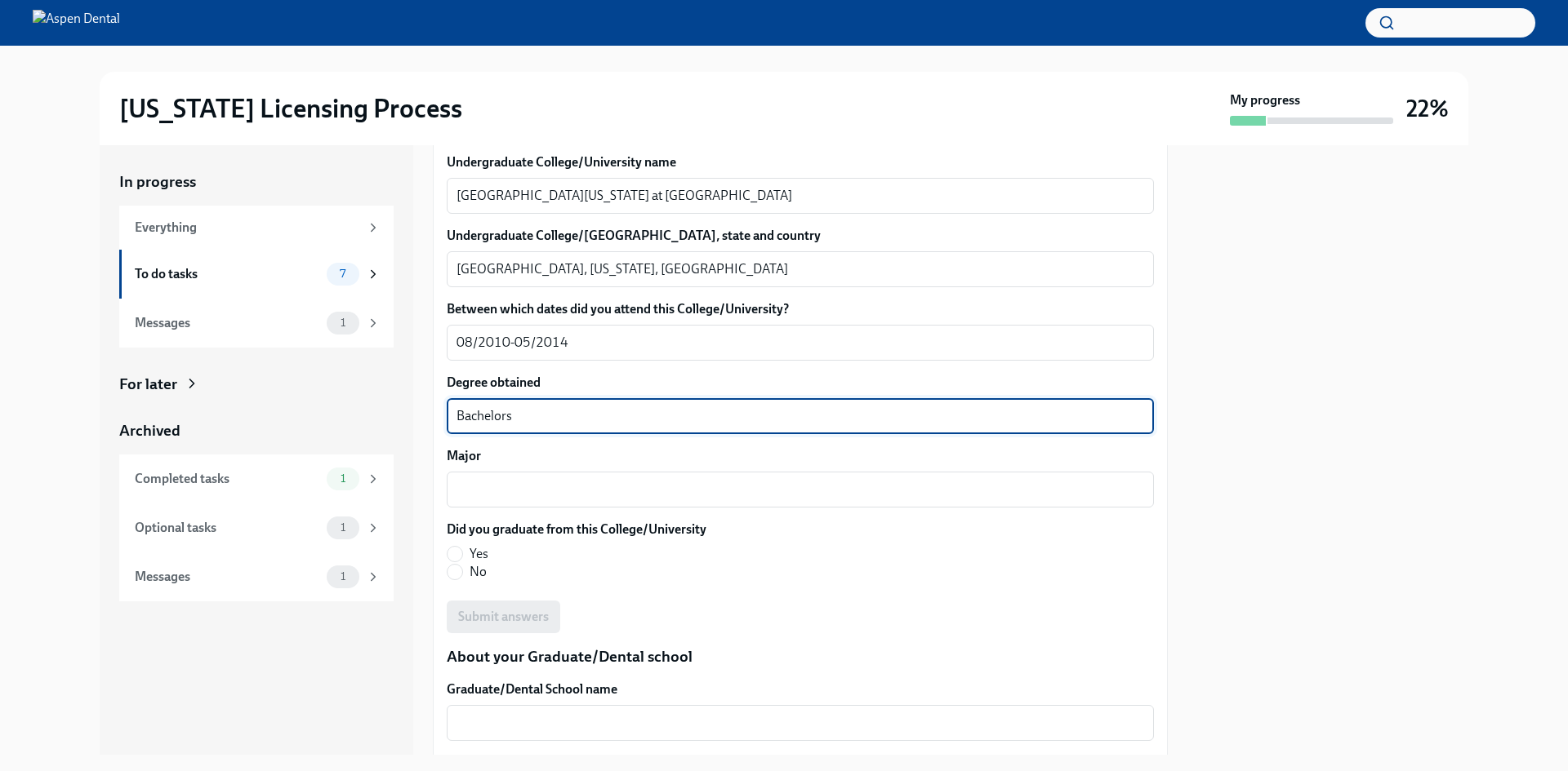
type textarea "Bachelors"
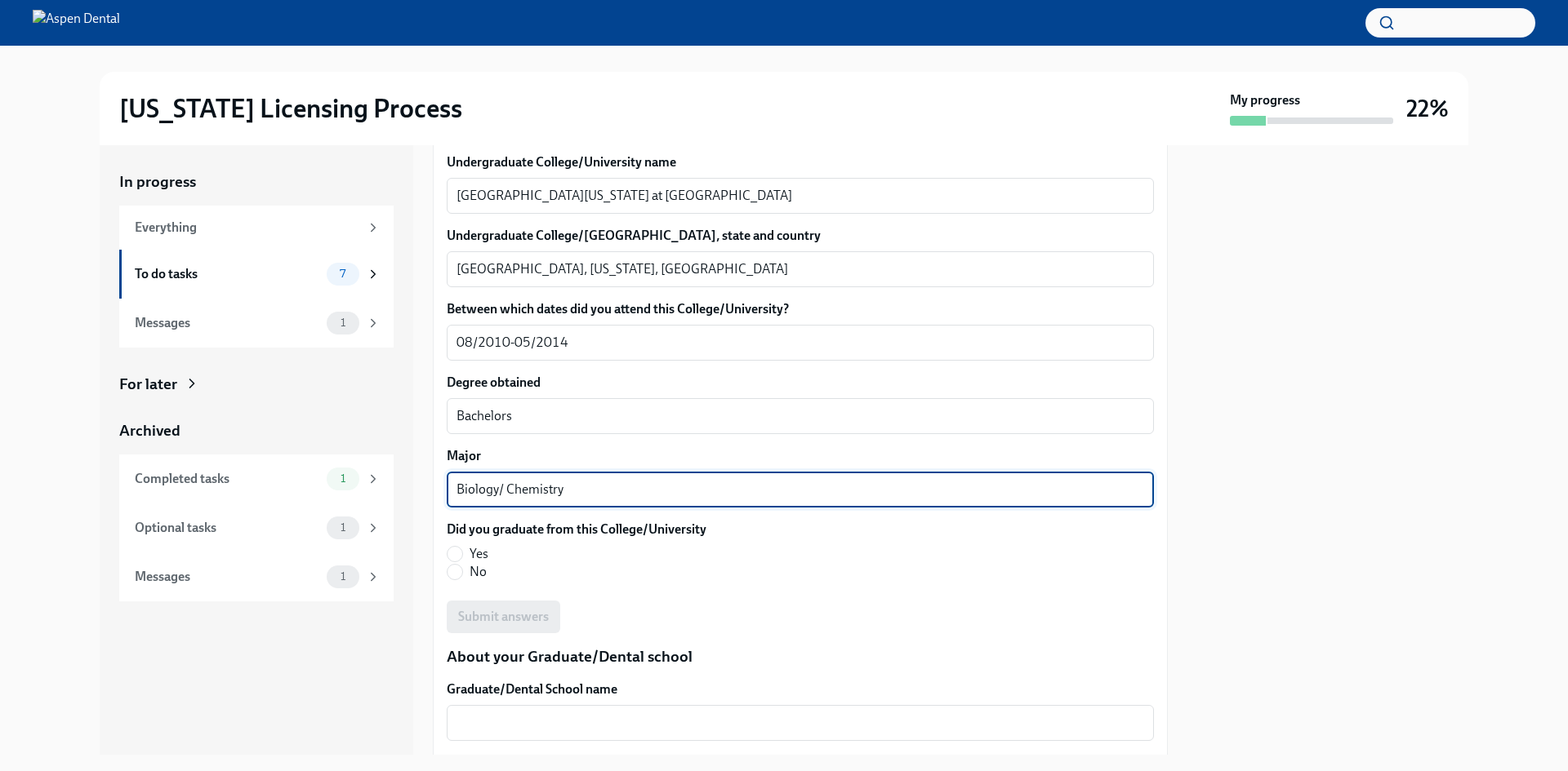
type textarea "Biology/ Chemistry"
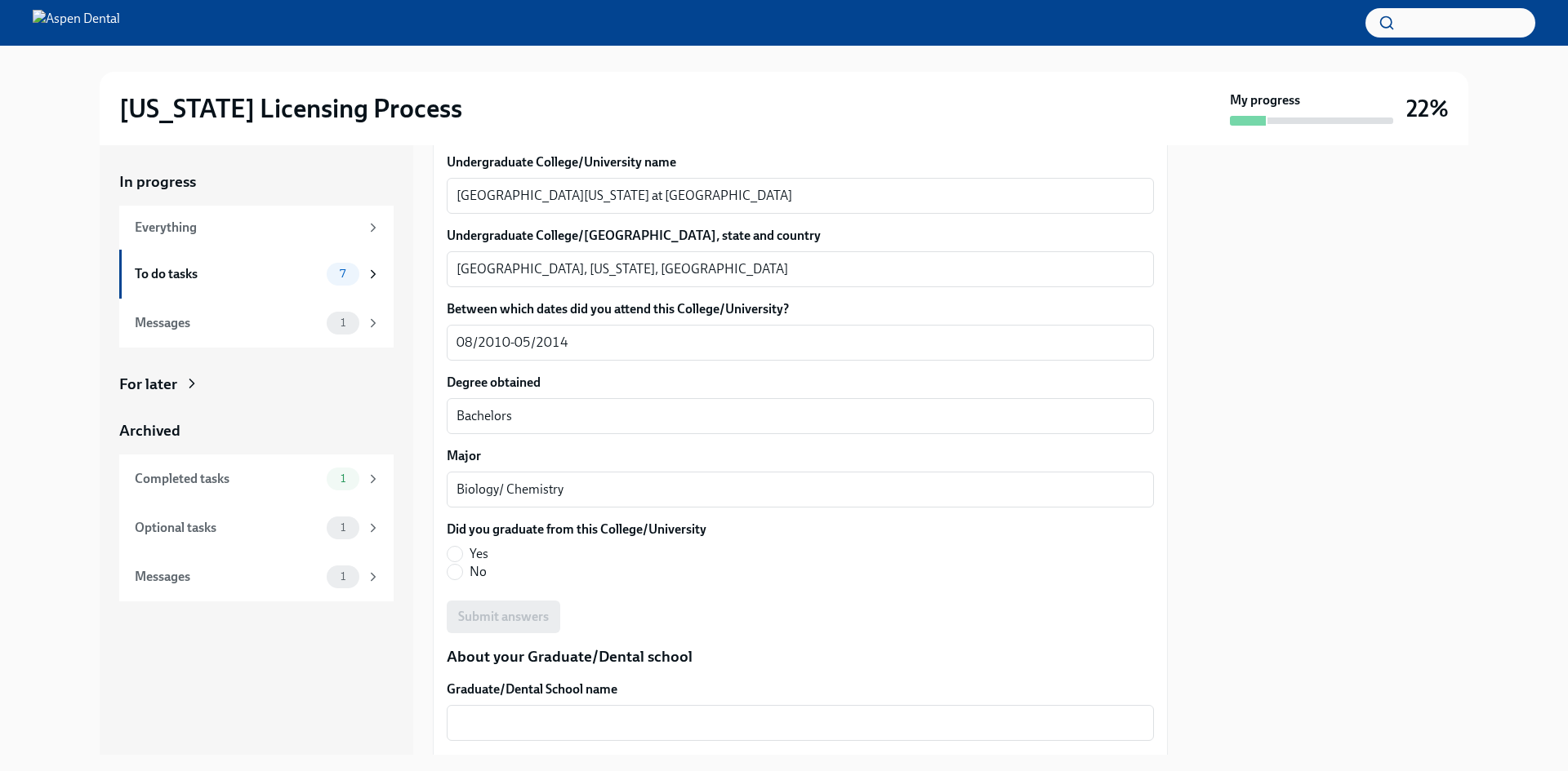
drag, startPoint x: 458, startPoint y: 554, endPoint x: 541, endPoint y: 551, distance: 83.1
click at [458, 554] on input "Yes" at bounding box center [455, 554] width 14 height 14
radio input "true"
click at [777, 560] on div "Did you graduate from this College/University Yes No" at bounding box center [800, 550] width 707 height 60
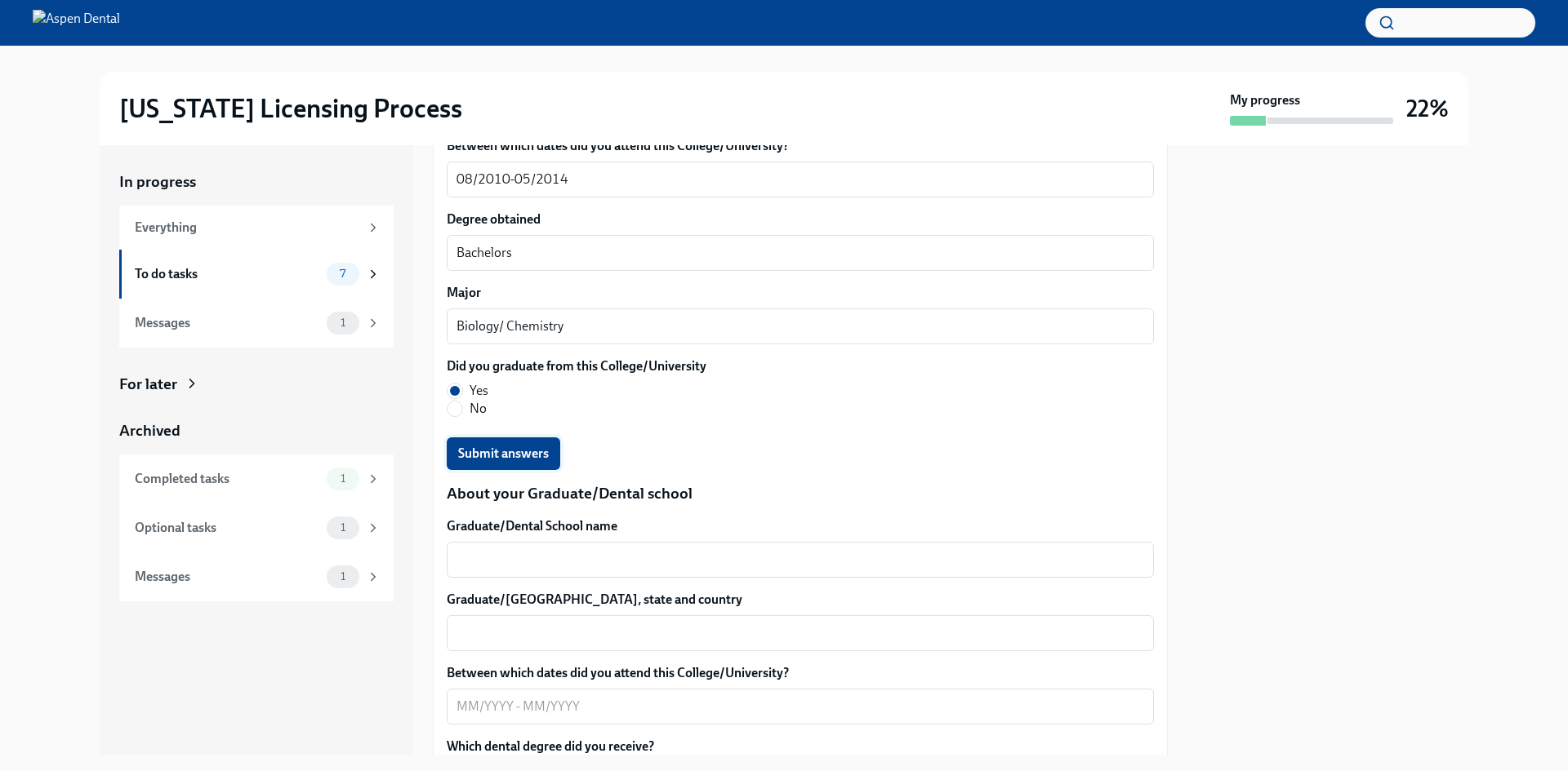
click at [545, 452] on span "Submit answers" at bounding box center [503, 454] width 91 height 16
click at [501, 560] on textarea "Graduate/Dental School name" at bounding box center [800, 560] width 688 height 20
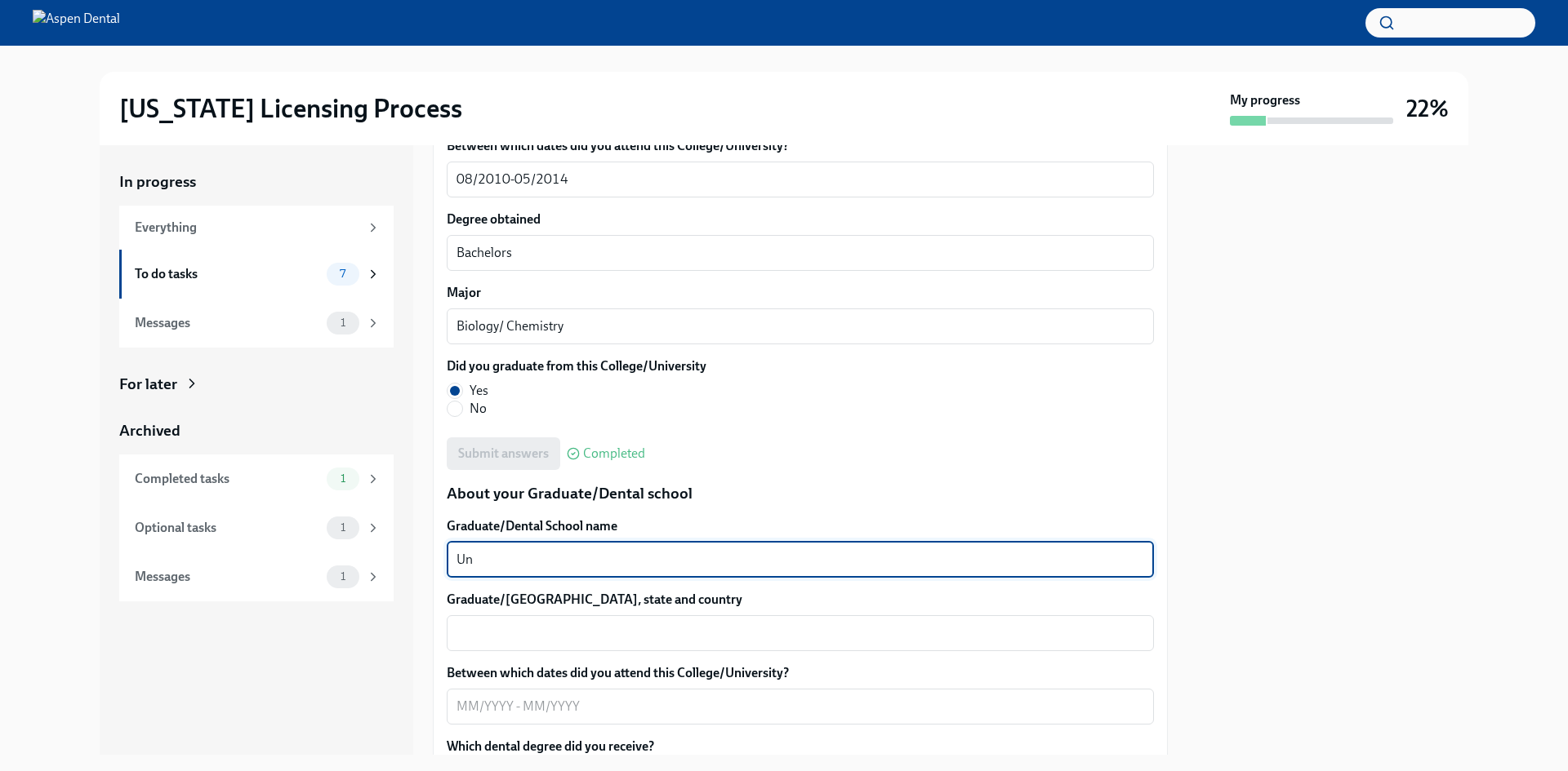
type textarea "U"
type textarea "[US_STATE][GEOGRAPHIC_DATA]"
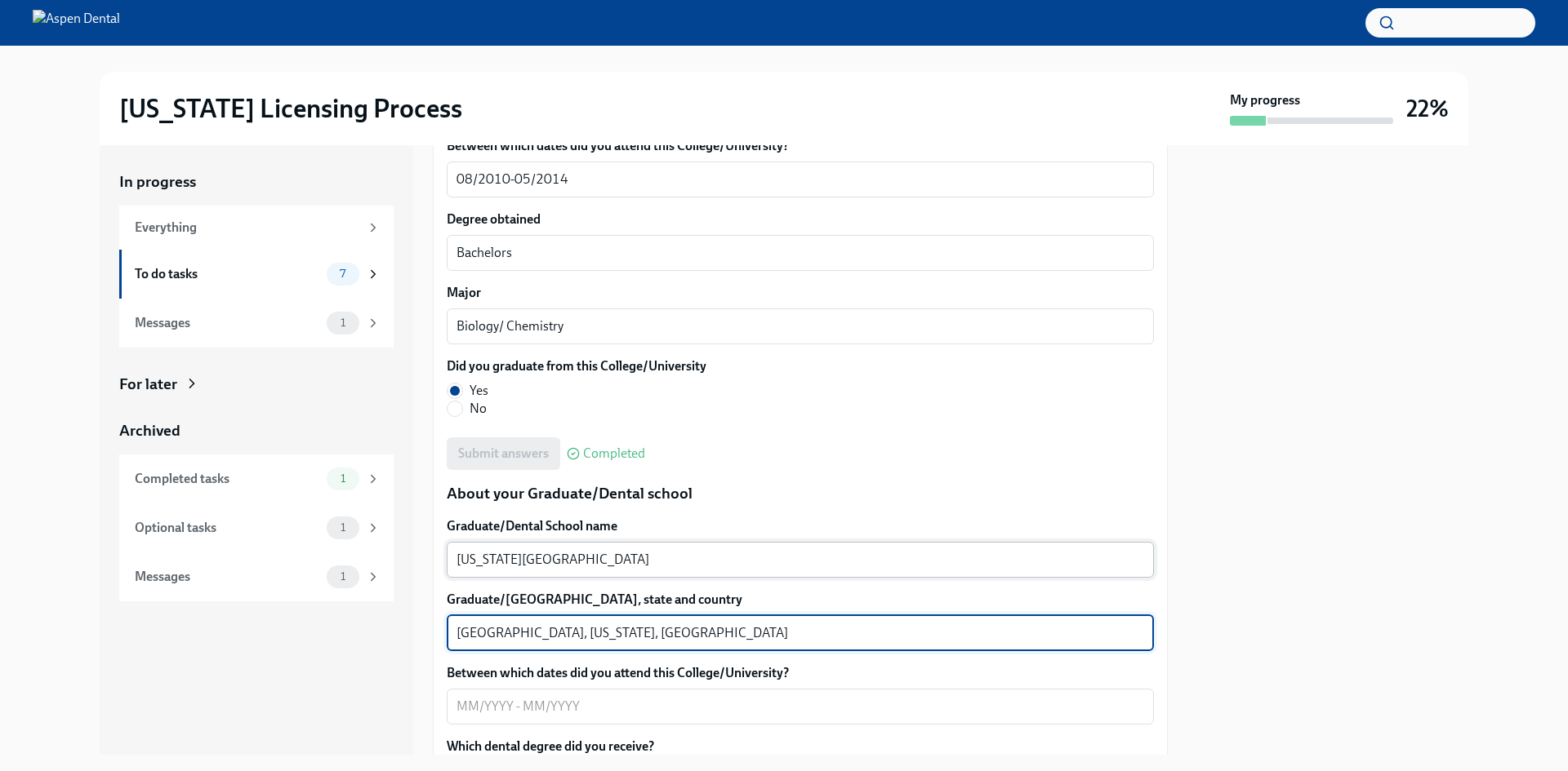
type textarea "[GEOGRAPHIC_DATA], [US_STATE], [GEOGRAPHIC_DATA]"
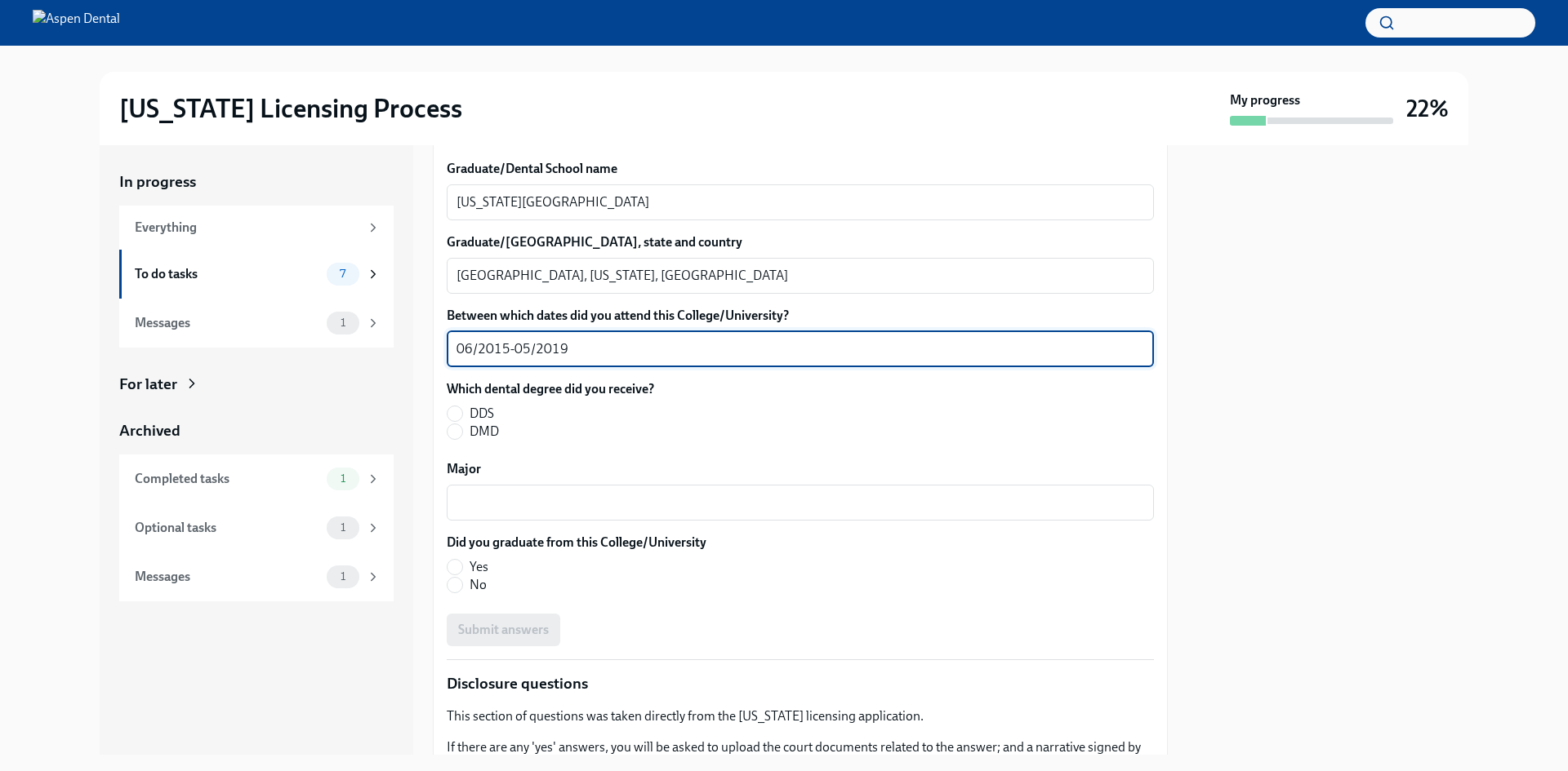
scroll to position [2176, 0]
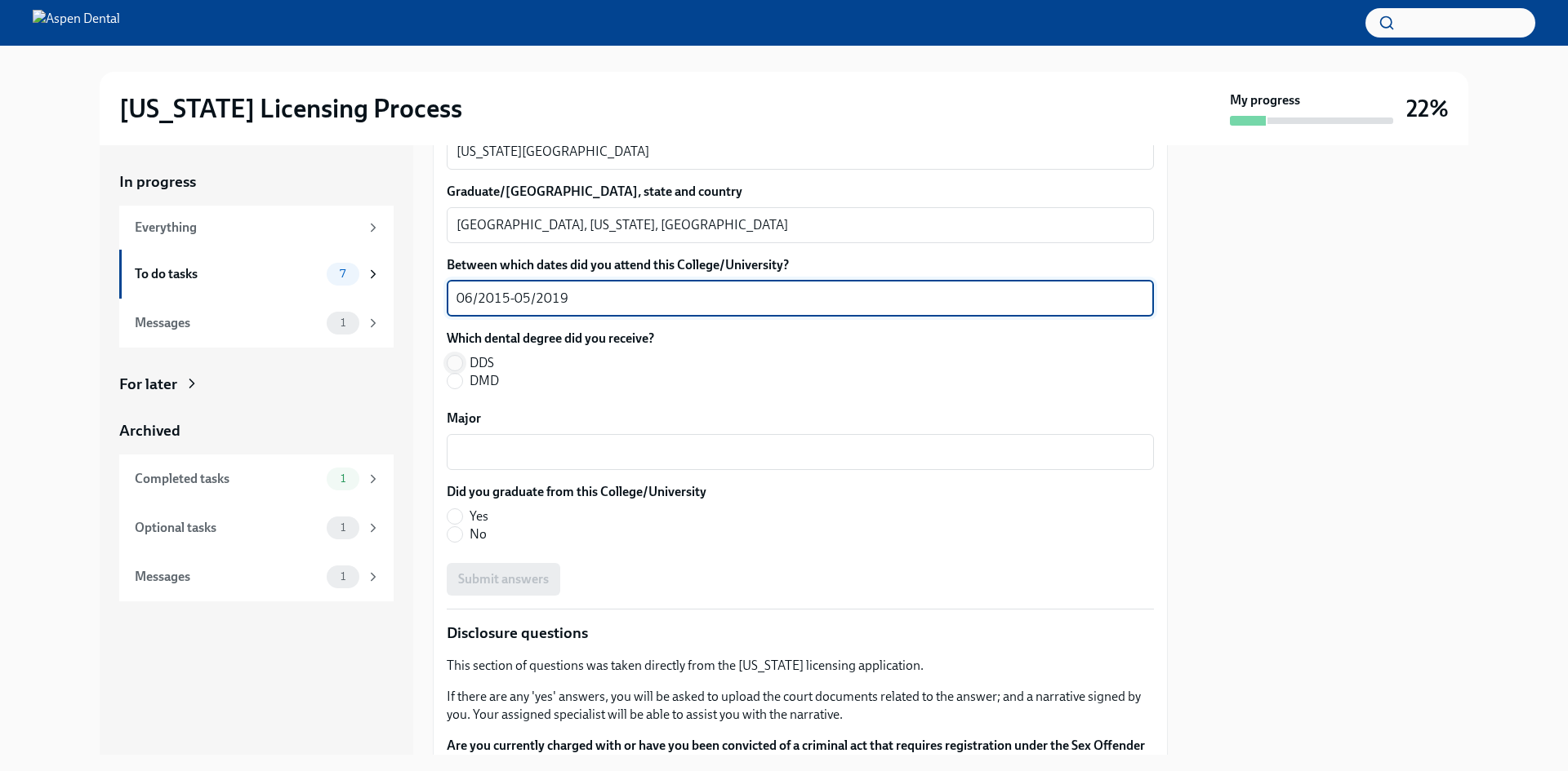
type textarea "06/2015-05/2019"
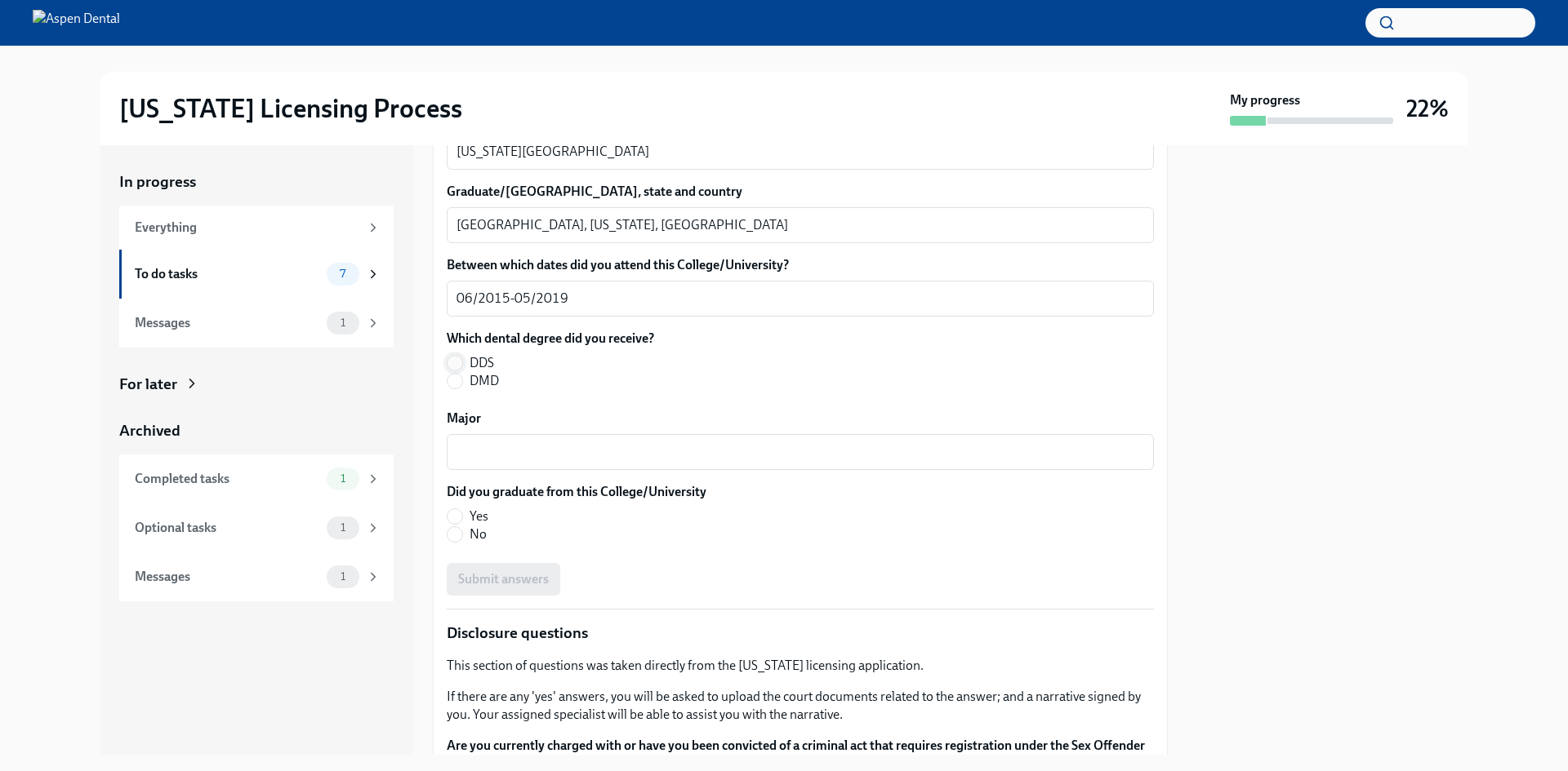
click at [454, 365] on input "DDS" at bounding box center [455, 363] width 14 height 14
radio input "true"
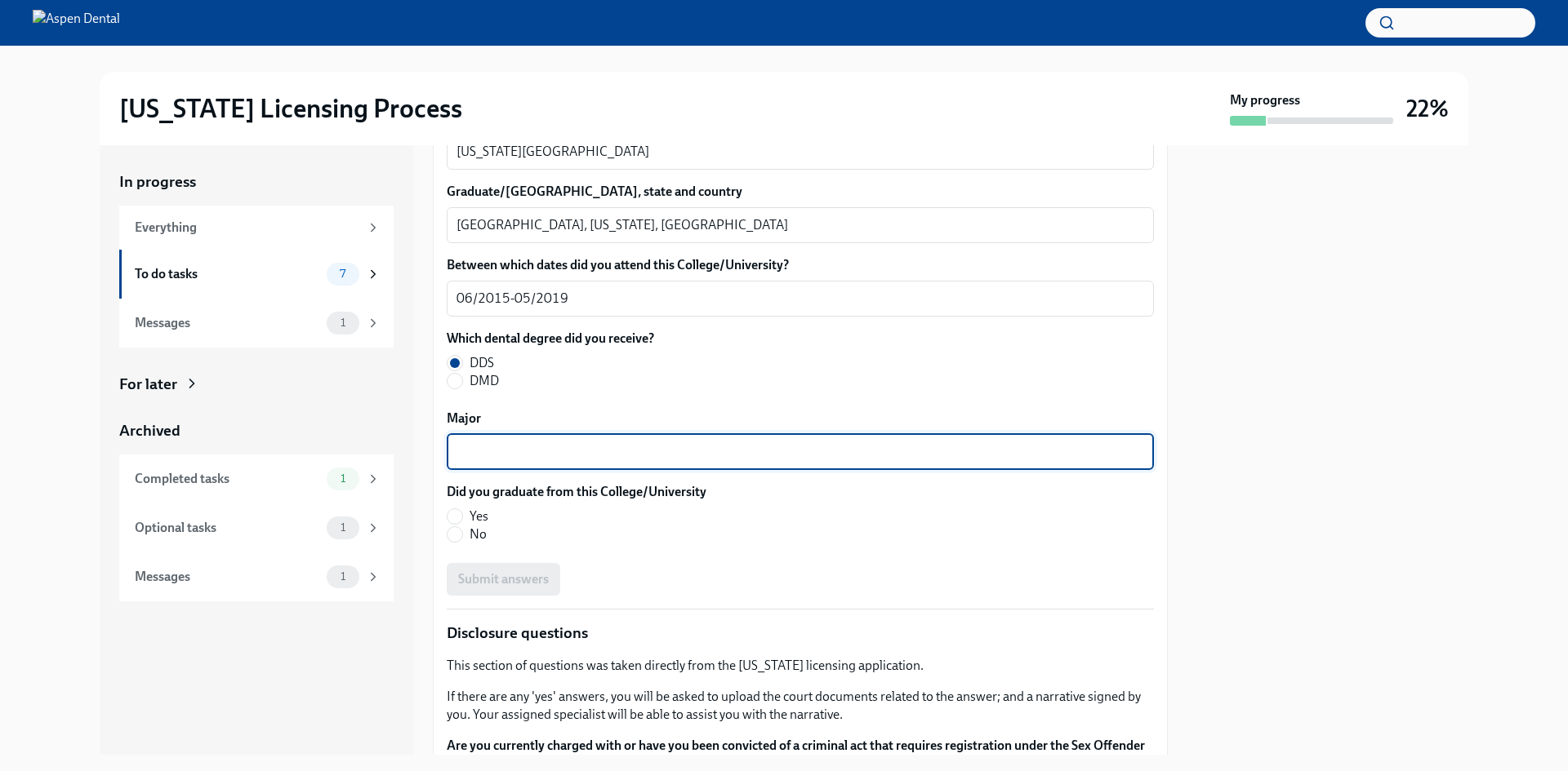
click at [508, 455] on textarea "Major" at bounding box center [800, 452] width 688 height 20
type textarea "General Dentistry"
drag, startPoint x: 456, startPoint y: 515, endPoint x: 479, endPoint y: 537, distance: 31.8
click at [456, 515] on input "Yes" at bounding box center [455, 516] width 14 height 14
radio input "true"
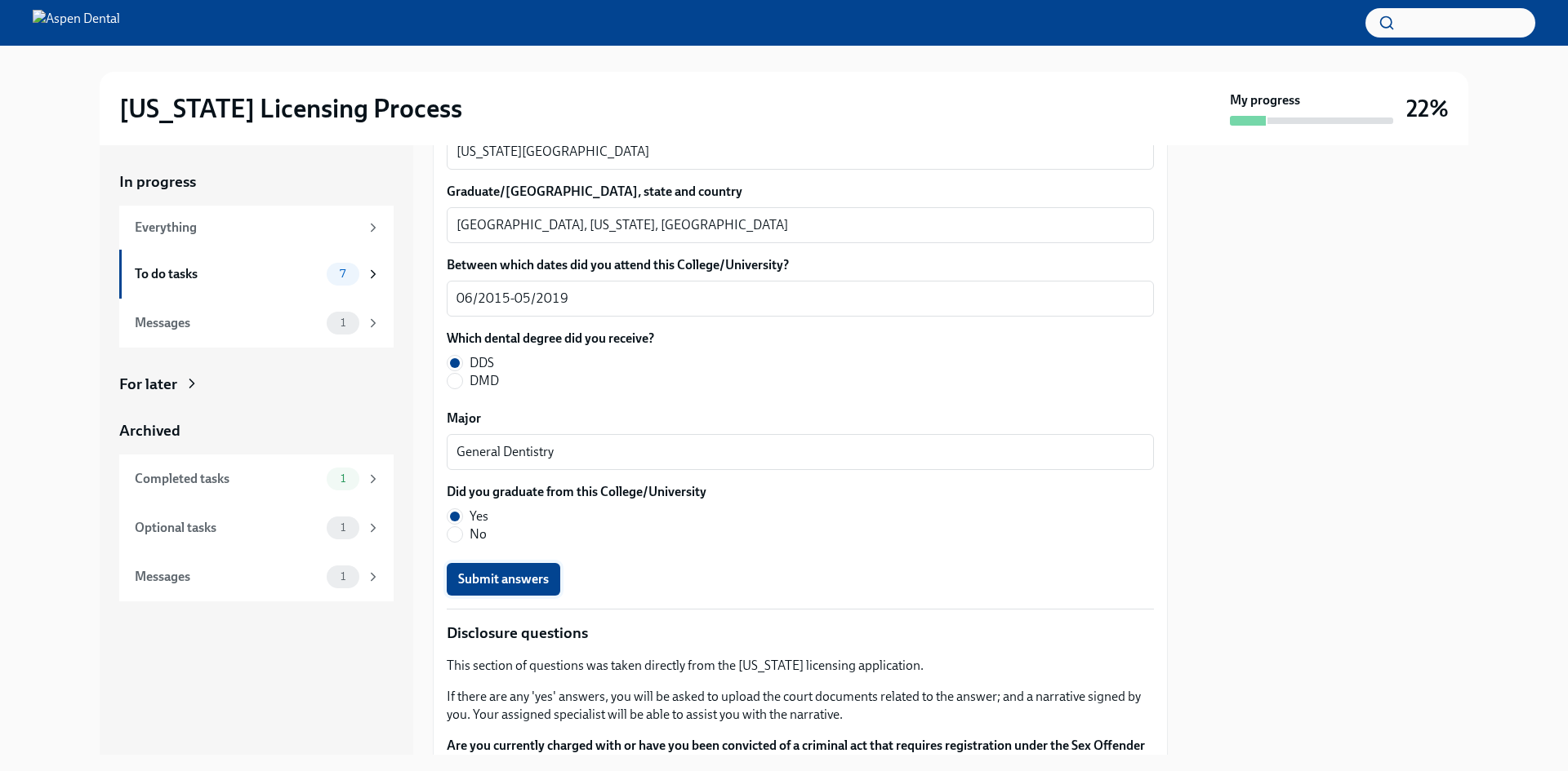
click at [515, 585] on span "Submit answers" at bounding box center [503, 579] width 91 height 16
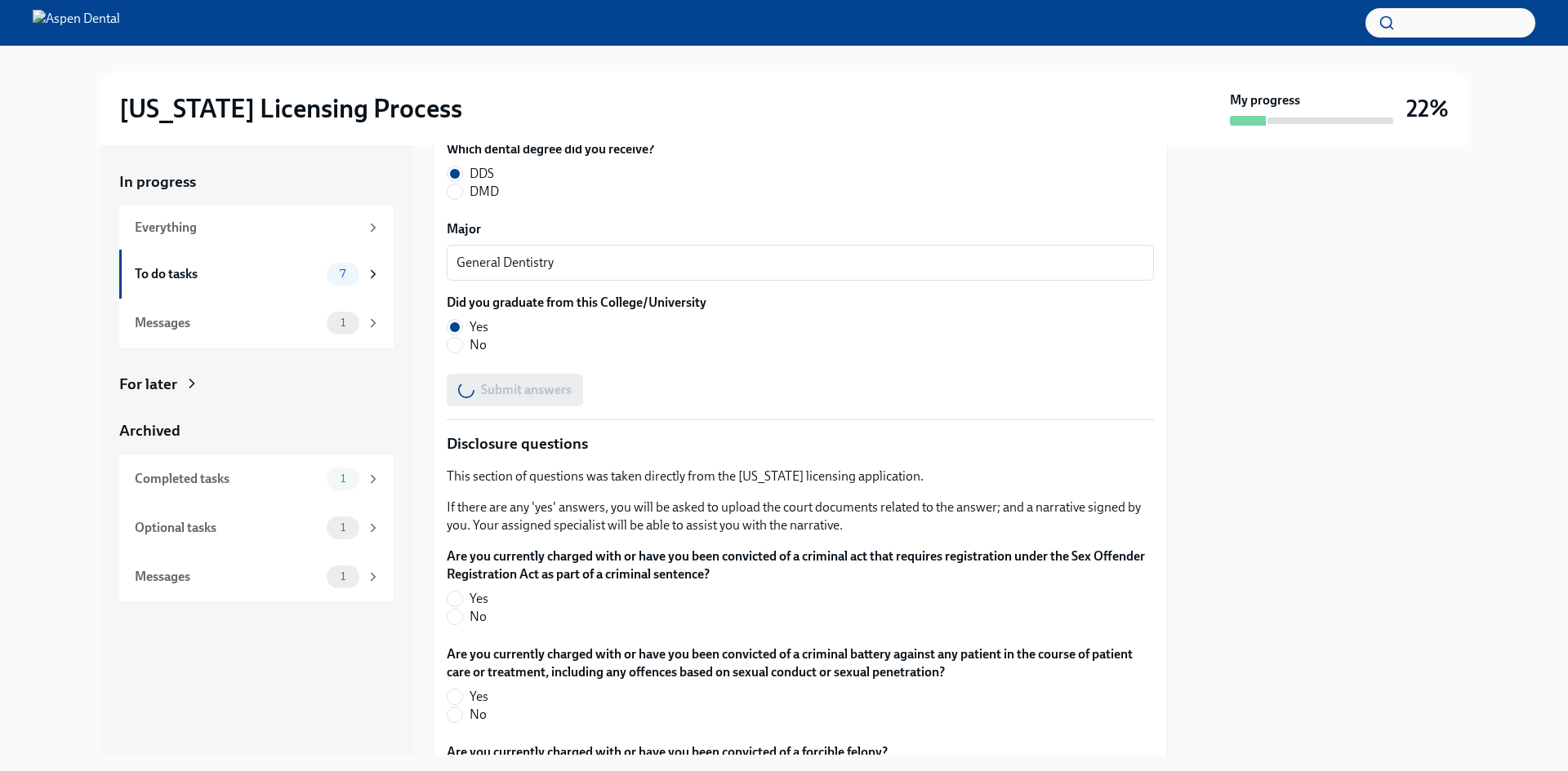
scroll to position [2421, 0]
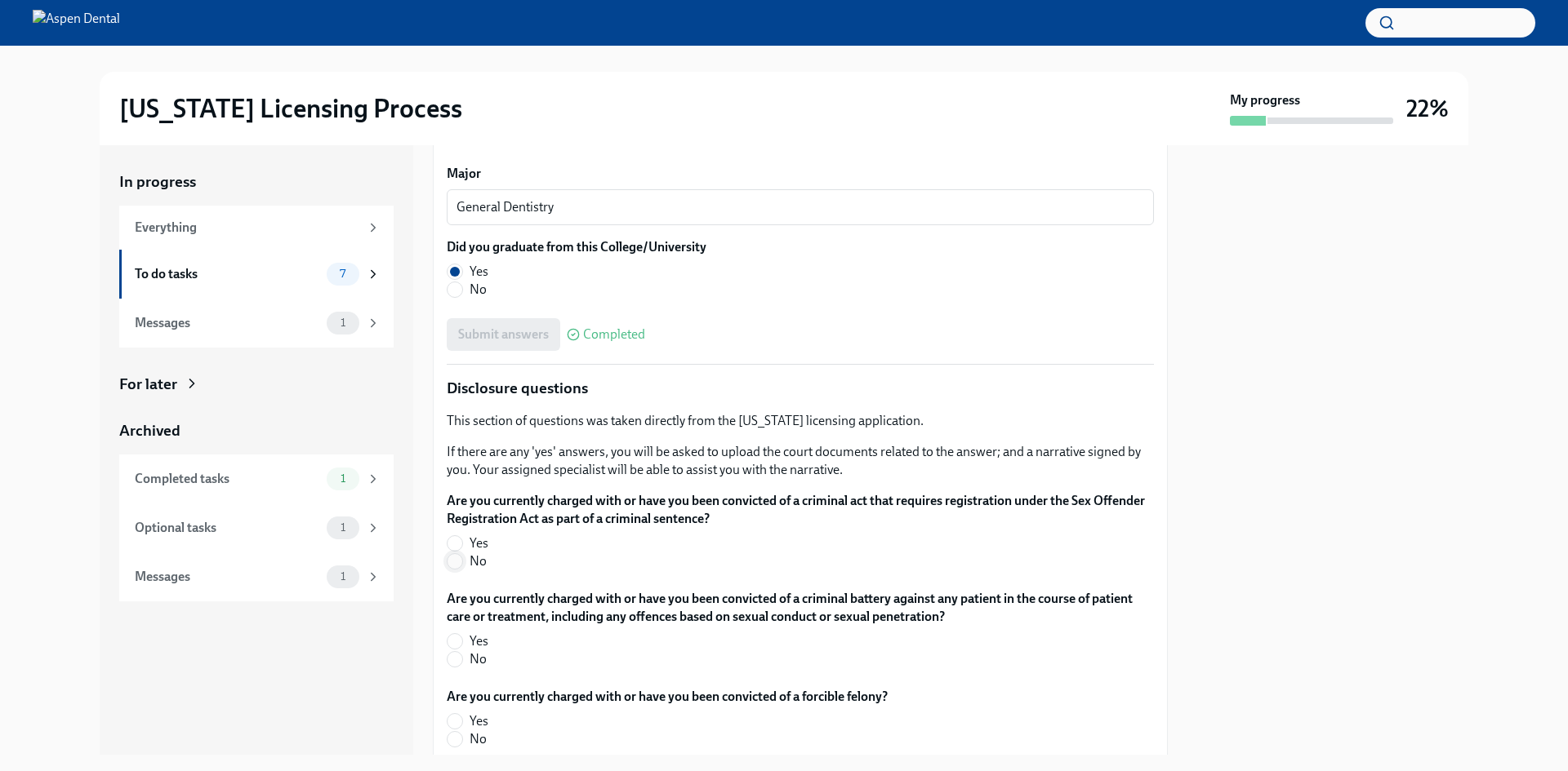
click at [460, 560] on input "No" at bounding box center [455, 561] width 14 height 14
radio input "true"
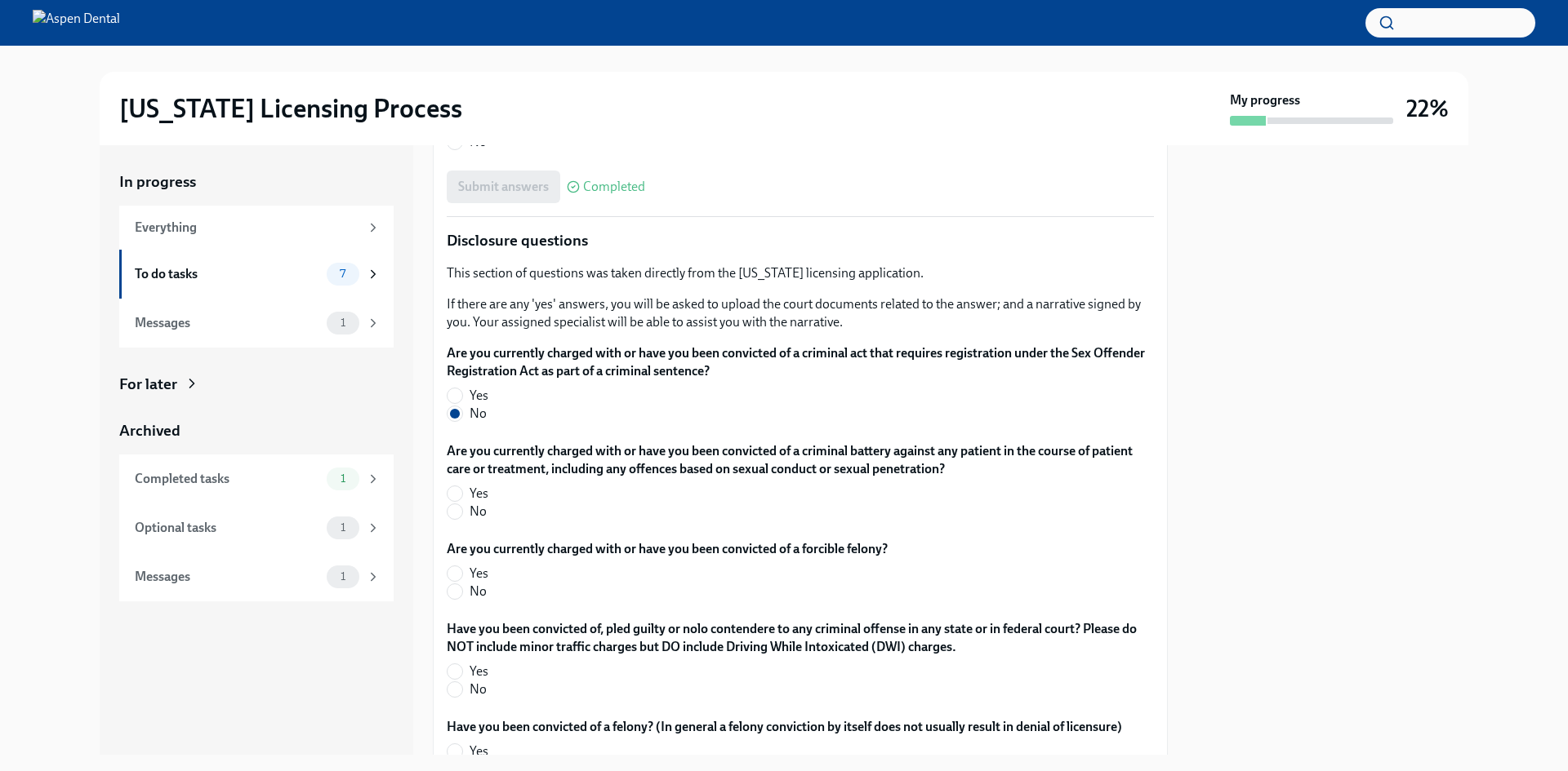
scroll to position [2584, 0]
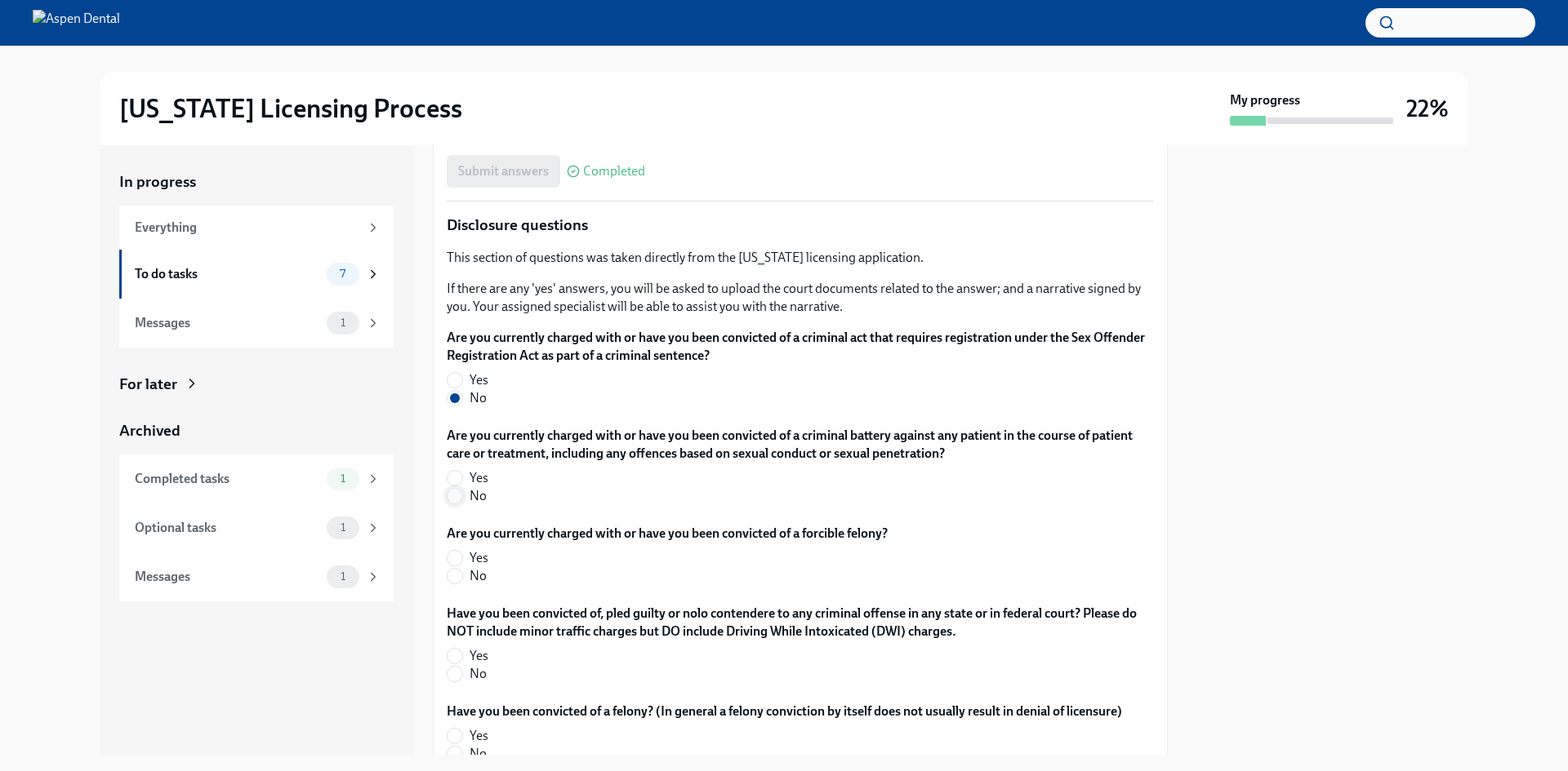
click at [461, 498] on input "No" at bounding box center [455, 496] width 14 height 14
radio input "true"
click at [457, 574] on input "No" at bounding box center [455, 576] width 14 height 14
radio input "true"
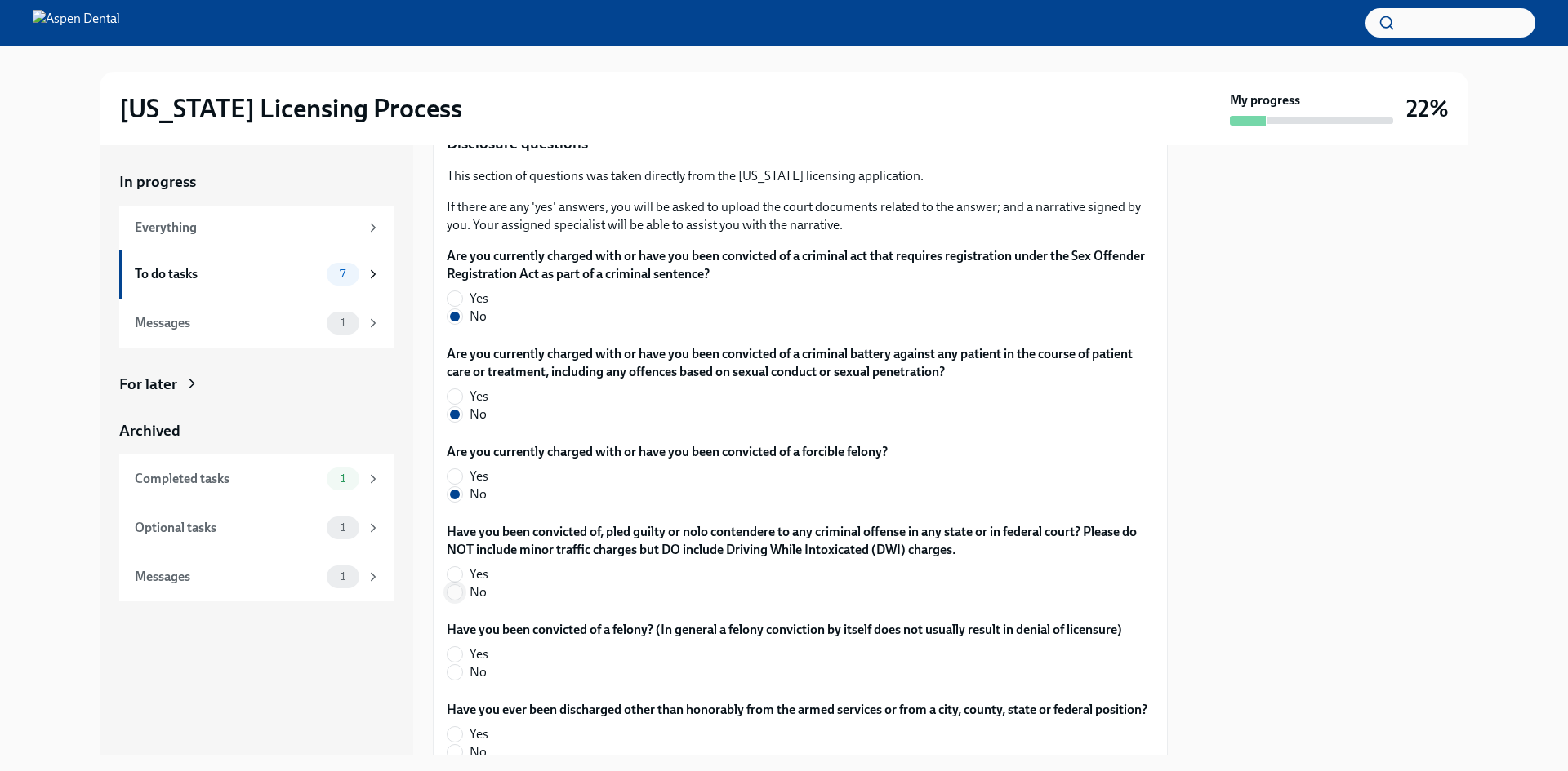
click at [456, 589] on input "No" at bounding box center [455, 593] width 14 height 14
radio input "true"
click at [460, 676] on input "No" at bounding box center [455, 672] width 14 height 14
radio input "true"
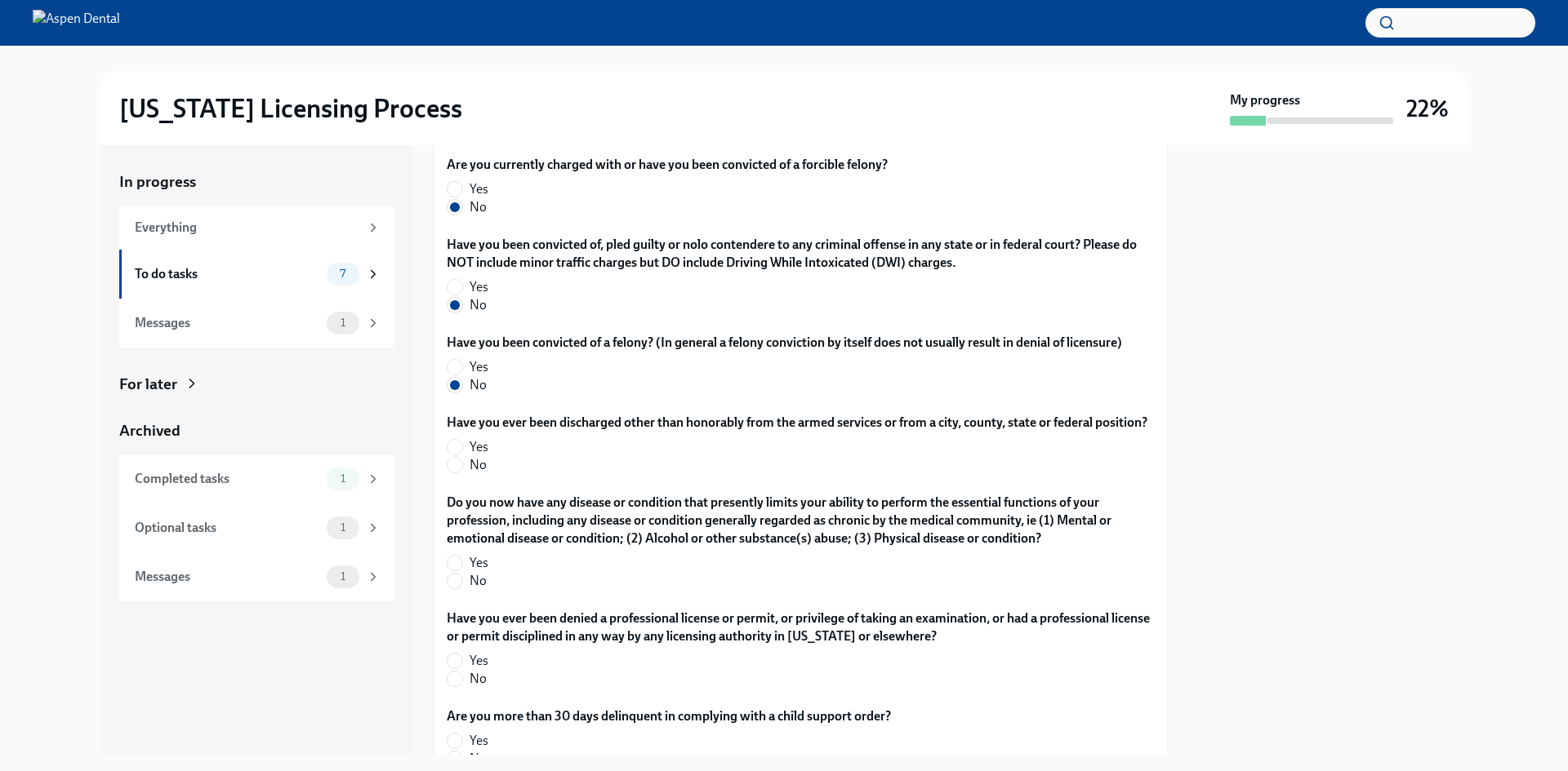
scroll to position [2993, 0]
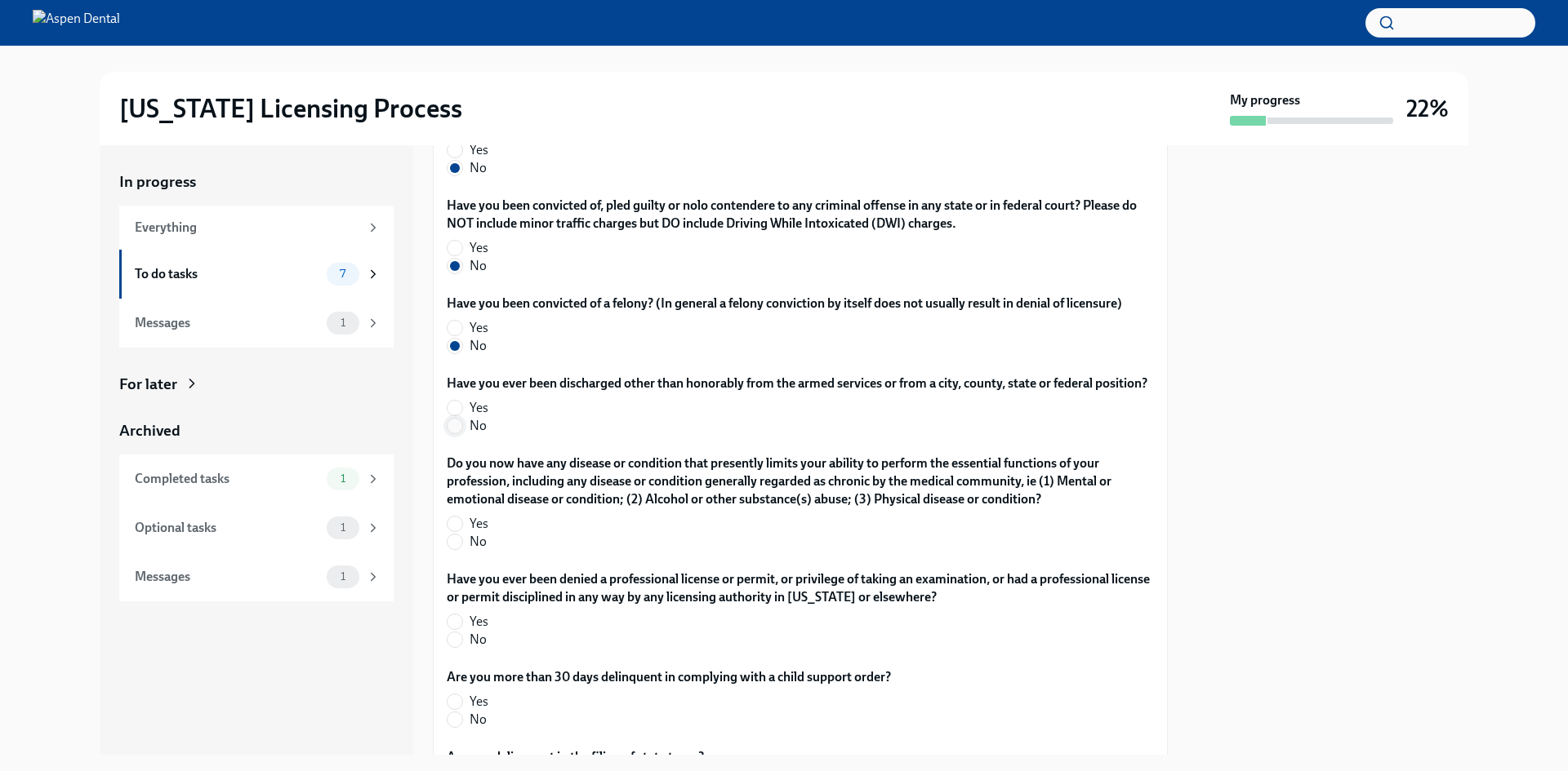
click at [453, 433] on input "No" at bounding box center [455, 426] width 14 height 14
radio input "true"
click at [450, 550] on input "No" at bounding box center [455, 541] width 14 height 14
radio input "true"
click at [463, 649] on label "No" at bounding box center [794, 640] width 694 height 18
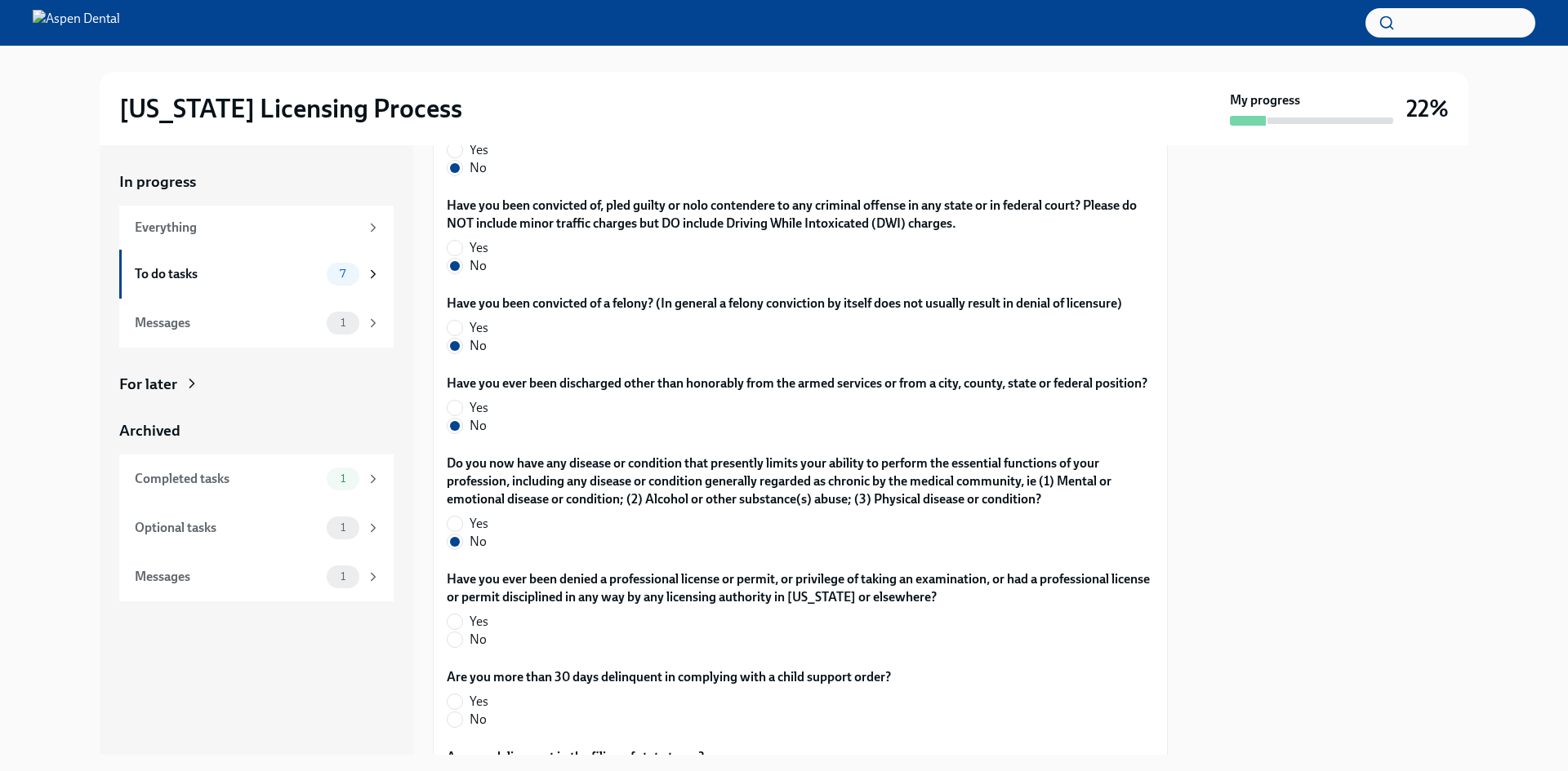
click at [462, 647] on input "No" at bounding box center [455, 640] width 14 height 14
radio input "true"
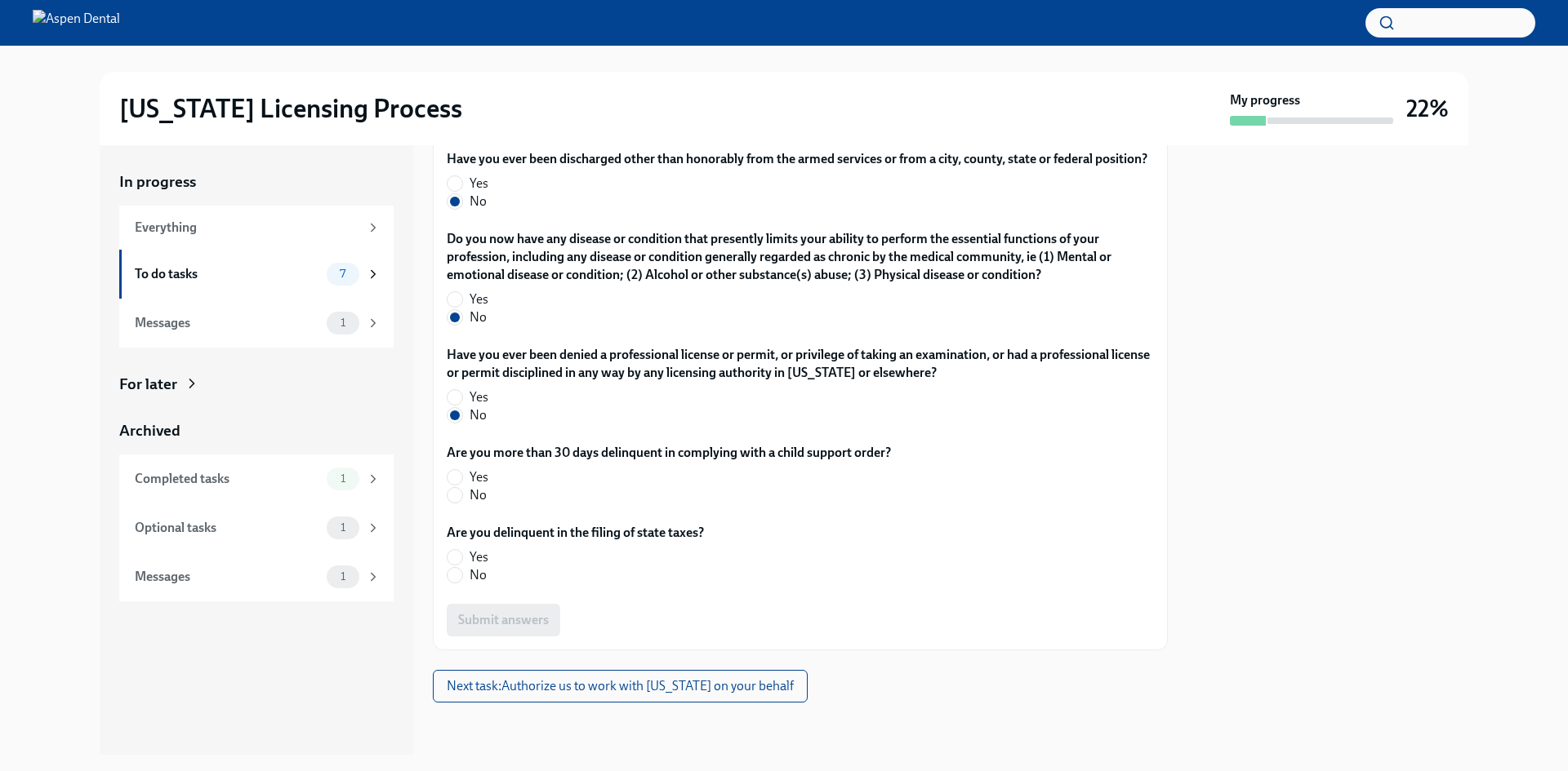
scroll to position [3235, 0]
click at [457, 495] on input "No" at bounding box center [455, 495] width 14 height 14
radio input "true"
click at [457, 580] on input "No" at bounding box center [455, 576] width 14 height 14
radio input "true"
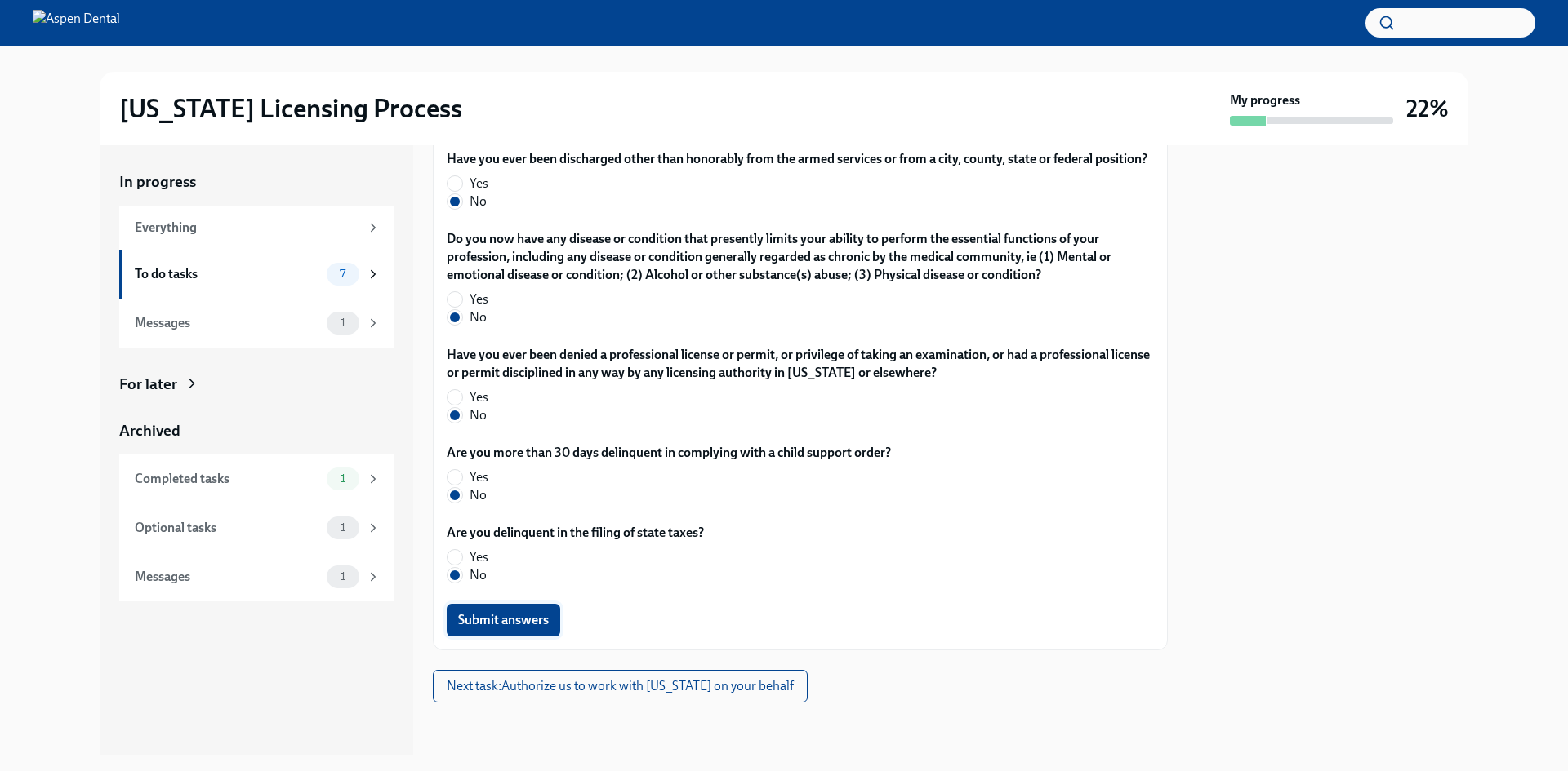
click at [490, 617] on span "Submit answers" at bounding box center [503, 620] width 91 height 16
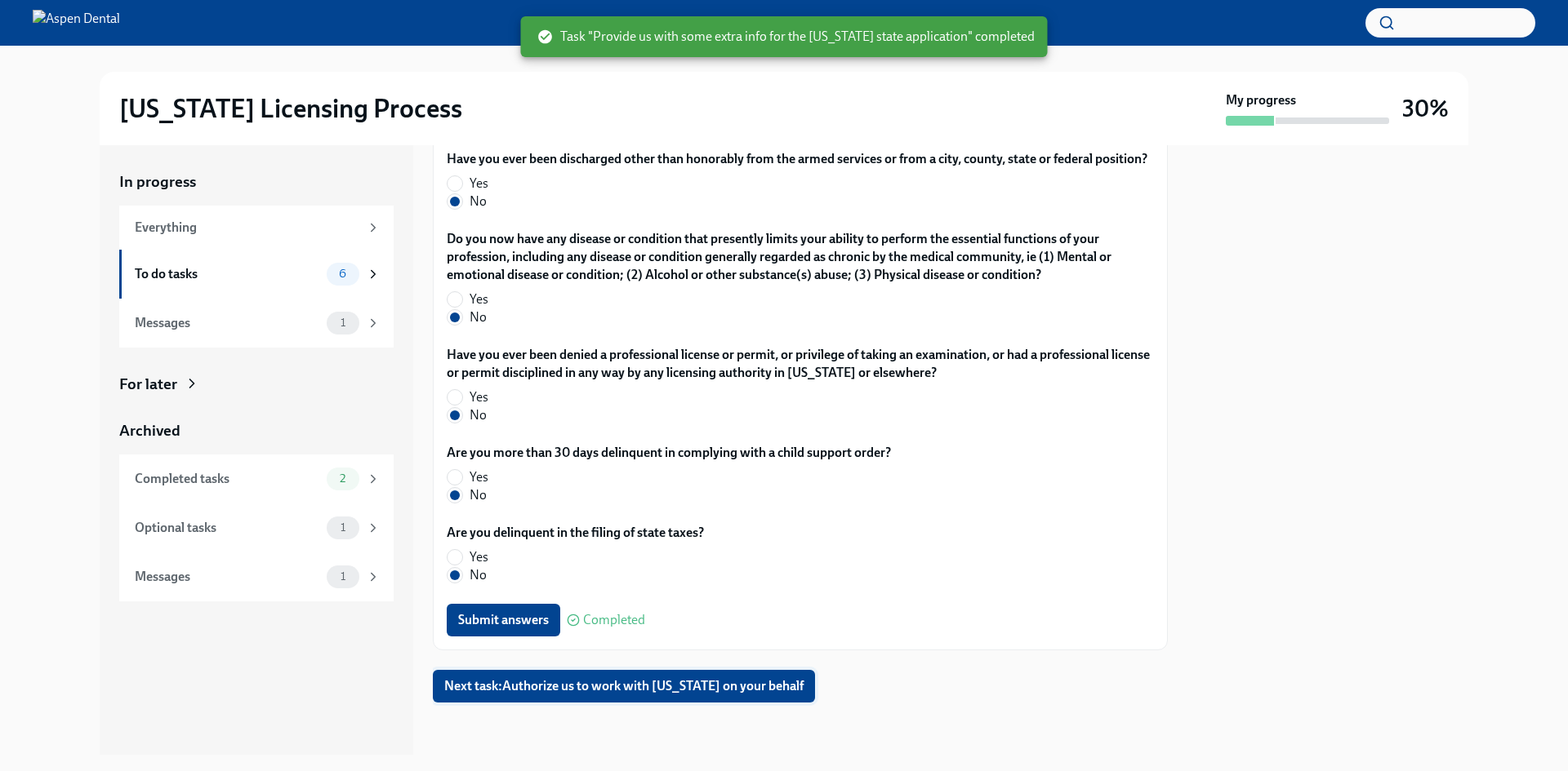
click at [700, 683] on span "Next task : Authorize us to work with [US_STATE] on your behalf" at bounding box center [623, 687] width 360 height 16
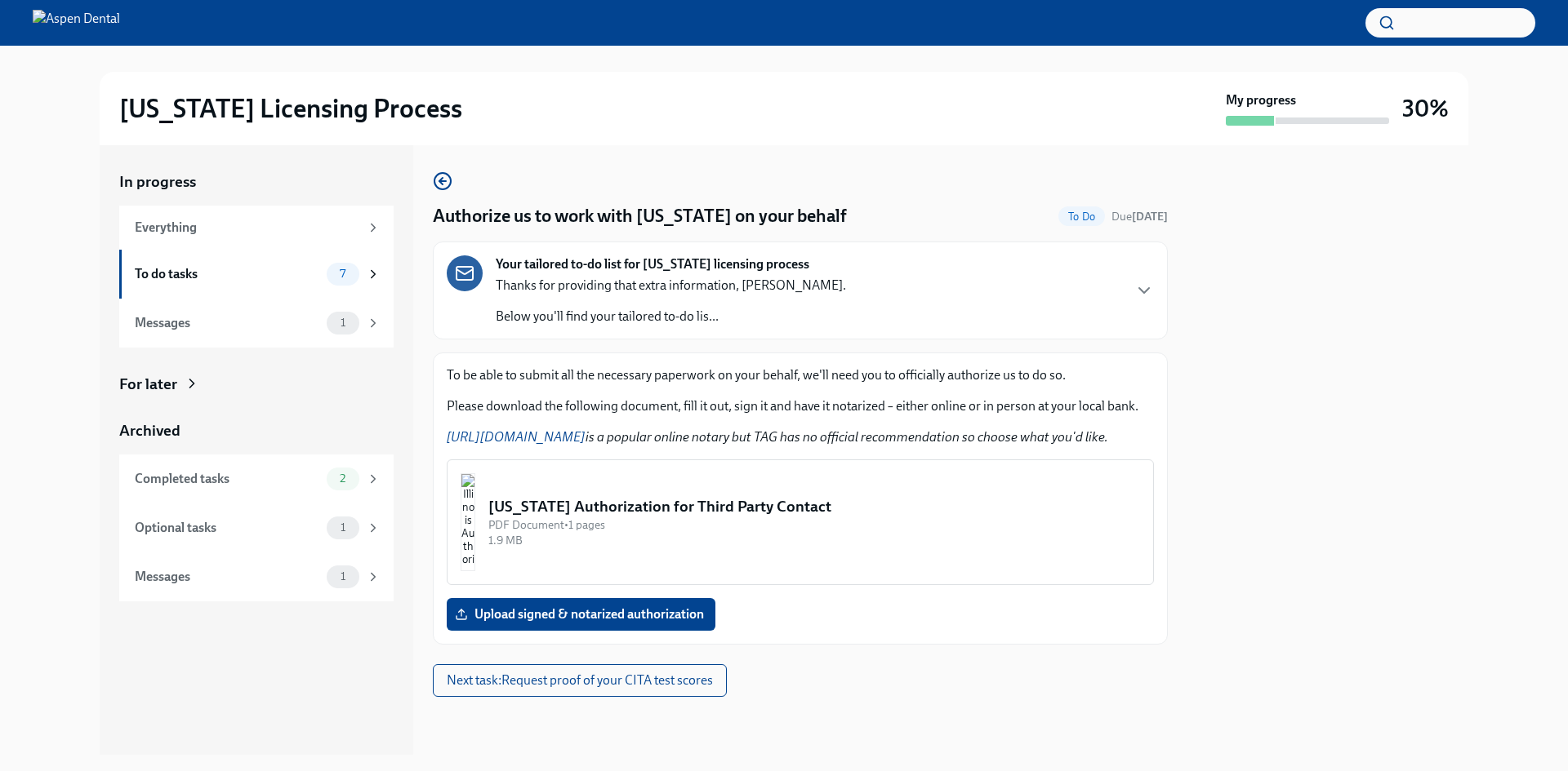
click at [475, 505] on img "button" at bounding box center [467, 522] width 14 height 98
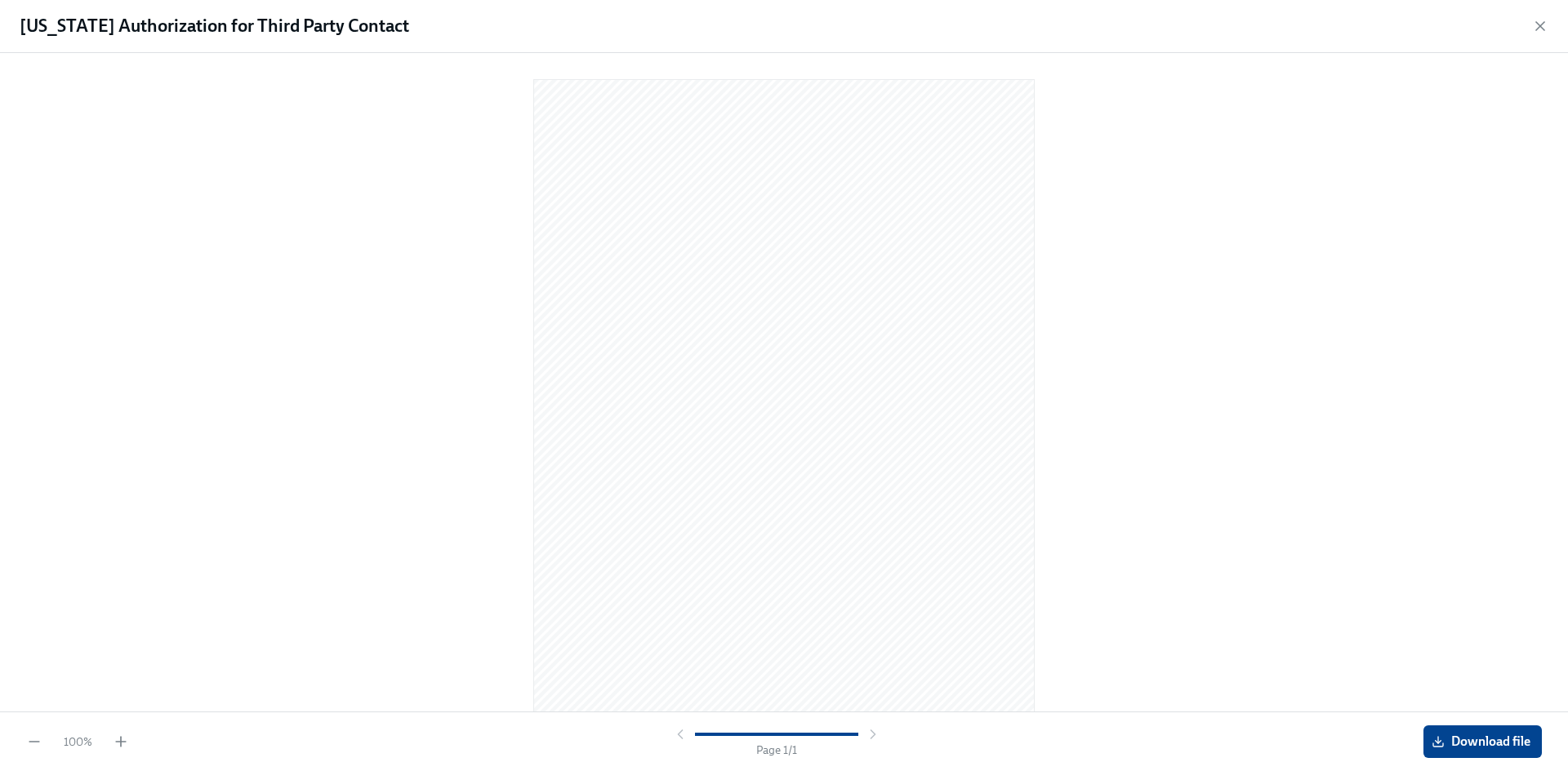
scroll to position [15, 0]
click at [1476, 741] on span "Download file" at bounding box center [1483, 741] width 96 height 16
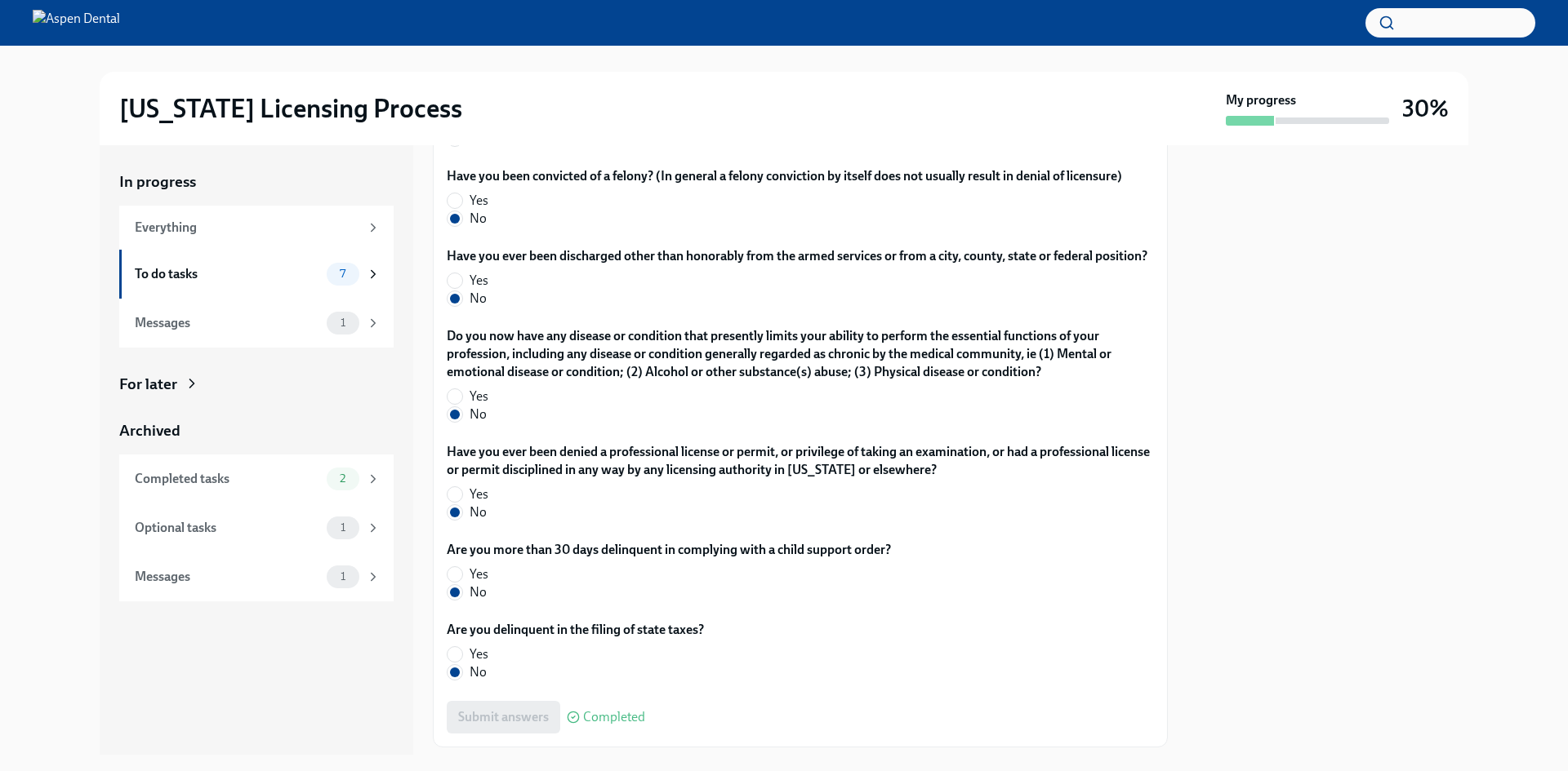
scroll to position [3235, 0]
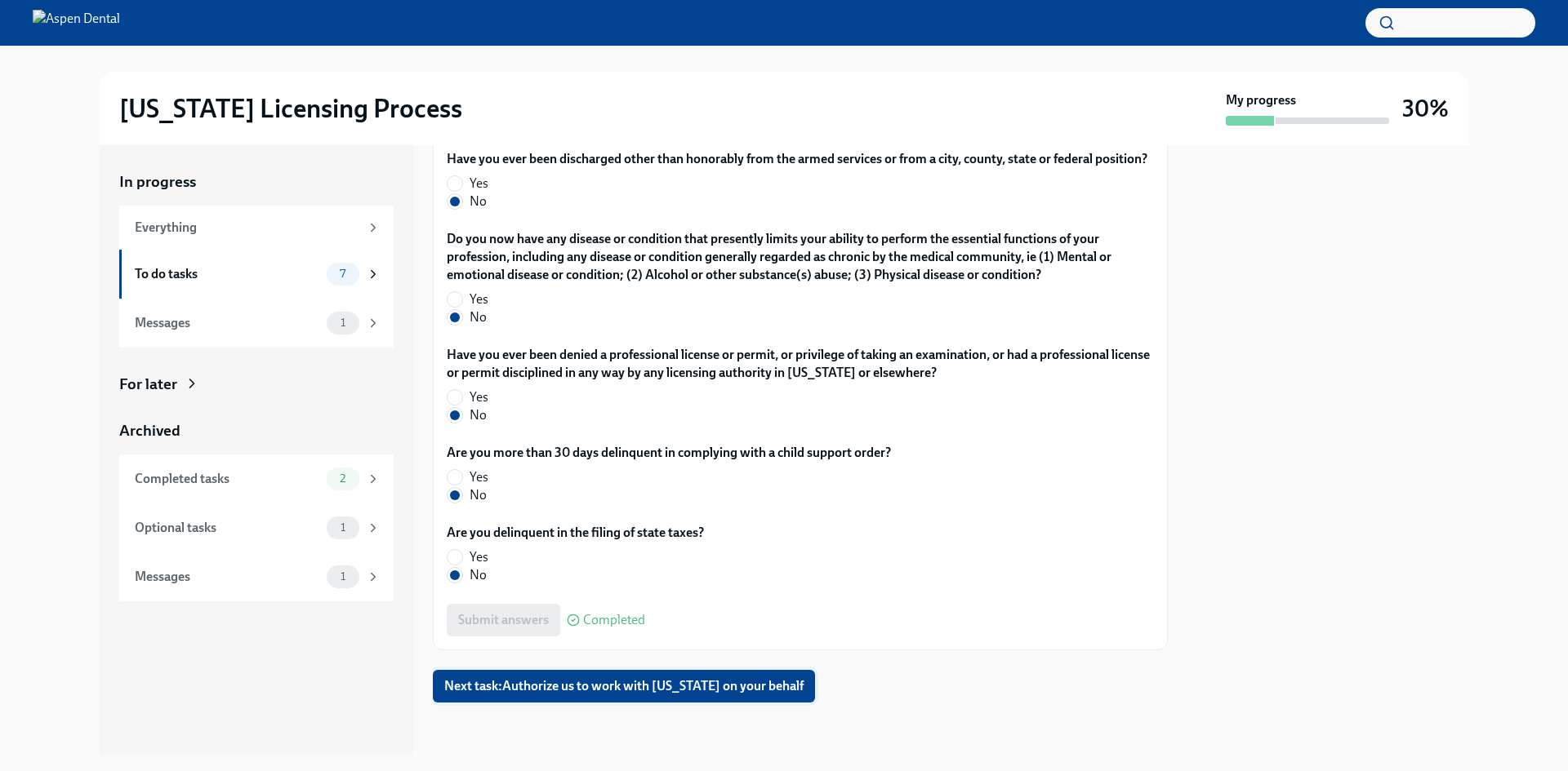
click at [687, 670] on button "Next task : Authorize us to work with [US_STATE] on your behalf" at bounding box center [624, 686] width 382 height 32
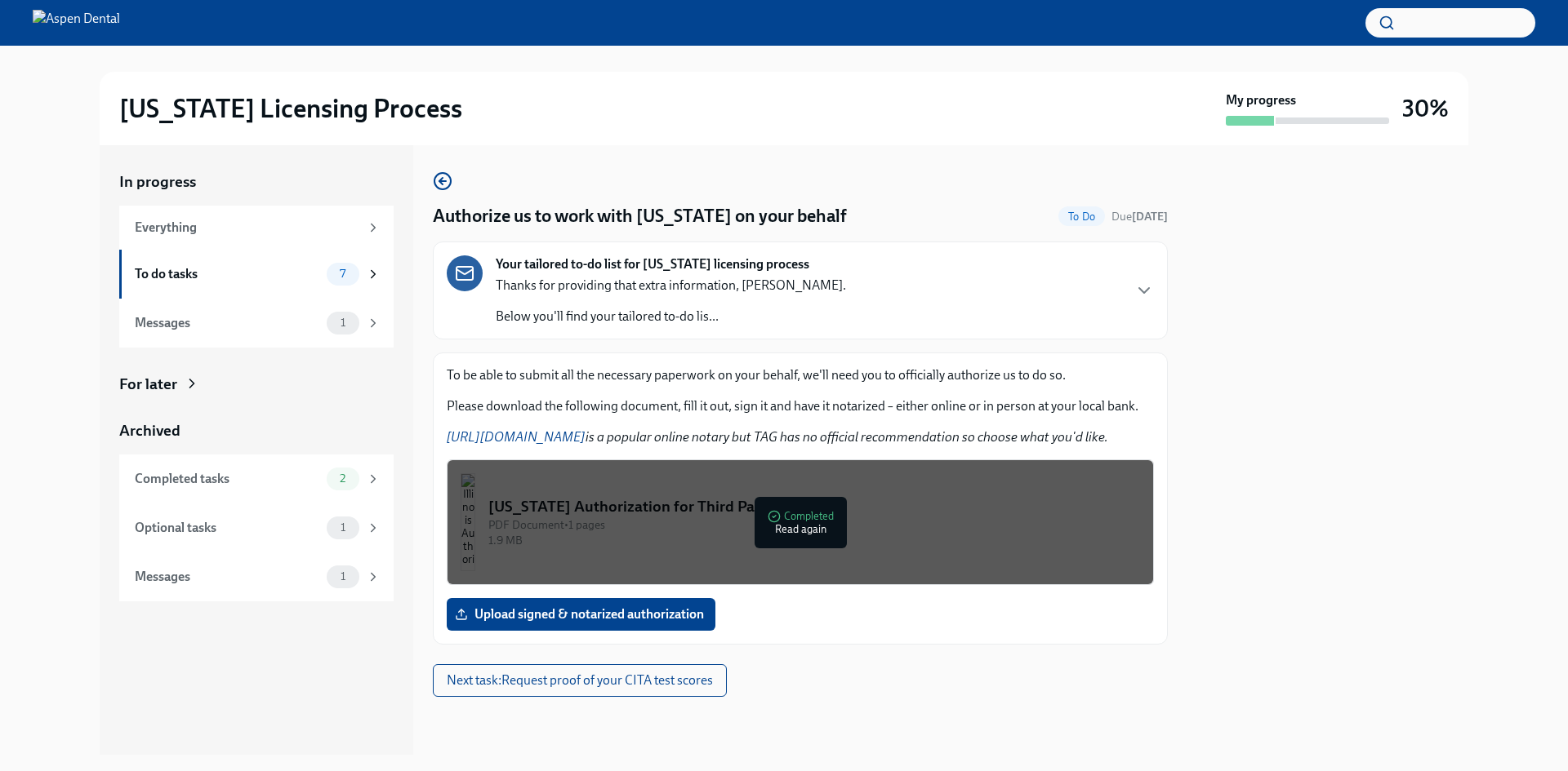
click at [527, 433] on link "[URL][DOMAIN_NAME]" at bounding box center [516, 437] width 139 height 15
